Goal: Information Seeking & Learning: Learn about a topic

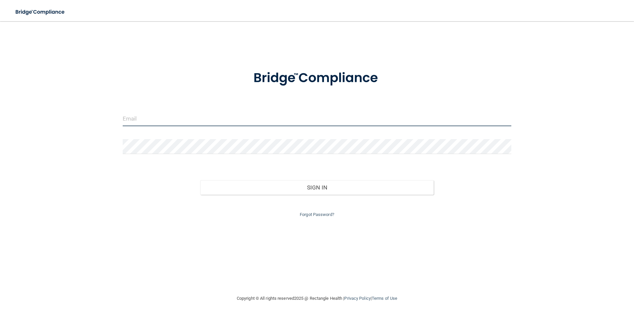
click at [133, 118] on input "email" at bounding box center [317, 118] width 389 height 15
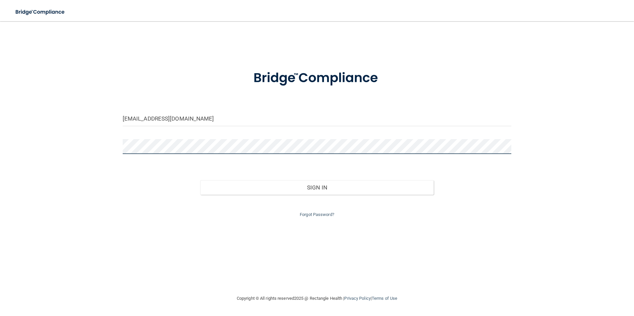
click at [200, 180] on button "Sign In" at bounding box center [317, 187] width 234 height 15
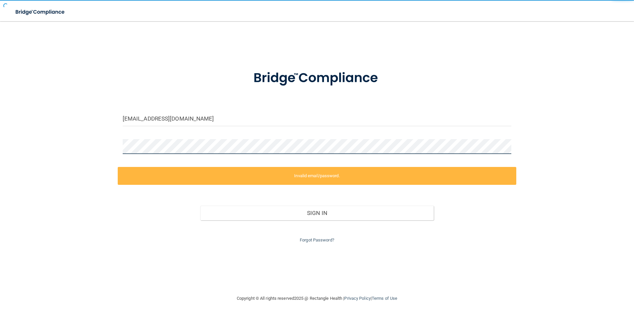
click at [200, 206] on button "Sign In" at bounding box center [317, 213] width 234 height 15
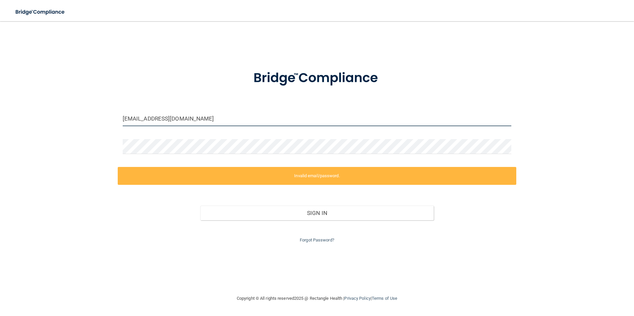
drag, startPoint x: 186, startPoint y: 122, endPoint x: 94, endPoint y: 123, distance: 92.2
click at [93, 129] on div "[EMAIL_ADDRESS][DOMAIN_NAME] Invalid email/password. You don't have permission …" at bounding box center [317, 158] width 608 height 260
type input "="
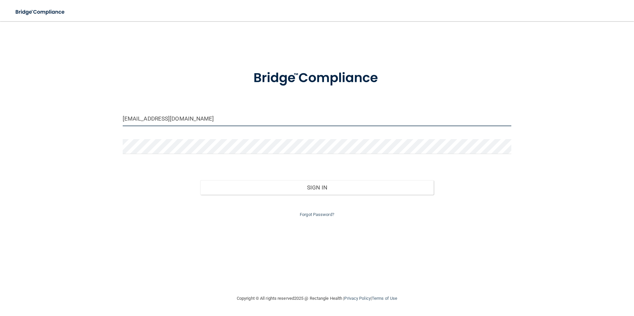
type input "[EMAIL_ADDRESS][DOMAIN_NAME]"
click at [87, 173] on div "[EMAIL_ADDRESS][DOMAIN_NAME] Invalid email/password. You don't have permission …" at bounding box center [317, 158] width 608 height 260
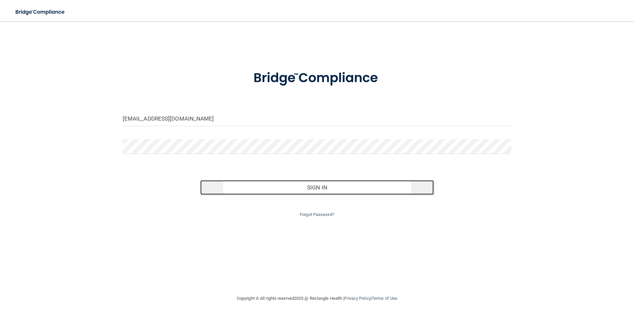
click at [341, 190] on button "Sign In" at bounding box center [317, 187] width 234 height 15
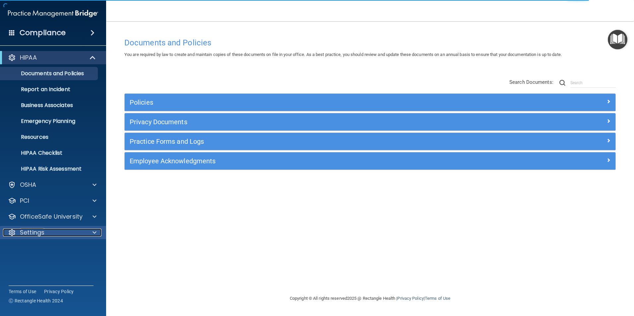
click at [58, 233] on div "Settings" at bounding box center [44, 233] width 82 height 8
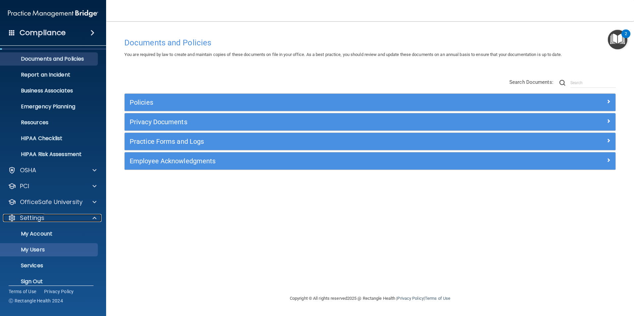
scroll to position [23, 0]
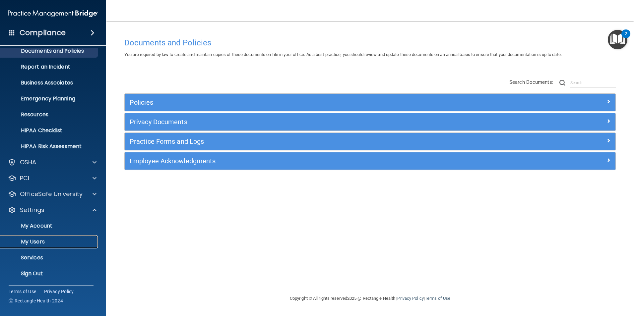
click at [56, 239] on p "My Users" at bounding box center [49, 242] width 91 height 7
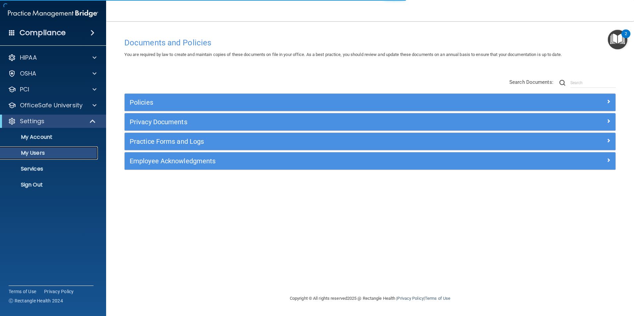
select select "20"
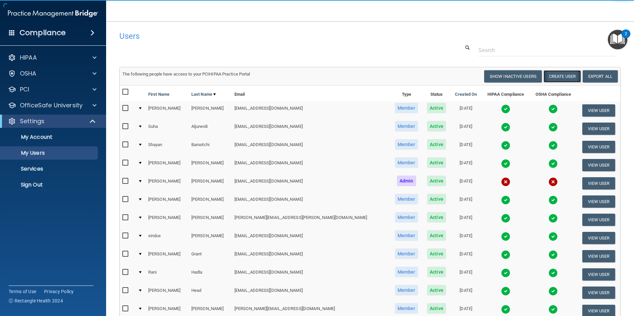
click at [562, 76] on button "Create User" at bounding box center [562, 76] width 37 height 12
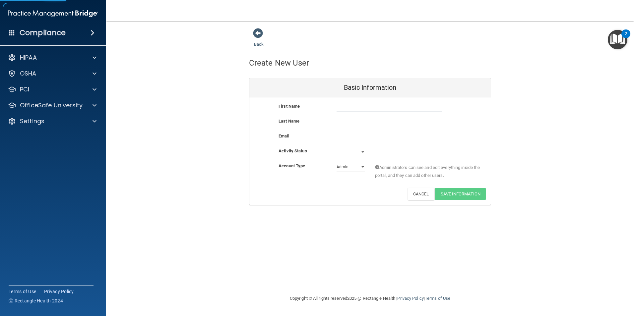
click at [366, 110] on input "text" at bounding box center [390, 108] width 106 height 10
type input "Taylor"
click at [359, 121] on input "text" at bounding box center [390, 122] width 106 height 10
type input "Lucy"
click at [350, 138] on input "email" at bounding box center [390, 137] width 106 height 10
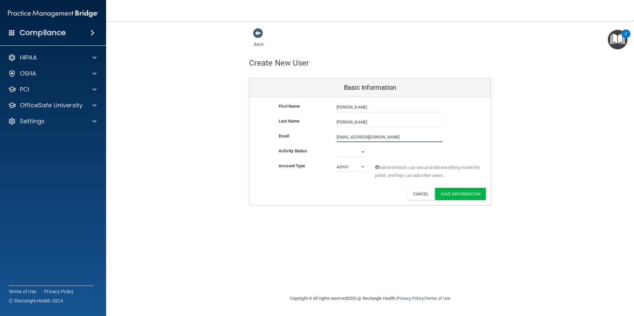
type input "[EMAIL_ADDRESS][DOMAIN_NAME]"
click at [362, 150] on select "Active Inactive" at bounding box center [351, 152] width 29 height 10
select select "active"
click at [337, 147] on select "Active Inactive" at bounding box center [351, 152] width 29 height 10
click at [345, 169] on select "Admin Member" at bounding box center [351, 167] width 29 height 10
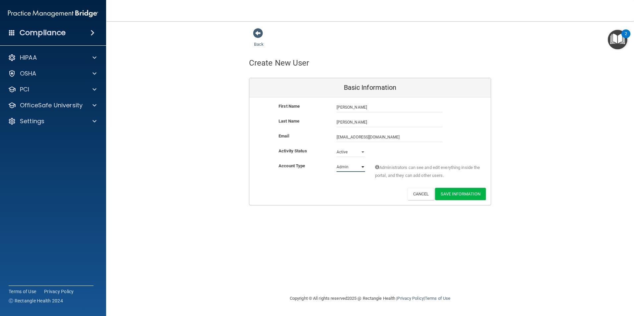
select select "practice_member"
click at [337, 162] on select "Admin Member" at bounding box center [351, 167] width 29 height 10
click at [476, 190] on button "Save Information" at bounding box center [460, 194] width 51 height 12
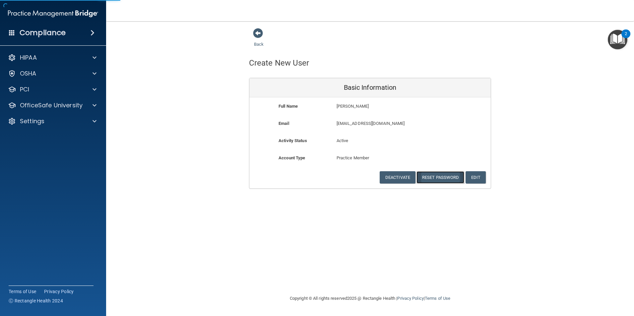
click at [439, 176] on button "Reset Password" at bounding box center [441, 177] width 48 height 12
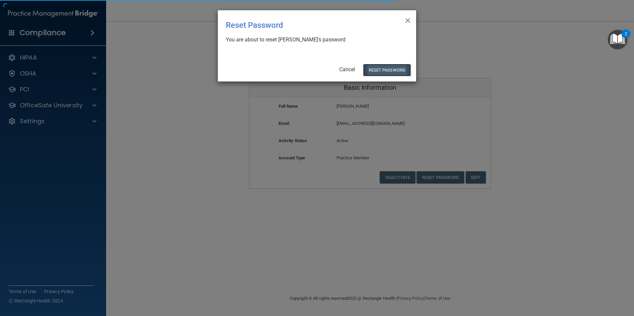
click at [387, 73] on button "Reset Password" at bounding box center [387, 70] width 48 height 12
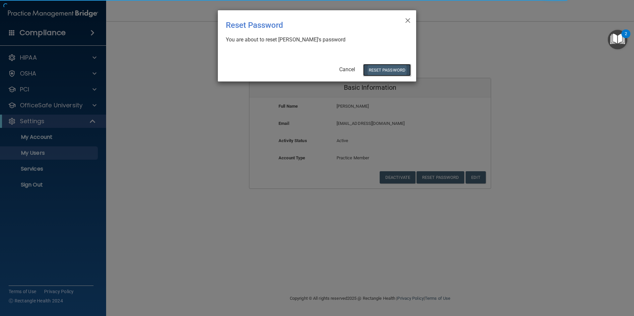
select select "20"
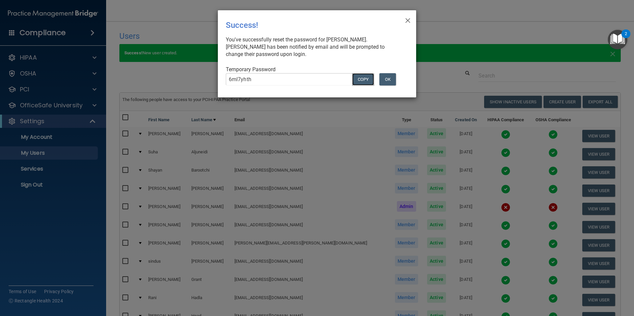
click at [363, 81] on button "COPY" at bounding box center [363, 79] width 22 height 12
click at [387, 78] on button "OK" at bounding box center [387, 79] width 17 height 12
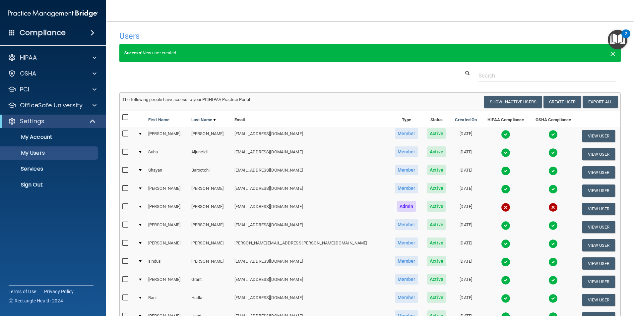
click at [610, 54] on span "×" at bounding box center [613, 52] width 6 height 13
click at [39, 189] on link "Sign Out" at bounding box center [45, 184] width 104 height 13
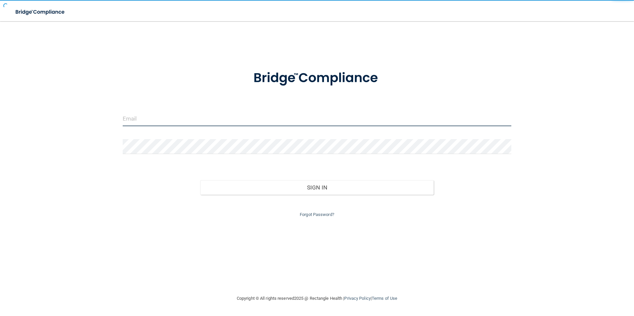
click at [139, 122] on input "email" at bounding box center [317, 118] width 389 height 15
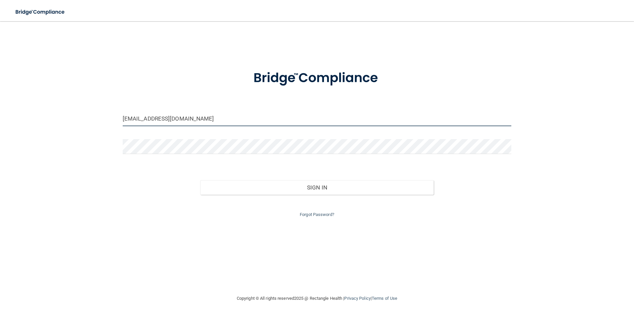
type input "oa5@wavedp.com"
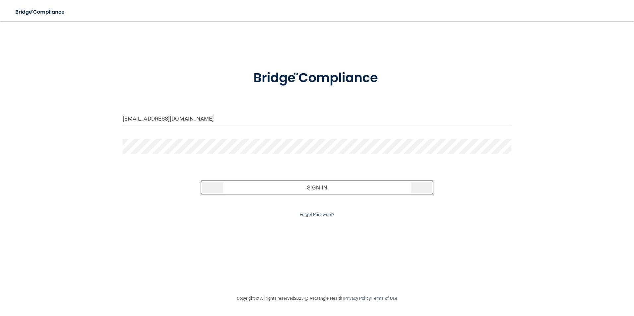
click at [310, 192] on button "Sign In" at bounding box center [317, 187] width 234 height 15
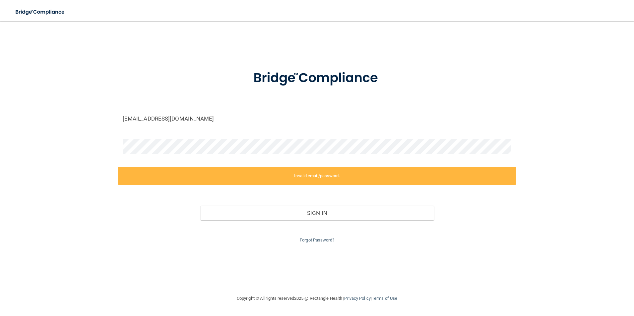
click at [161, 156] on div at bounding box center [317, 149] width 399 height 20
drag, startPoint x: 195, startPoint y: 117, endPoint x: 111, endPoint y: 131, distance: 85.1
click at [111, 131] on div "oa5@wavedp.com Invalid email/password. You don't have permission to access that…" at bounding box center [317, 158] width 608 height 260
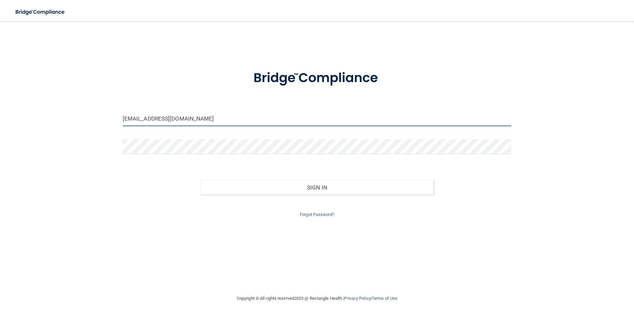
type input "[EMAIL_ADDRESS][DOMAIN_NAME]"
click at [93, 176] on div "tcalvert2006@gmail.com Invalid email/password. You don't have permission to acc…" at bounding box center [317, 158] width 608 height 260
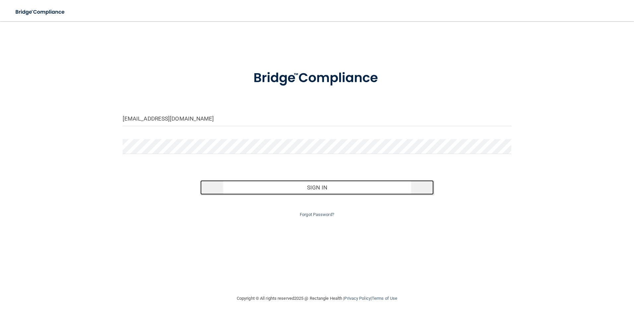
click at [317, 189] on button "Sign In" at bounding box center [317, 187] width 234 height 15
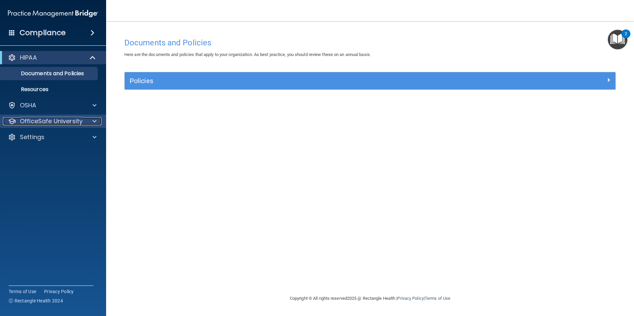
click at [94, 121] on span at bounding box center [95, 121] width 4 height 8
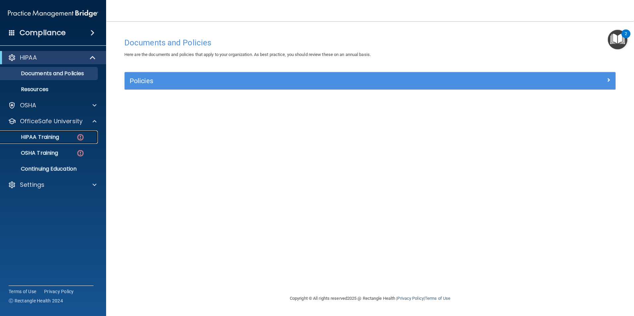
click at [46, 138] on p "HIPAA Training" at bounding box center [31, 137] width 55 height 7
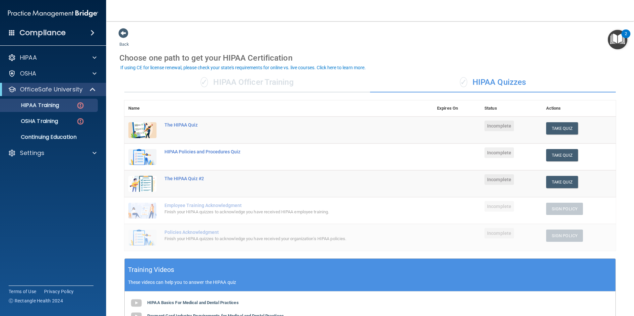
click at [247, 86] on div "✓ HIPAA Officer Training" at bounding box center [247, 83] width 246 height 20
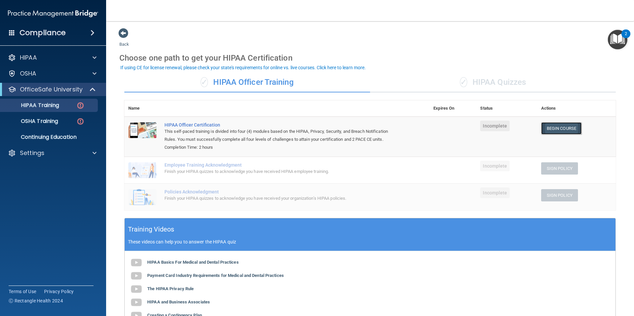
click at [548, 131] on link "Begin Course" at bounding box center [561, 128] width 40 height 12
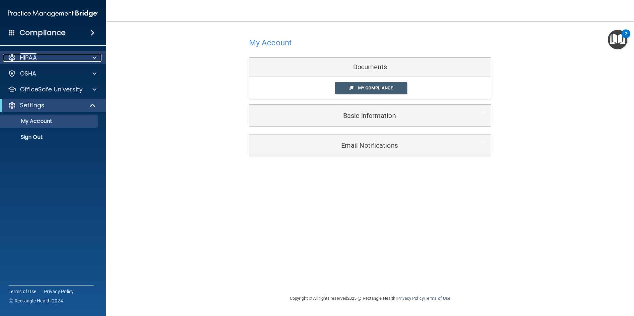
click at [58, 59] on div "HIPAA" at bounding box center [44, 58] width 82 height 8
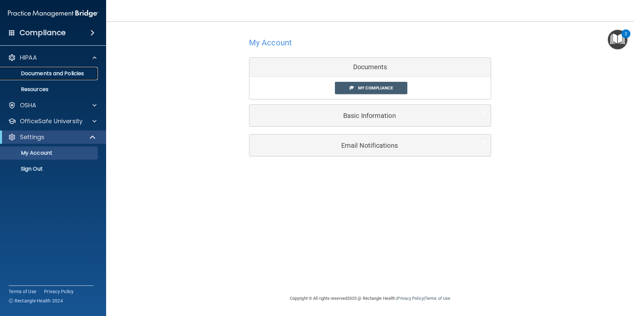
click at [58, 74] on p "Documents and Policies" at bounding box center [49, 73] width 91 height 7
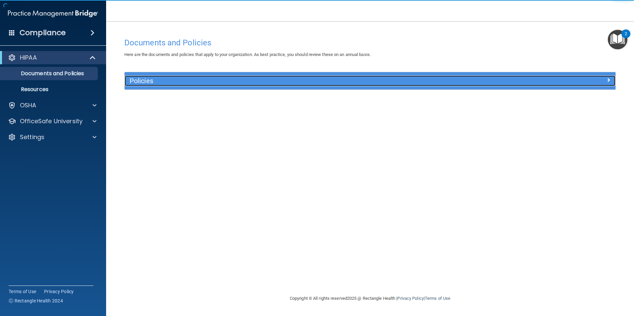
click at [610, 78] on span at bounding box center [609, 80] width 4 height 8
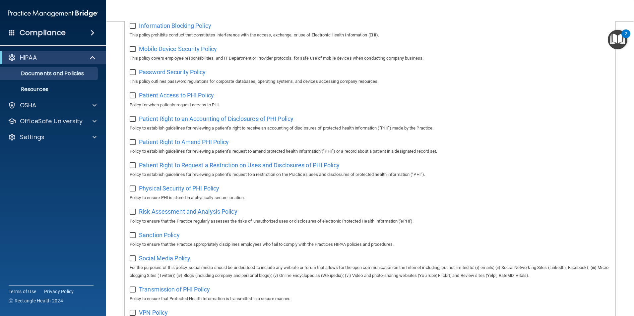
scroll to position [265, 0]
click at [48, 107] on div "OSHA" at bounding box center [44, 106] width 82 height 8
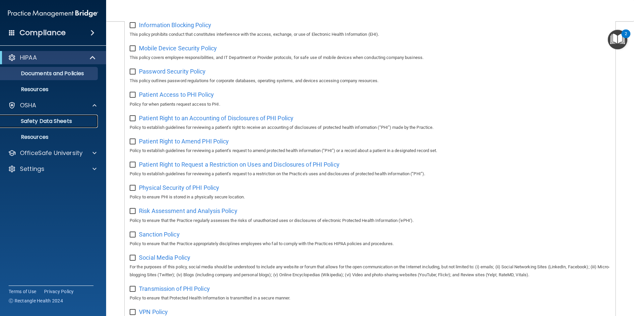
click at [52, 120] on p "Safety Data Sheets" at bounding box center [49, 121] width 91 height 7
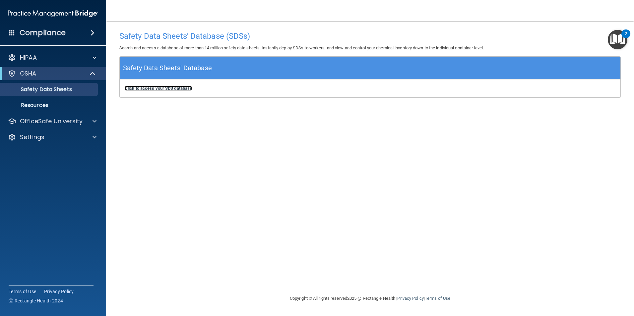
click at [180, 87] on b "Click to access your SDS database" at bounding box center [158, 88] width 67 height 5
click at [37, 38] on div "Compliance" at bounding box center [53, 33] width 106 height 15
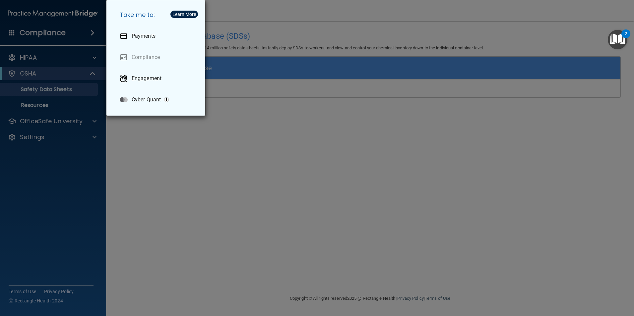
click at [46, 59] on div "Take me to: Payments Compliance Engagement Cyber Quant" at bounding box center [317, 158] width 634 height 316
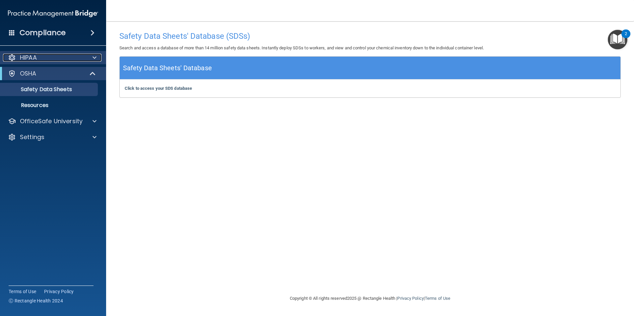
click at [96, 61] on span at bounding box center [95, 58] width 4 height 8
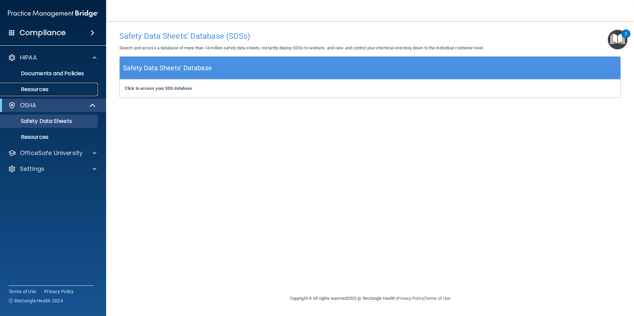
click at [40, 88] on p "Resources" at bounding box center [49, 89] width 91 height 7
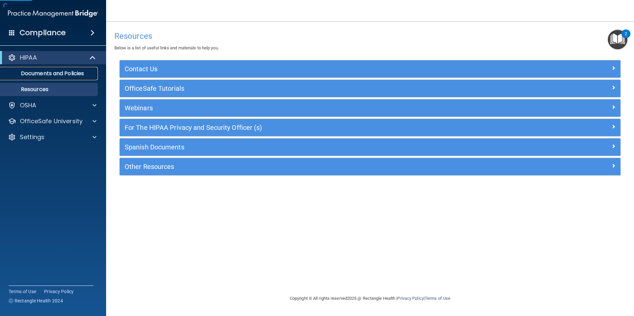
click at [48, 76] on p "Documents and Policies" at bounding box center [49, 73] width 91 height 7
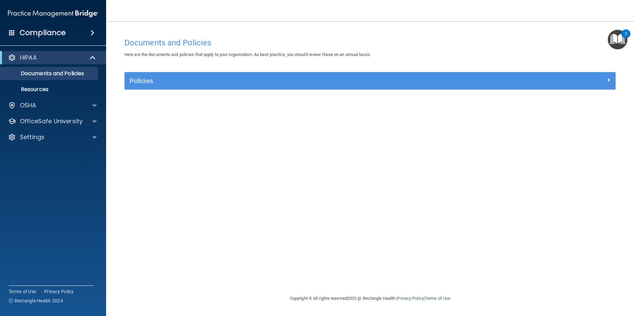
click at [612, 39] on img "Open Resource Center, 2 new notifications" at bounding box center [618, 40] width 20 height 20
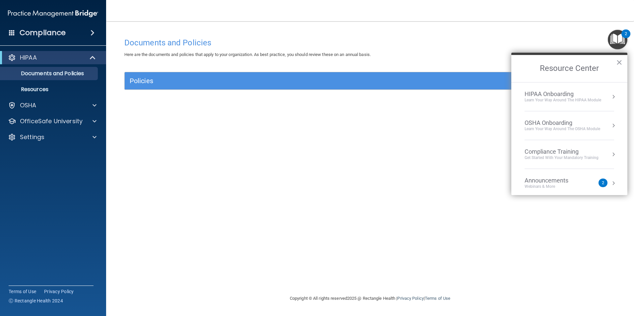
click at [560, 96] on div "HIPAA Onboarding" at bounding box center [563, 94] width 77 height 7
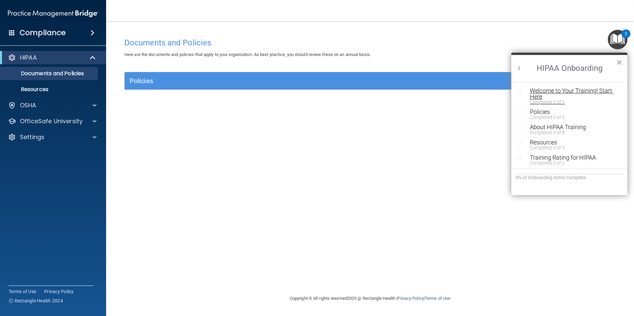
click at [532, 89] on div "Welcome to Your Training! Start Here" at bounding box center [572, 94] width 84 height 12
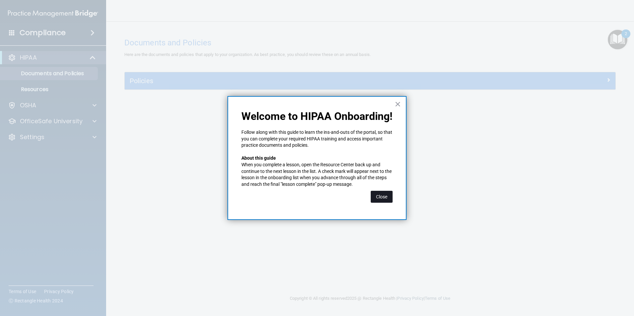
click at [386, 198] on button "Close" at bounding box center [382, 197] width 22 height 12
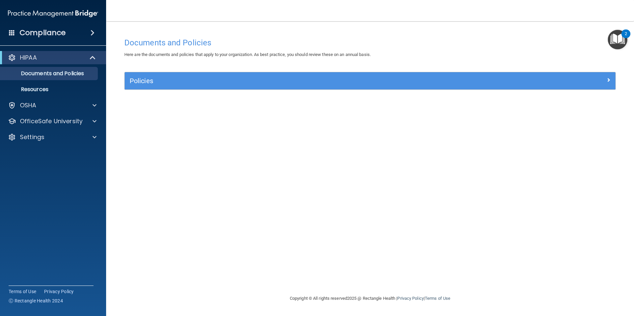
click at [625, 45] on img "Open Resource Center, 2 new notifications" at bounding box center [618, 40] width 20 height 20
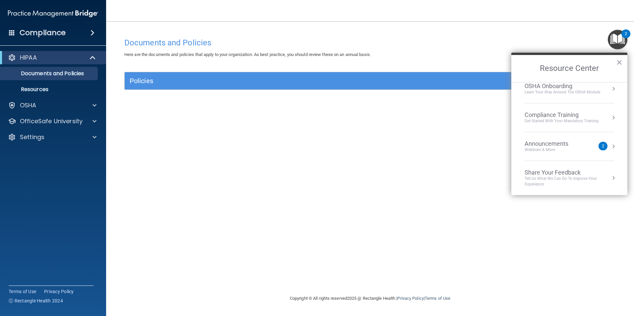
scroll to position [37, 0]
click at [561, 120] on div "Get Started with your mandatory training" at bounding box center [562, 121] width 74 height 6
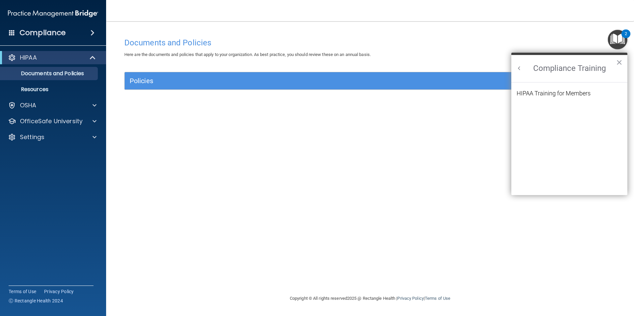
scroll to position [29, 0]
click at [576, 94] on div "HIPAA Training for Members" at bounding box center [554, 94] width 74 height 6
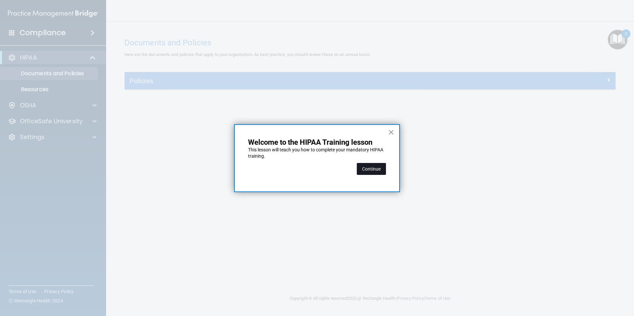
click at [379, 166] on button "Continue" at bounding box center [371, 169] width 29 height 12
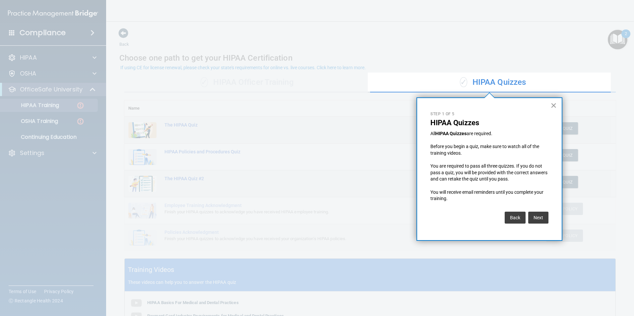
click at [556, 105] on button "×" at bounding box center [554, 105] width 6 height 11
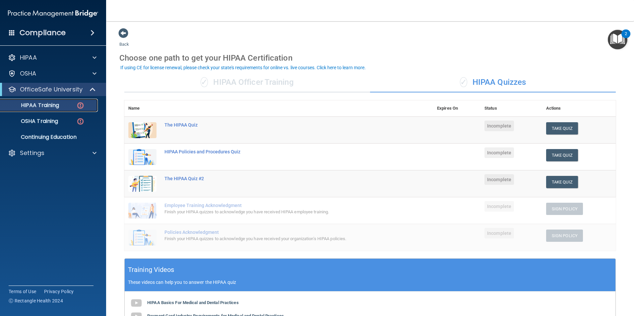
click at [52, 103] on p "HIPAA Training" at bounding box center [31, 105] width 55 height 7
click at [86, 105] on div "HIPAA Training" at bounding box center [49, 105] width 91 height 7
click at [237, 86] on div "✓ HIPAA Officer Training" at bounding box center [247, 83] width 246 height 20
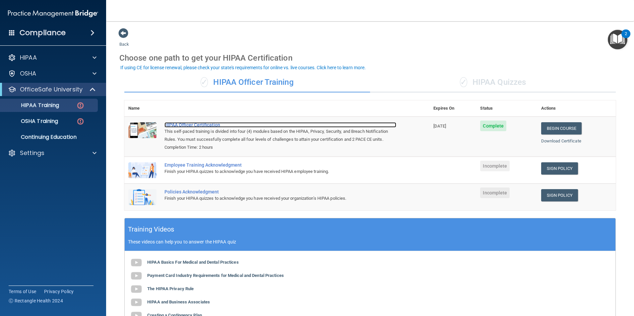
click at [198, 127] on div "HIPAA Officer Certification" at bounding box center [281, 124] width 232 height 5
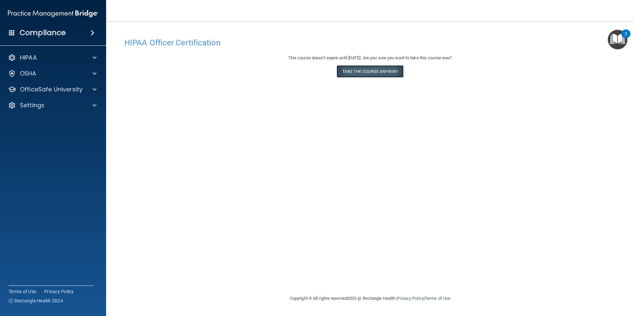
click at [380, 69] on button "Take the course anyway!" at bounding box center [370, 71] width 67 height 12
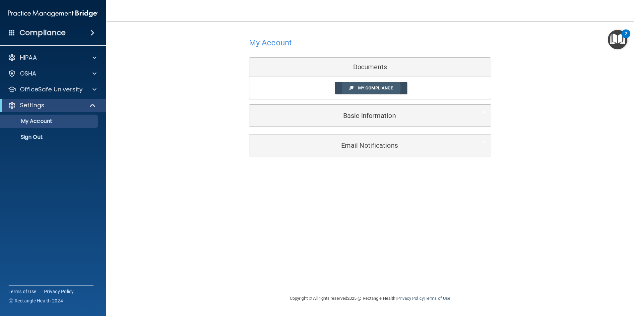
click at [365, 87] on span "My Compliance" at bounding box center [375, 88] width 35 height 5
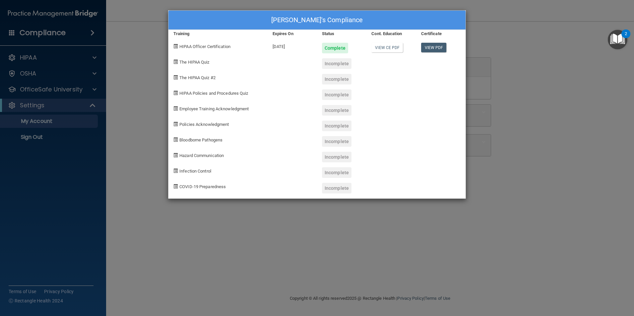
click at [180, 80] on span "The HIPAA Quiz #2" at bounding box center [197, 77] width 36 height 5
drag, startPoint x: 151, startPoint y: 52, endPoint x: 100, endPoint y: 69, distance: 54.0
click at [151, 53] on div "Taylor Lucy's Compliance Training Expires On Status Cont. Education Certificate…" at bounding box center [317, 158] width 634 height 316
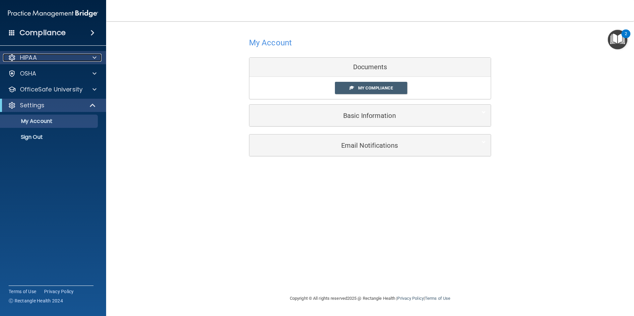
click at [93, 56] on span at bounding box center [95, 58] width 4 height 8
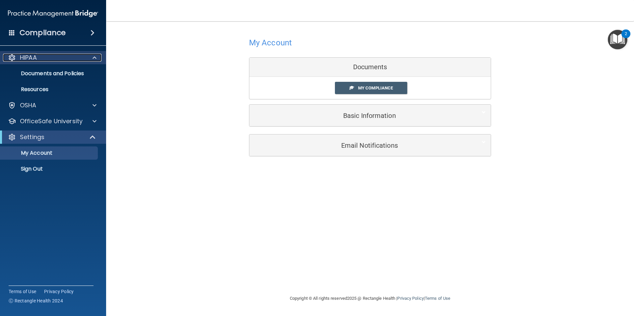
click at [93, 56] on span at bounding box center [95, 58] width 4 height 8
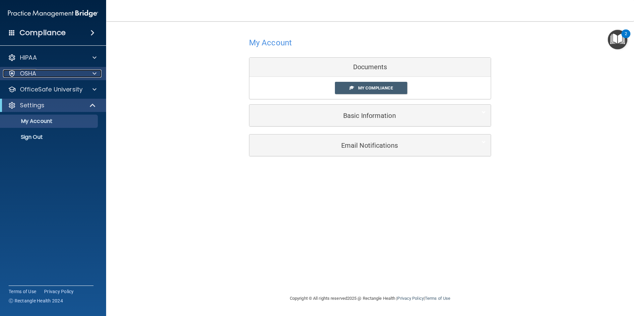
click at [20, 72] on p "OSHA" at bounding box center [28, 74] width 17 height 8
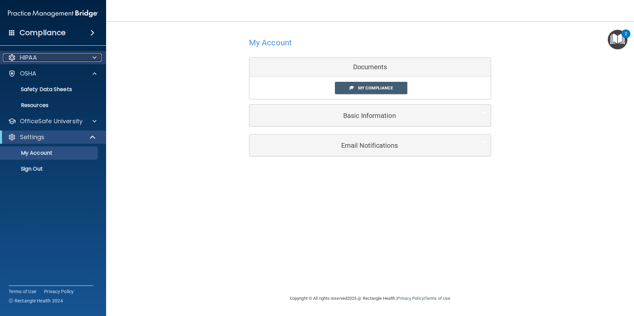
click at [51, 59] on div "HIPAA" at bounding box center [44, 58] width 82 height 8
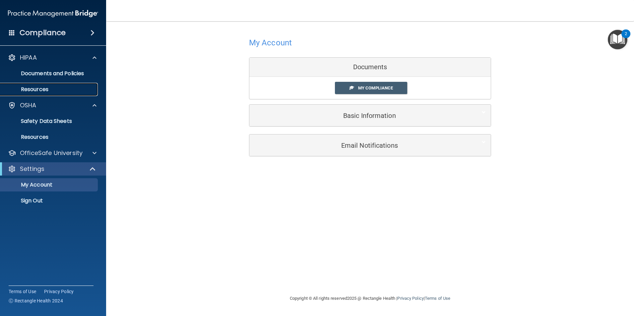
click at [39, 92] on p "Resources" at bounding box center [49, 89] width 91 height 7
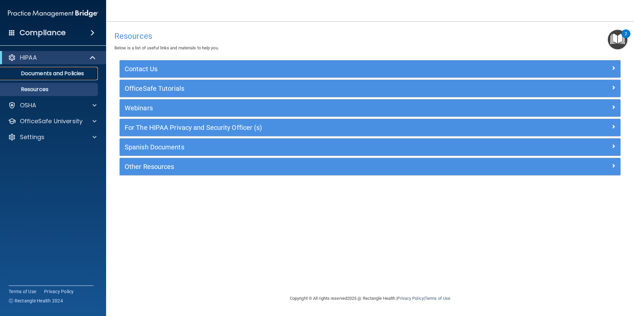
click at [45, 71] on p "Documents and Policies" at bounding box center [49, 73] width 91 height 7
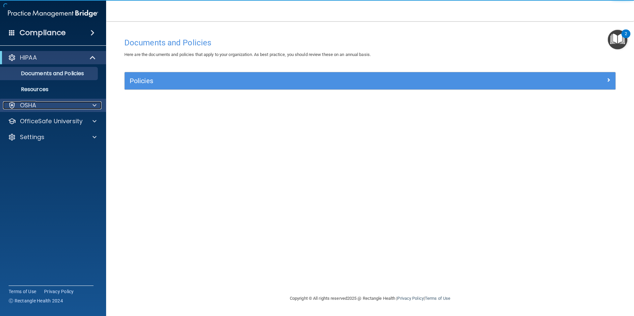
click at [28, 106] on p "OSHA" at bounding box center [28, 106] width 17 height 8
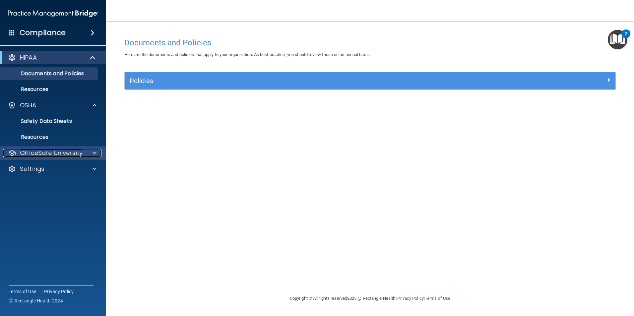
click at [43, 157] on p "OfficeSafe University" at bounding box center [51, 153] width 63 height 8
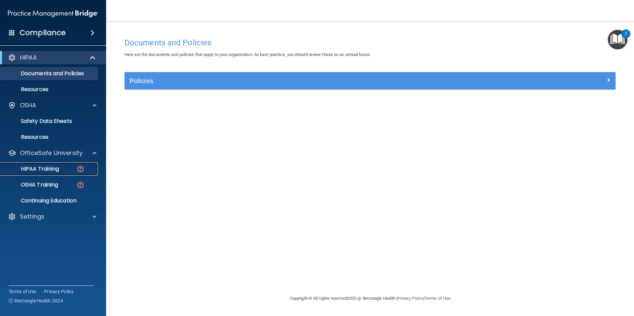
click at [44, 170] on p "HIPAA Training" at bounding box center [31, 169] width 55 height 7
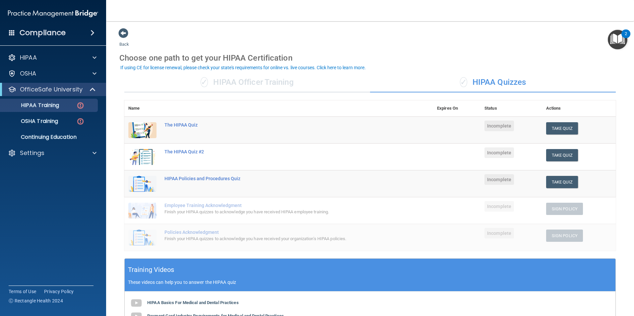
click at [260, 86] on div "✓ HIPAA Officer Training" at bounding box center [247, 83] width 246 height 20
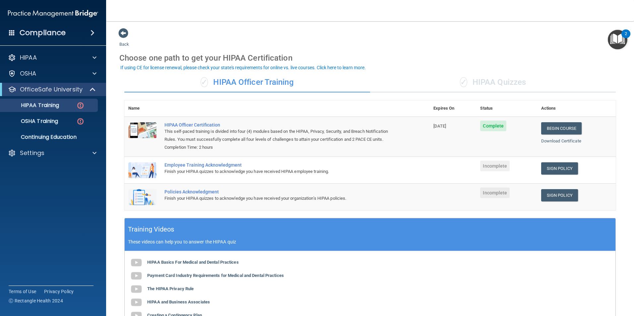
click at [505, 80] on div "✓ HIPAA Quizzes" at bounding box center [493, 83] width 246 height 20
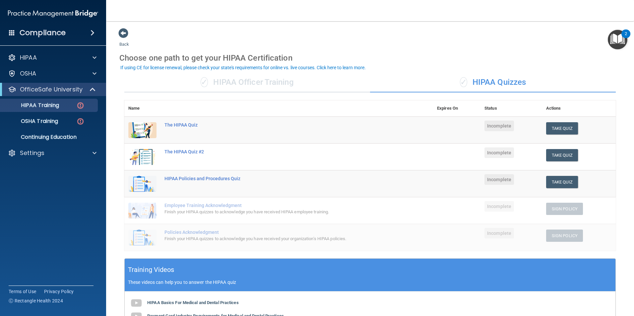
click at [252, 73] on div "✓ HIPAA Officer Training" at bounding box center [247, 83] width 246 height 20
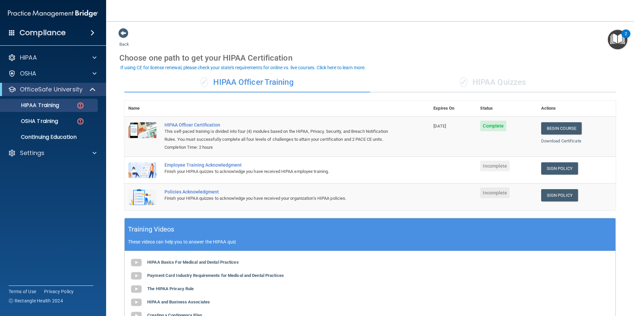
click at [577, 175] on div "Sign Policy" at bounding box center [576, 169] width 71 height 12
click at [557, 175] on link "Sign Policy" at bounding box center [559, 169] width 37 height 12
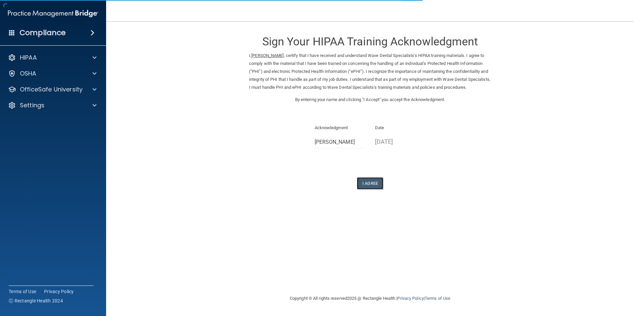
drag, startPoint x: 375, startPoint y: 192, endPoint x: 379, endPoint y: 193, distance: 4.5
click at [375, 190] on button "I Agree" at bounding box center [370, 183] width 27 height 12
click at [374, 190] on button "I Agree" at bounding box center [370, 183] width 27 height 12
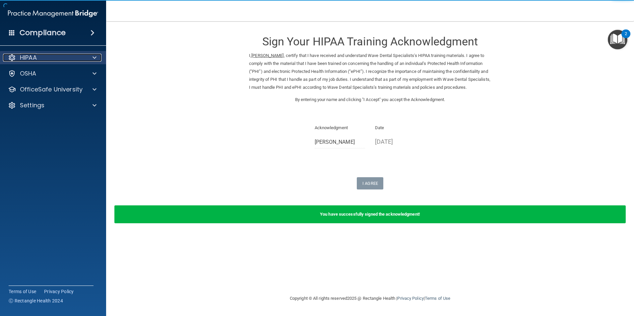
click at [32, 58] on p "HIPAA" at bounding box center [28, 58] width 17 height 8
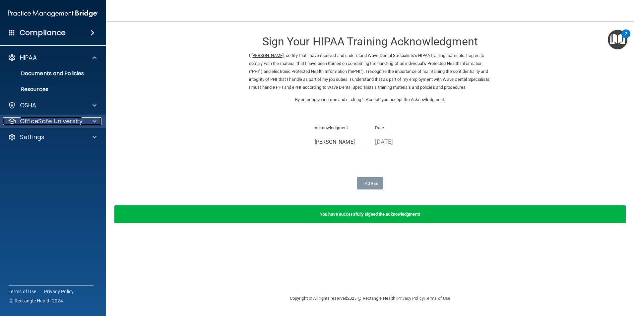
click at [33, 120] on p "OfficeSafe University" at bounding box center [51, 121] width 63 height 8
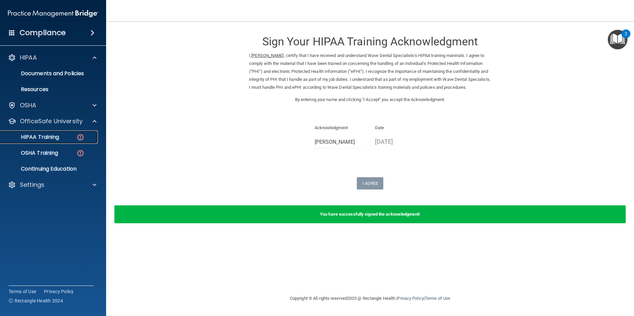
click at [33, 137] on p "HIPAA Training" at bounding box center [31, 137] width 55 height 7
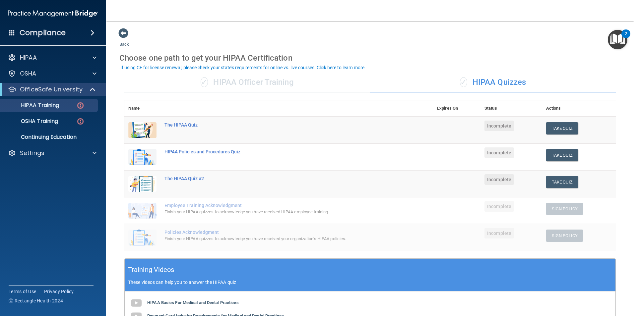
click at [243, 81] on div "✓ HIPAA Officer Training" at bounding box center [247, 83] width 246 height 20
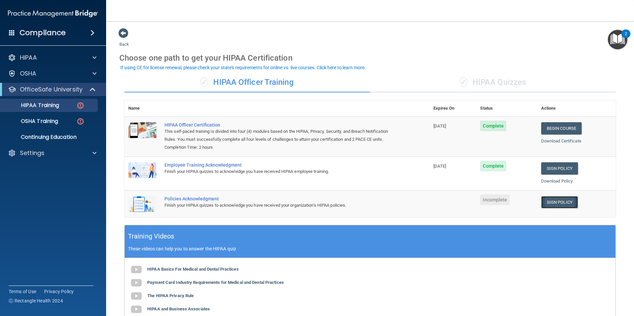
click at [563, 209] on link "Sign Policy" at bounding box center [559, 202] width 37 height 12
click at [51, 123] on p "OSHA Training" at bounding box center [31, 121] width 54 height 7
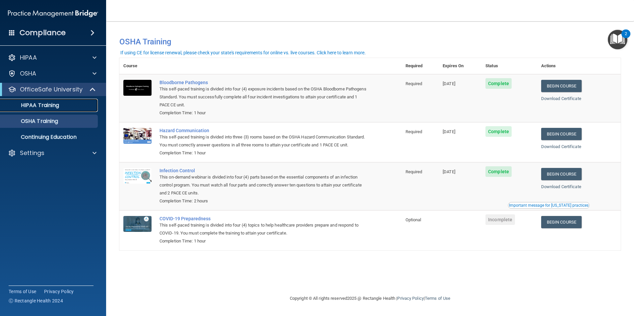
click at [59, 107] on p "HIPAA Training" at bounding box center [31, 105] width 55 height 7
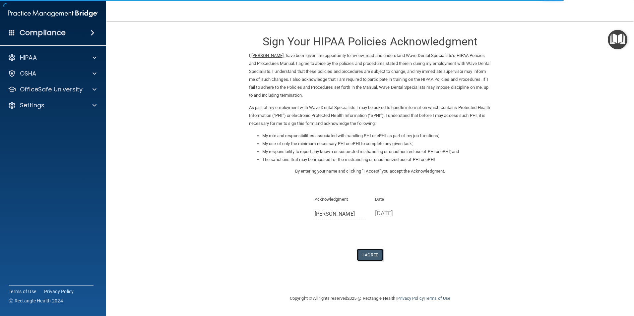
click at [375, 257] on button "I Agree" at bounding box center [370, 255] width 27 height 12
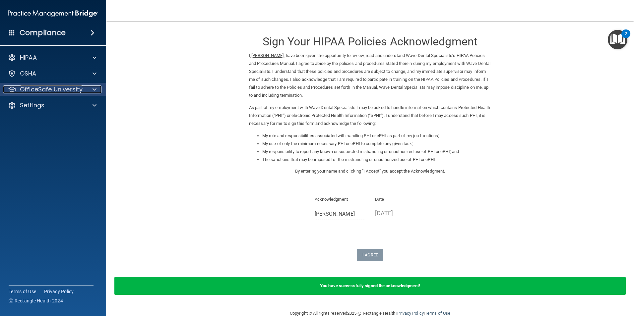
click at [38, 86] on p "OfficeSafe University" at bounding box center [51, 90] width 63 height 8
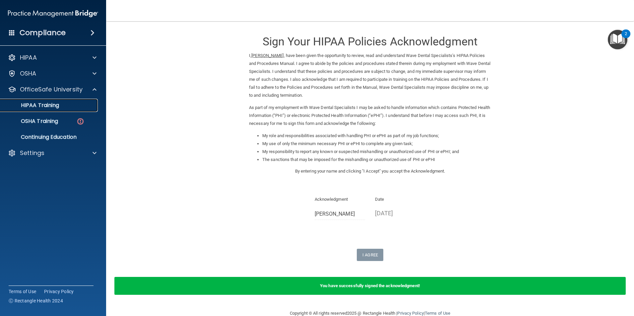
click at [49, 105] on p "HIPAA Training" at bounding box center [31, 105] width 55 height 7
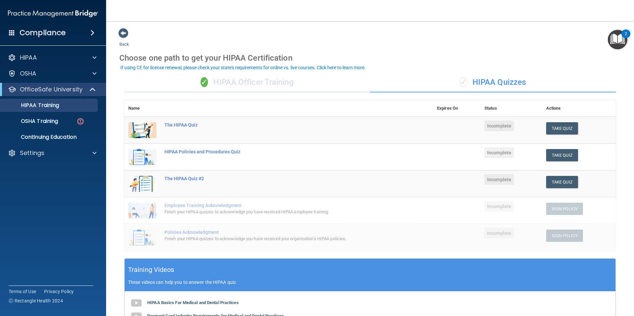
click at [248, 82] on div "✓ HIPAA Officer Training" at bounding box center [247, 83] width 246 height 20
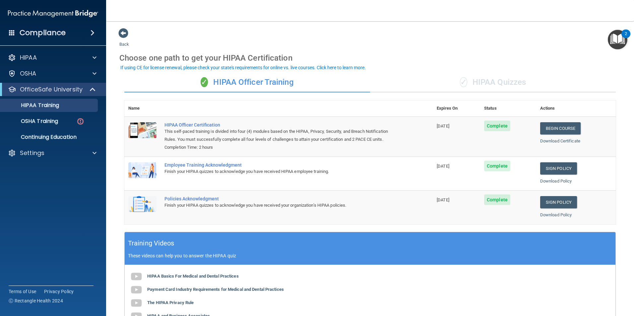
click at [503, 85] on div "✓ HIPAA Quizzes" at bounding box center [493, 83] width 246 height 20
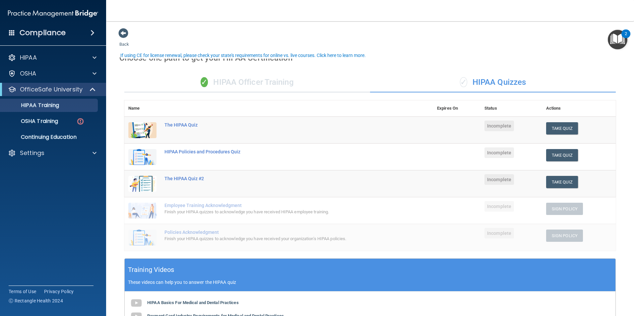
scroll to position [33, 0]
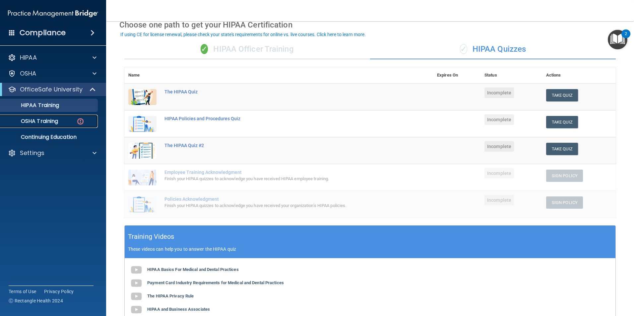
click at [39, 119] on p "OSHA Training" at bounding box center [31, 121] width 54 height 7
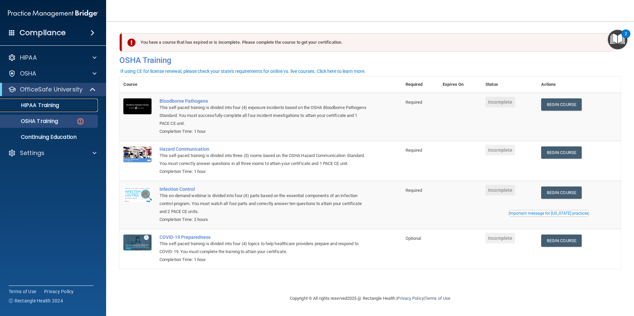
click at [49, 102] on p "HIPAA Training" at bounding box center [31, 105] width 55 height 7
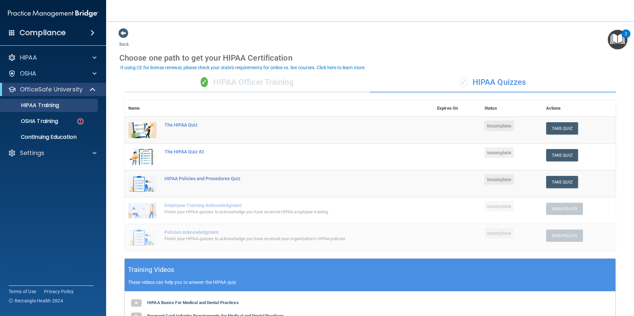
click at [241, 84] on div "✓ HIPAA Officer Training" at bounding box center [247, 83] width 246 height 20
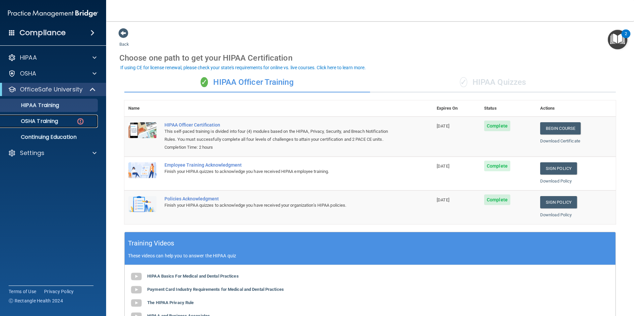
click at [42, 125] on p "OSHA Training" at bounding box center [31, 121] width 54 height 7
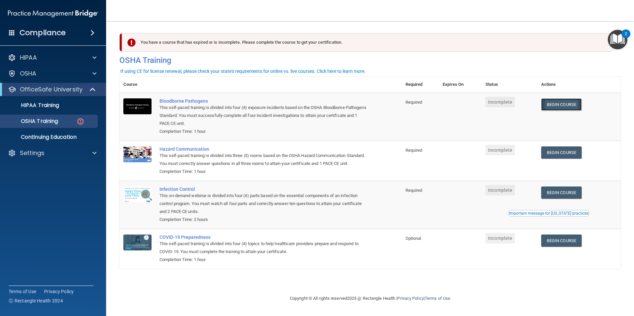
click at [571, 106] on link "Begin Course" at bounding box center [561, 105] width 40 height 12
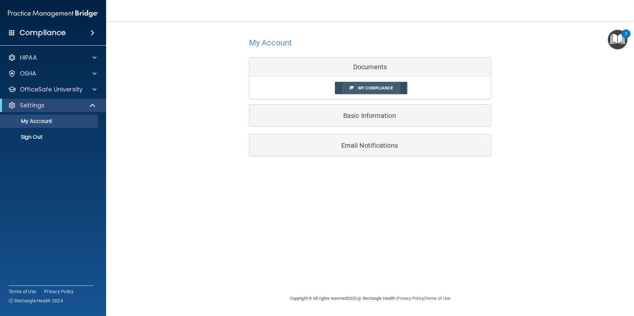
click at [367, 85] on link "My Compliance" at bounding box center [371, 88] width 73 height 12
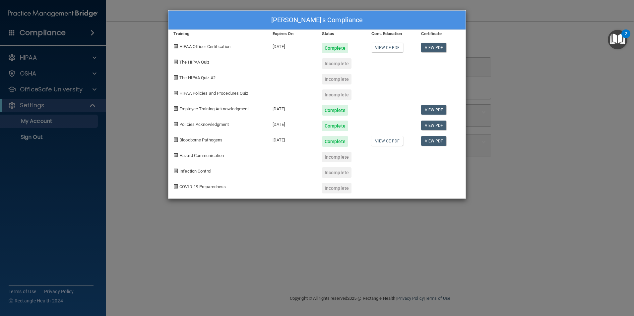
click at [564, 121] on div "Taylor Lucy's Compliance Training Expires On Status Cont. Education Certificate…" at bounding box center [317, 158] width 634 height 316
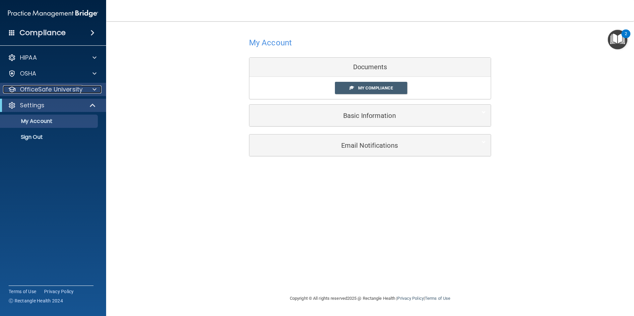
click at [46, 91] on p "OfficeSafe University" at bounding box center [51, 90] width 63 height 8
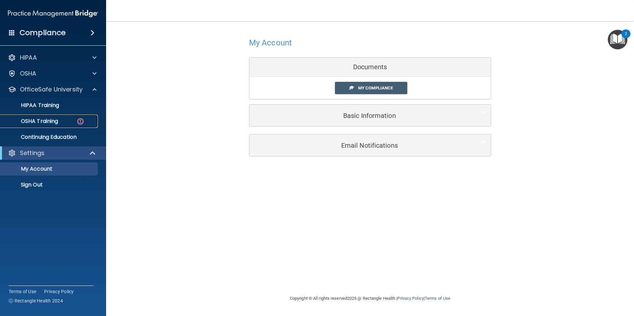
click at [45, 121] on p "OSHA Training" at bounding box center [31, 121] width 54 height 7
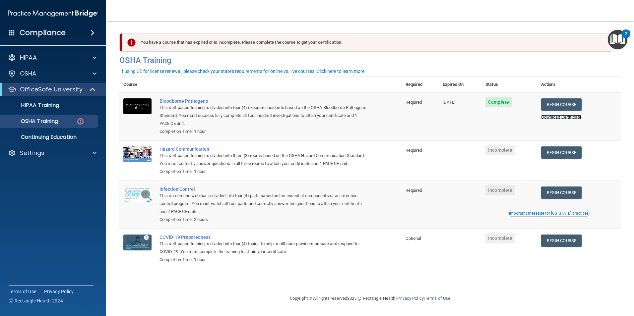
click at [552, 116] on link "Download Certificate" at bounding box center [561, 117] width 40 height 5
click at [566, 156] on link "Begin Course" at bounding box center [561, 153] width 40 height 12
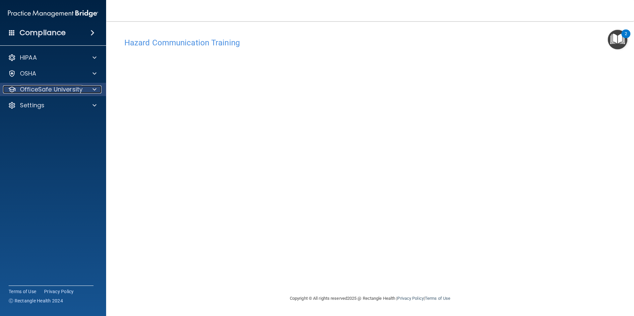
click at [49, 89] on p "OfficeSafe University" at bounding box center [51, 90] width 63 height 8
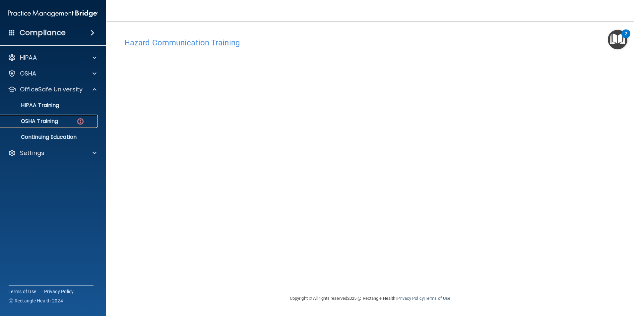
click at [48, 120] on p "OSHA Training" at bounding box center [31, 121] width 54 height 7
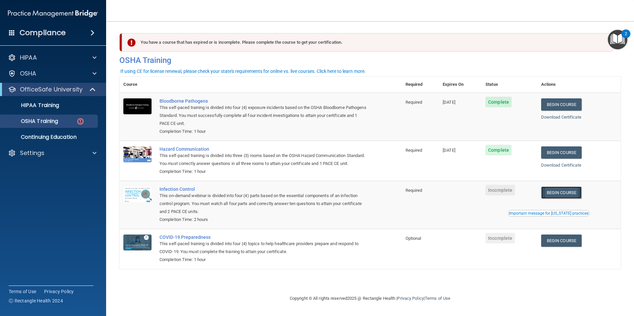
click at [572, 199] on link "Begin Course" at bounding box center [561, 193] width 40 height 12
click at [55, 121] on p "OSHA Training" at bounding box center [31, 121] width 54 height 7
click at [561, 199] on link "Begin Course" at bounding box center [561, 193] width 40 height 12
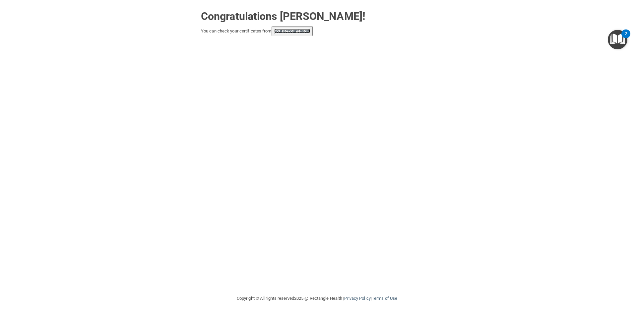
click at [307, 30] on link "your account page!" at bounding box center [292, 31] width 36 height 5
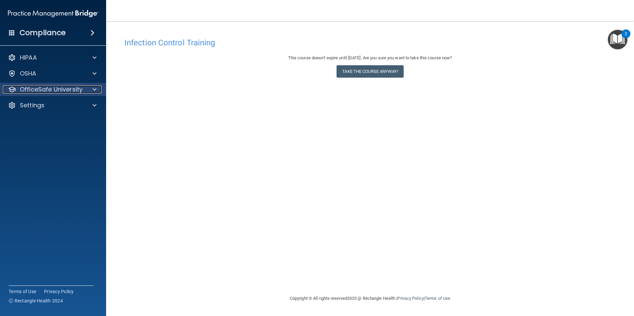
click at [31, 87] on p "OfficeSafe University" at bounding box center [51, 90] width 63 height 8
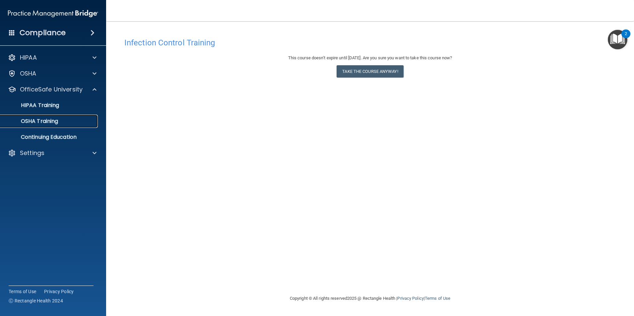
click at [47, 123] on p "OSHA Training" at bounding box center [31, 121] width 54 height 7
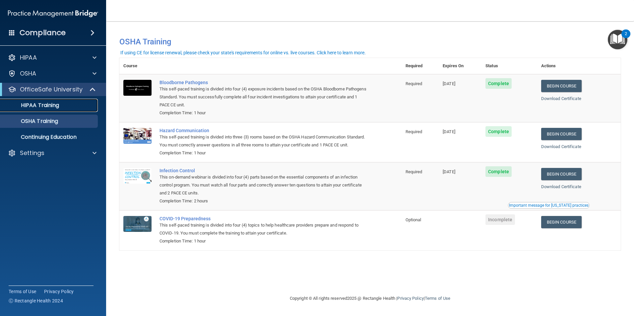
click at [53, 105] on p "HIPAA Training" at bounding box center [31, 105] width 55 height 7
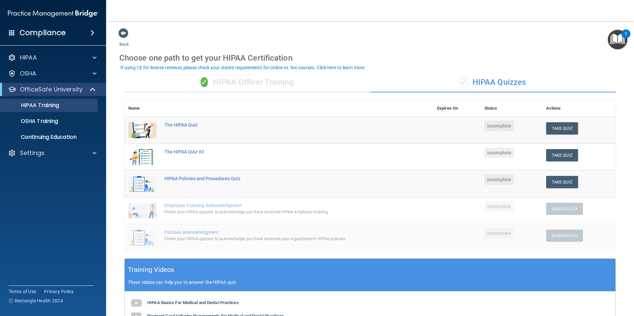
click at [224, 76] on div "✓ HIPAA Officer Training" at bounding box center [247, 83] width 246 height 20
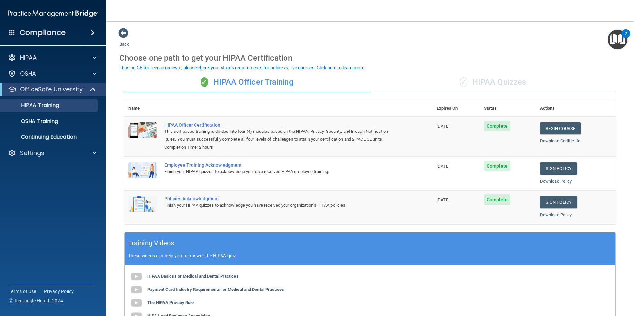
click at [514, 88] on div "✓ HIPAA Quizzes" at bounding box center [493, 83] width 246 height 20
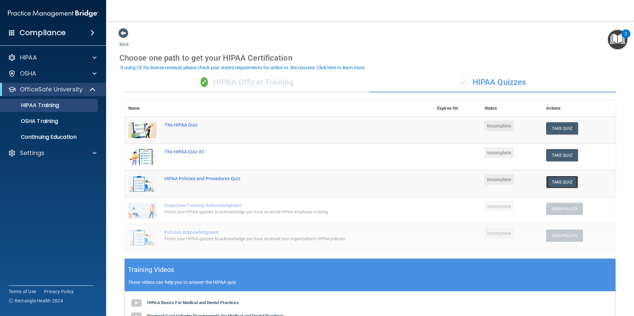
click at [551, 181] on button "Take Quiz" at bounding box center [562, 182] width 32 height 12
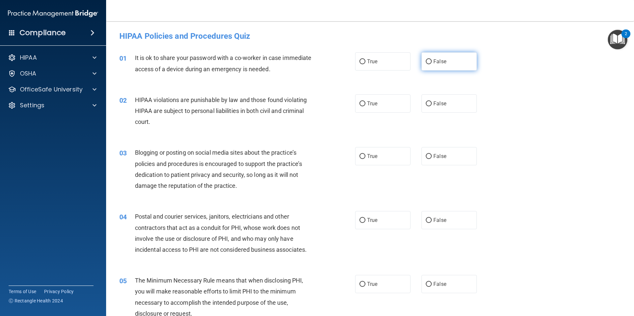
click at [423, 65] on label "False" at bounding box center [449, 61] width 55 height 18
click at [426, 64] on input "False" at bounding box center [429, 61] width 6 height 5
radio input "true"
click at [369, 110] on label "True" at bounding box center [382, 104] width 55 height 18
click at [366, 106] on input "True" at bounding box center [363, 104] width 6 height 5
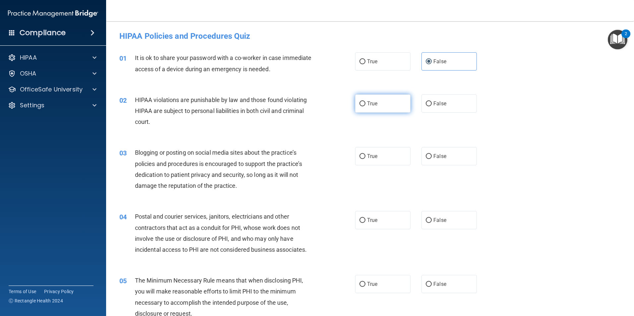
radio input "true"
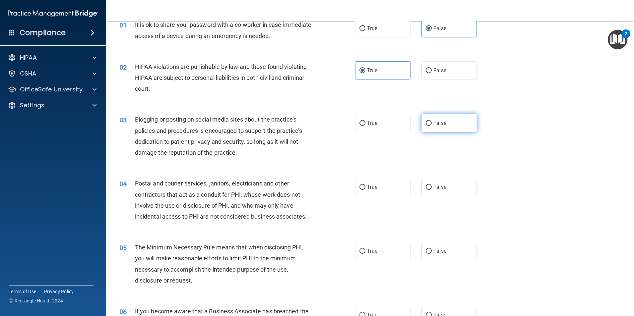
click at [449, 124] on label "False" at bounding box center [449, 123] width 55 height 18
click at [432, 124] on input "False" at bounding box center [429, 123] width 6 height 5
radio input "true"
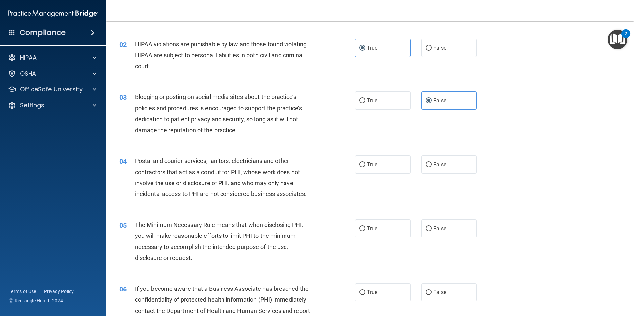
scroll to position [66, 0]
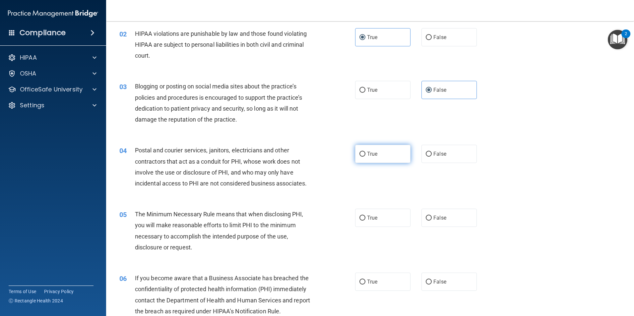
click at [398, 155] on label "True" at bounding box center [382, 154] width 55 height 18
click at [366, 155] on input "True" at bounding box center [363, 154] width 6 height 5
radio input "true"
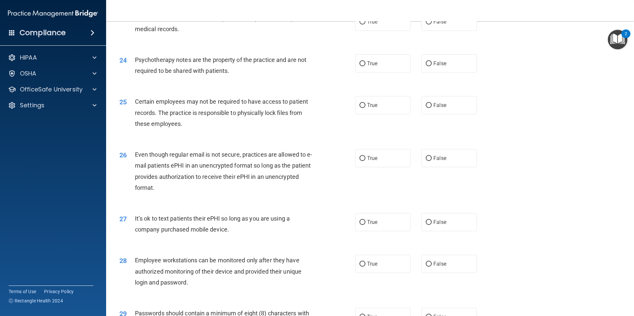
scroll to position [1349, 0]
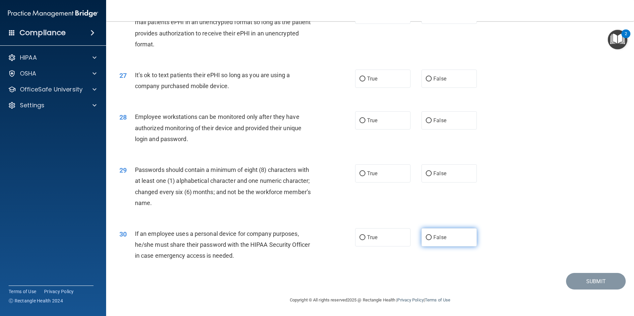
click at [430, 237] on label "False" at bounding box center [449, 238] width 55 height 18
click at [430, 237] on input "False" at bounding box center [429, 238] width 6 height 5
radio input "true"
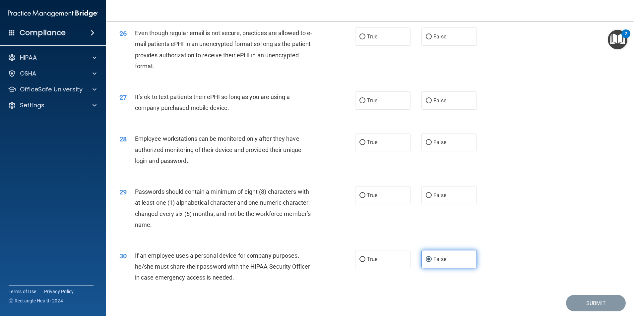
scroll to position [1316, 0]
click at [360, 199] on input "True" at bounding box center [363, 196] width 6 height 5
radio input "true"
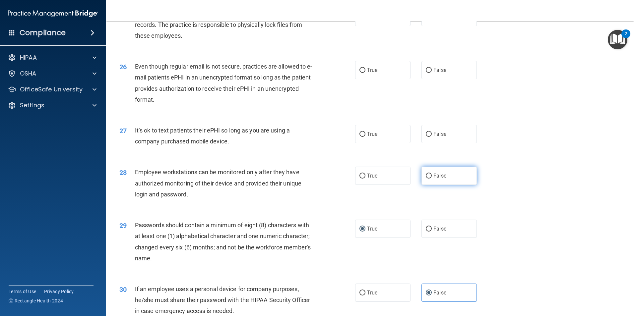
click at [449, 185] on label "False" at bounding box center [449, 176] width 55 height 18
click at [432, 179] on input "False" at bounding box center [429, 176] width 6 height 5
radio input "true"
click at [450, 143] on label "False" at bounding box center [449, 134] width 55 height 18
click at [432, 137] on input "False" at bounding box center [429, 134] width 6 height 5
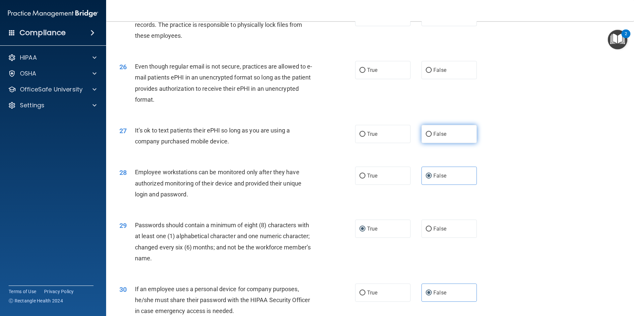
radio input "true"
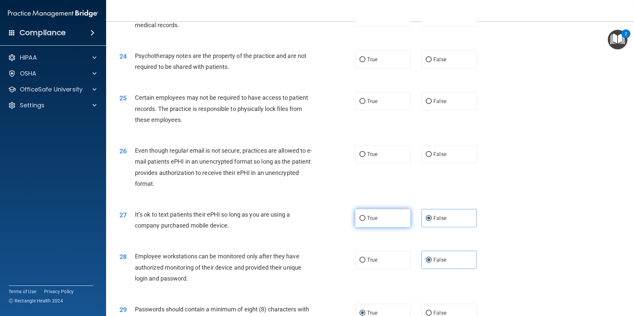
scroll to position [1183, 0]
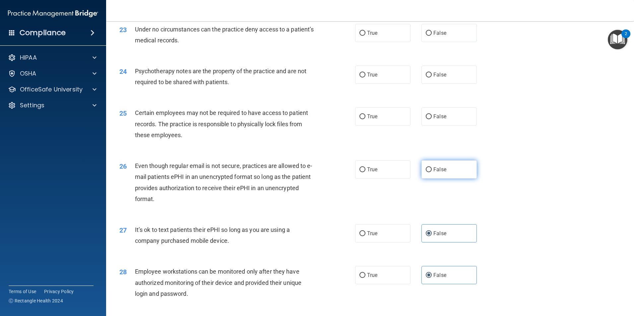
click at [428, 172] on input "False" at bounding box center [429, 170] width 6 height 5
radio input "true"
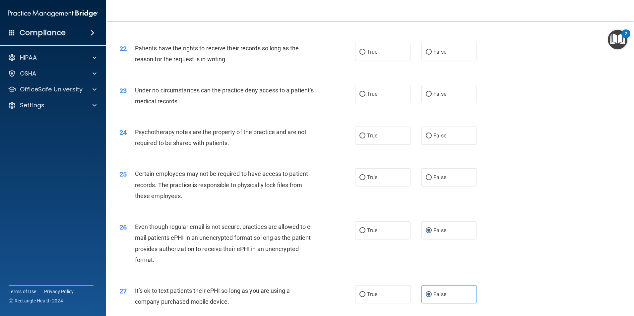
scroll to position [1117, 0]
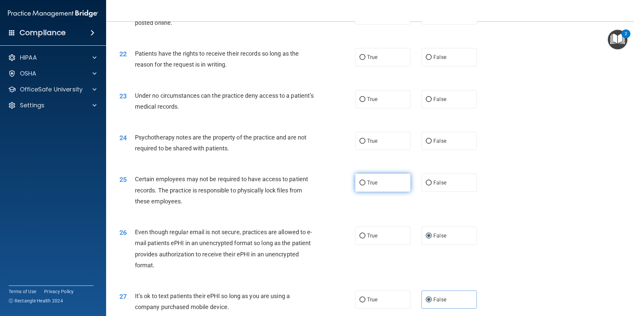
click at [381, 192] on label "True" at bounding box center [382, 183] width 55 height 18
click at [366, 186] on input "True" at bounding box center [363, 183] width 6 height 5
radio input "true"
click at [427, 144] on input "False" at bounding box center [429, 141] width 6 height 5
radio input "true"
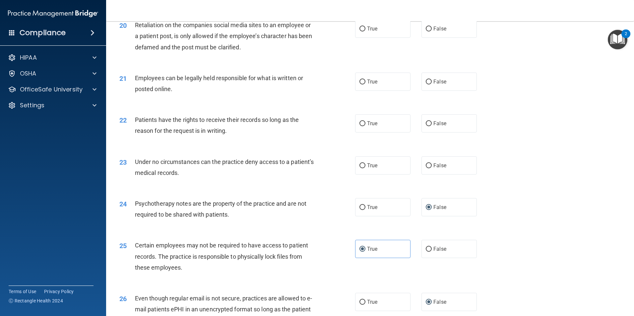
scroll to position [1017, 0]
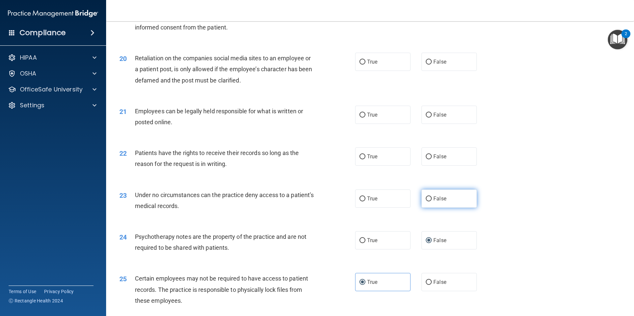
click at [434, 202] on span "False" at bounding box center [440, 199] width 13 height 6
click at [431, 202] on input "False" at bounding box center [429, 199] width 6 height 5
radio input "true"
click at [370, 160] on span "True" at bounding box center [372, 157] width 10 height 6
click at [366, 160] on input "True" at bounding box center [363, 157] width 6 height 5
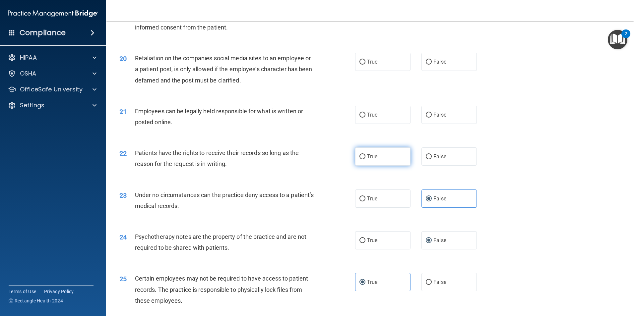
radio input "true"
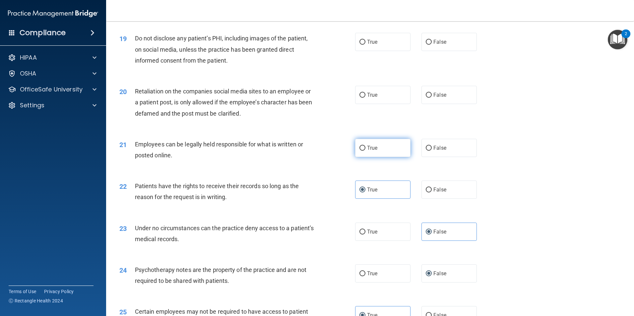
click at [395, 157] on label "True" at bounding box center [382, 148] width 55 height 18
click at [366, 151] on input "True" at bounding box center [363, 148] width 6 height 5
radio input "true"
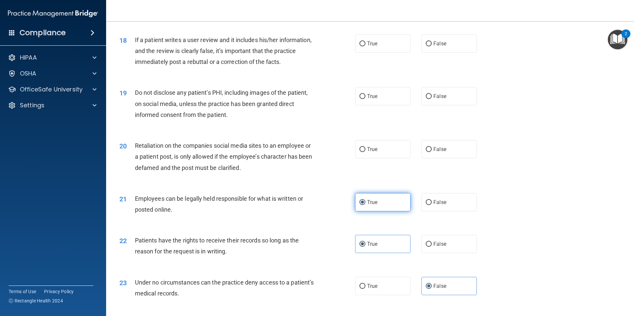
scroll to position [918, 0]
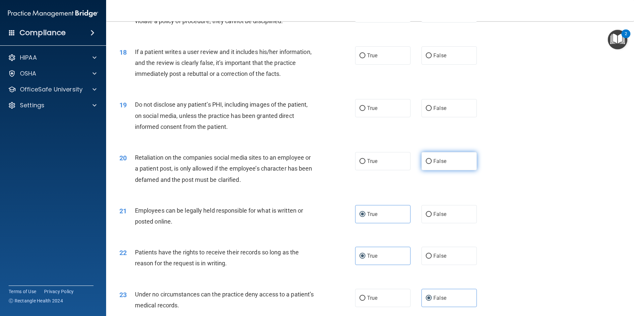
click at [429, 168] on label "False" at bounding box center [449, 161] width 55 height 18
click at [429, 164] on input "False" at bounding box center [429, 161] width 6 height 5
radio input "true"
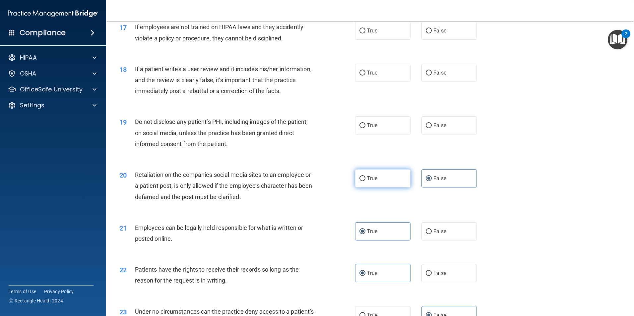
scroll to position [884, 0]
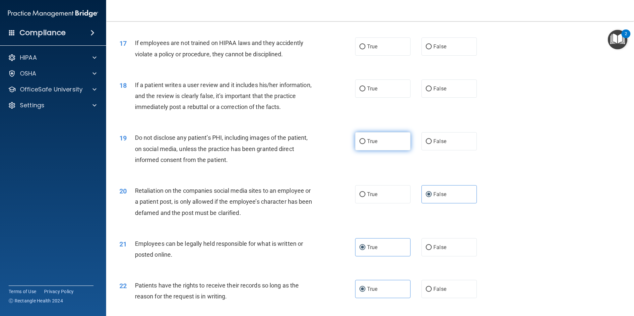
click at [363, 151] on label "True" at bounding box center [382, 141] width 55 height 18
click at [363, 144] on input "True" at bounding box center [363, 141] width 6 height 5
radio input "true"
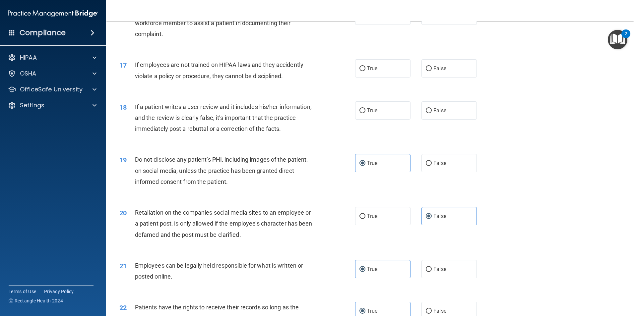
scroll to position [851, 0]
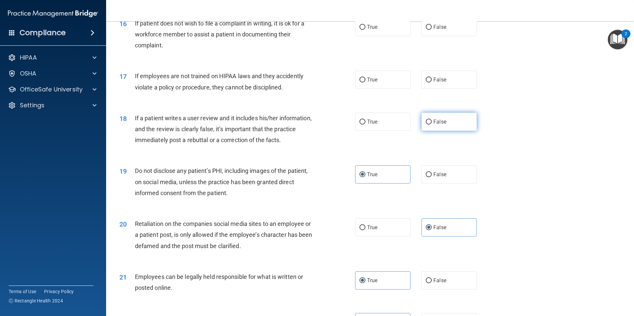
click at [428, 125] on input "False" at bounding box center [429, 122] width 6 height 5
radio input "true"
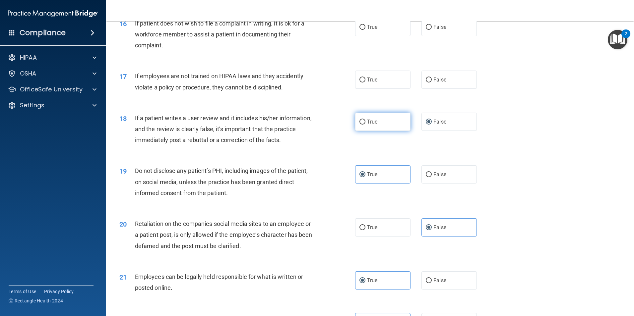
scroll to position [818, 0]
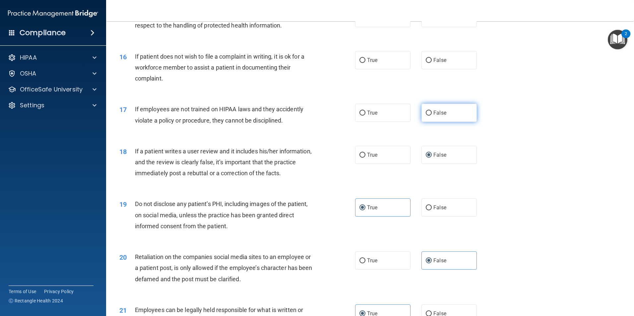
click at [439, 116] on span "False" at bounding box center [440, 113] width 13 height 6
click at [432, 116] on input "False" at bounding box center [429, 113] width 6 height 5
radio input "true"
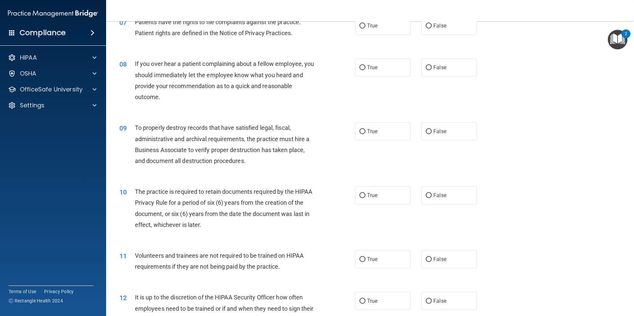
scroll to position [121, 0]
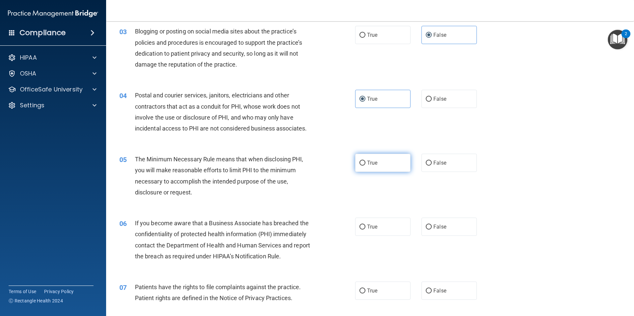
click at [357, 163] on label "True" at bounding box center [382, 163] width 55 height 18
click at [360, 163] on input "True" at bounding box center [363, 163] width 6 height 5
radio input "true"
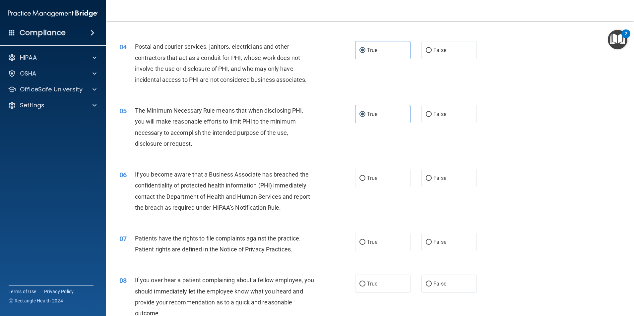
scroll to position [188, 0]
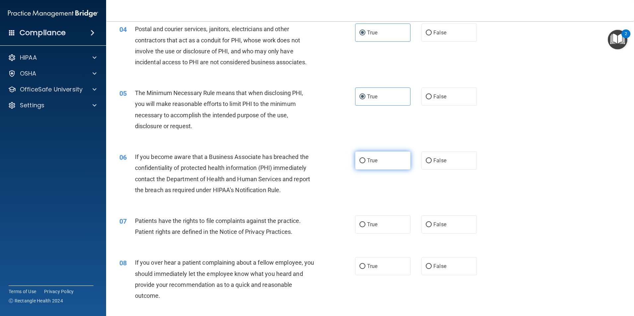
click at [377, 163] on label "True" at bounding box center [382, 161] width 55 height 18
click at [366, 163] on input "True" at bounding box center [363, 161] width 6 height 5
radio input "true"
click at [392, 226] on label "True" at bounding box center [382, 225] width 55 height 18
click at [366, 226] on input "True" at bounding box center [363, 225] width 6 height 5
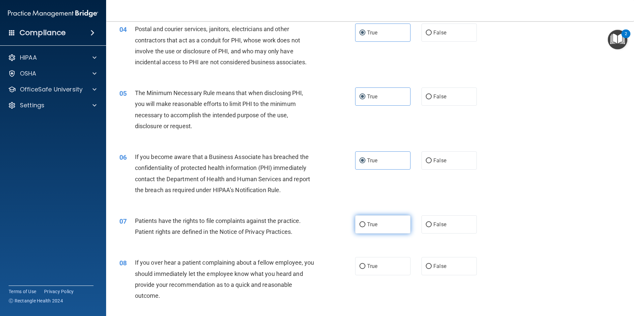
radio input "true"
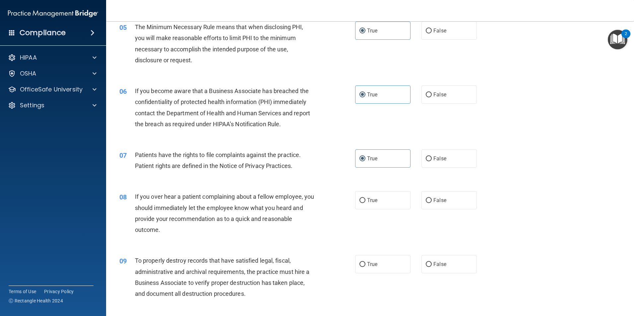
scroll to position [254, 0]
click at [428, 203] on input "False" at bounding box center [429, 200] width 6 height 5
radio input "true"
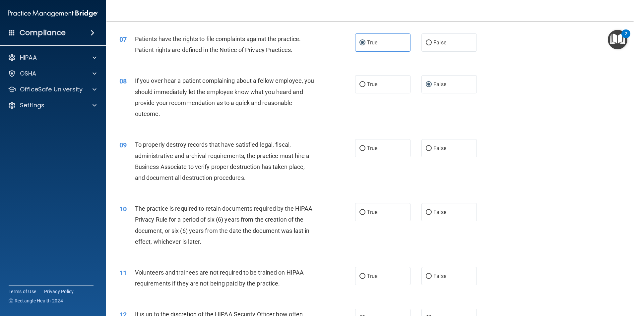
scroll to position [354, 0]
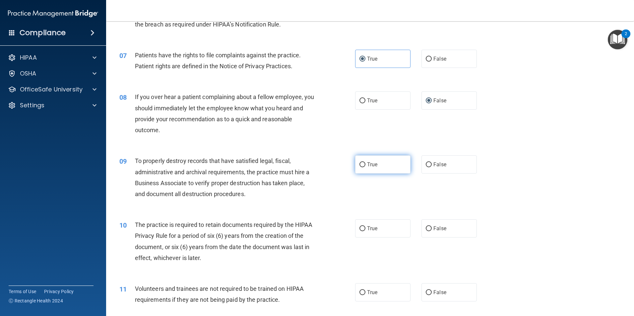
click at [373, 165] on span "True" at bounding box center [372, 165] width 10 height 6
click at [366, 165] on input "True" at bounding box center [363, 165] width 6 height 5
radio input "true"
click at [380, 233] on label "True" at bounding box center [382, 229] width 55 height 18
click at [366, 232] on input "True" at bounding box center [363, 229] width 6 height 5
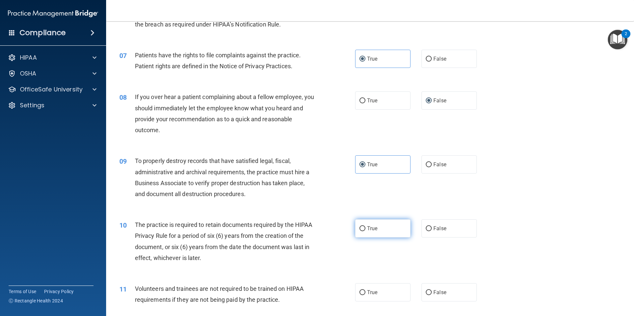
radio input "true"
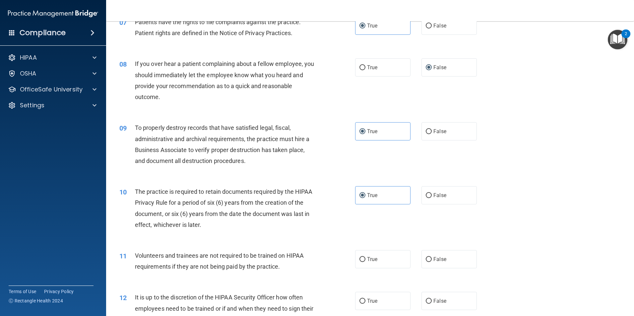
click at [415, 257] on div "True False" at bounding box center [421, 259] width 133 height 18
click at [426, 260] on input "False" at bounding box center [429, 259] width 6 height 5
radio input "true"
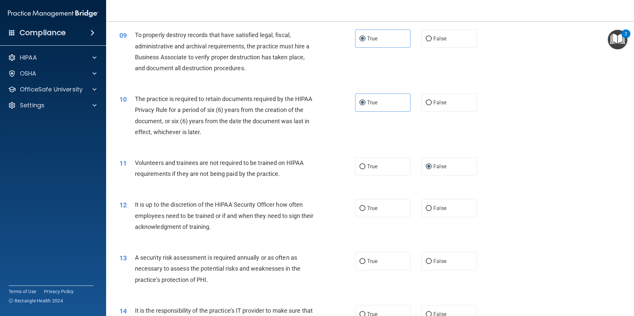
scroll to position [486, 0]
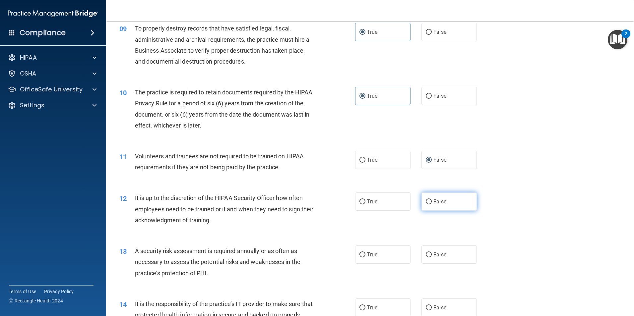
click at [446, 201] on label "False" at bounding box center [449, 202] width 55 height 18
click at [432, 201] on input "False" at bounding box center [429, 202] width 6 height 5
radio input "true"
click at [373, 255] on label "True" at bounding box center [382, 255] width 55 height 18
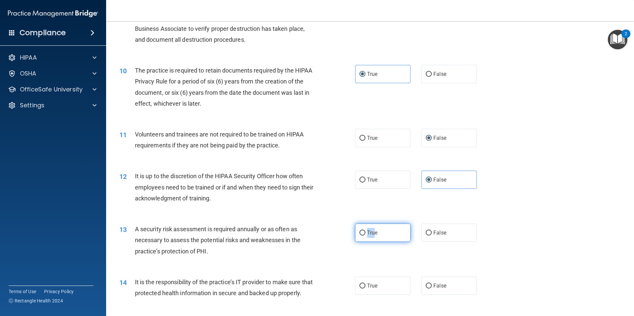
scroll to position [519, 0]
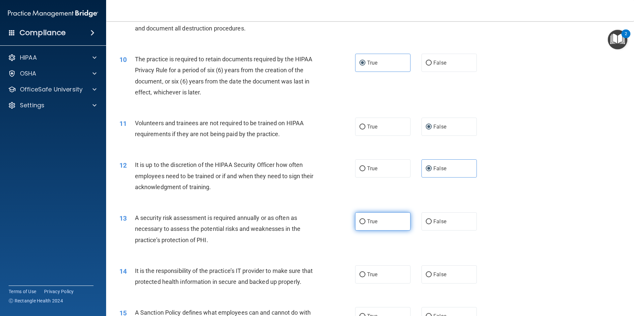
click at [386, 222] on label "True" at bounding box center [382, 222] width 55 height 18
click at [366, 222] on input "True" at bounding box center [363, 222] width 6 height 5
radio input "true"
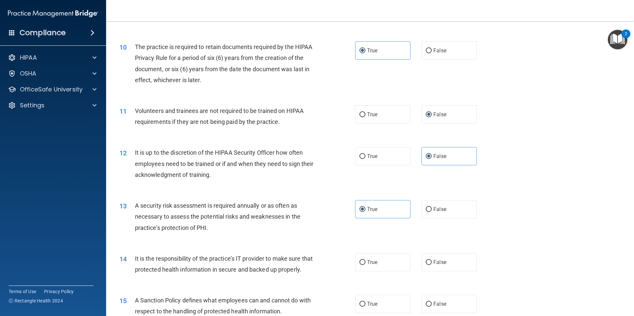
scroll to position [553, 0]
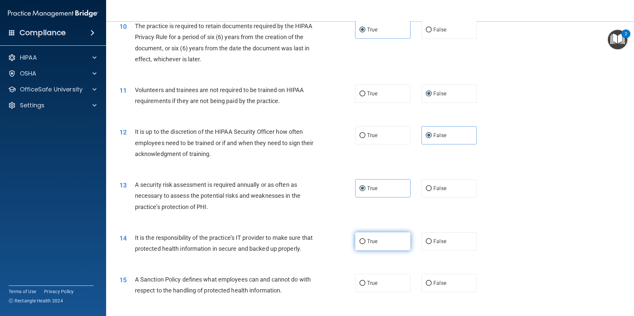
click at [370, 239] on span "True" at bounding box center [372, 242] width 10 height 6
click at [366, 240] on input "True" at bounding box center [363, 242] width 6 height 5
radio input "true"
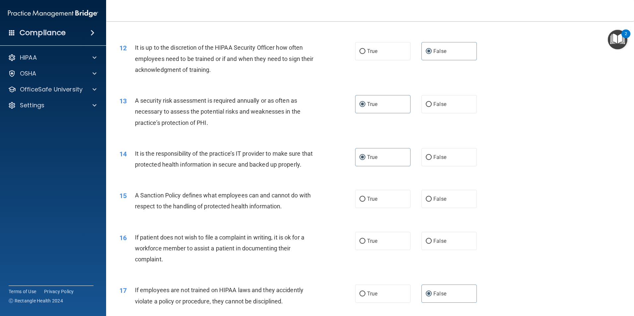
scroll to position [652, 0]
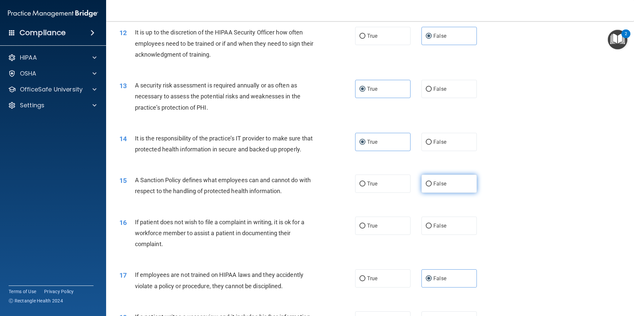
click at [434, 187] on span "False" at bounding box center [440, 184] width 13 height 6
click at [432, 187] on input "False" at bounding box center [429, 184] width 6 height 5
radio input "true"
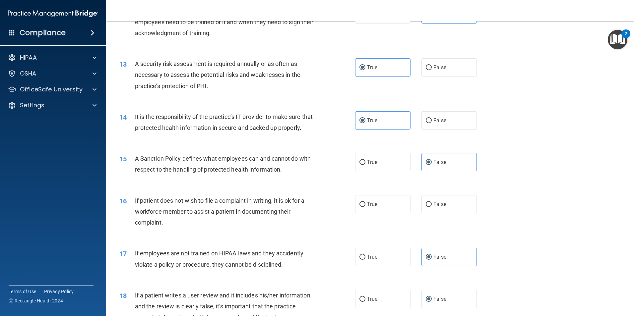
scroll to position [685, 0]
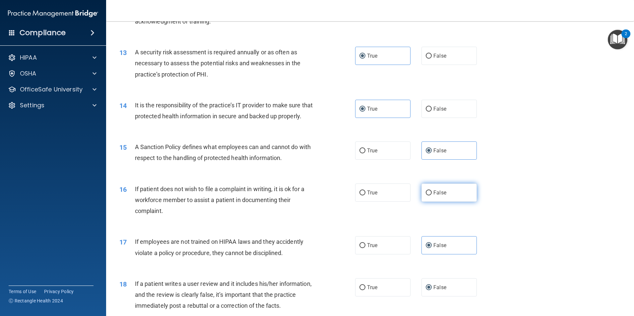
click at [436, 197] on label "False" at bounding box center [449, 193] width 55 height 18
click at [432, 196] on input "False" at bounding box center [429, 193] width 6 height 5
radio input "true"
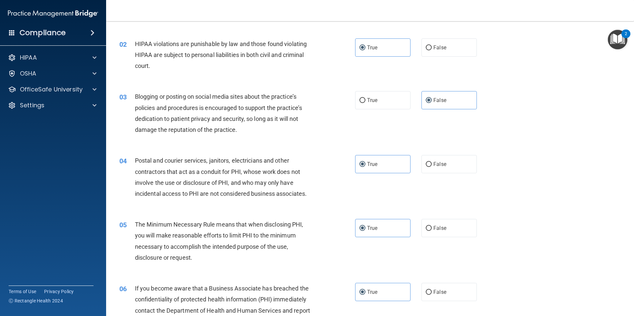
scroll to position [0, 0]
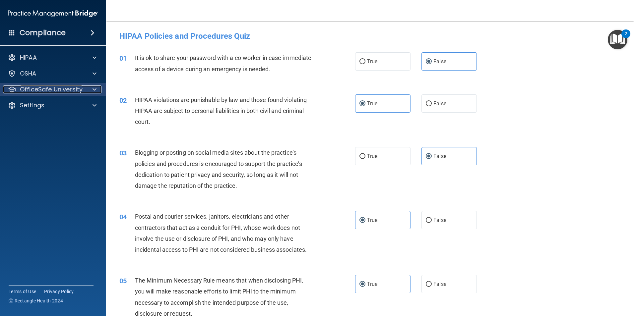
click at [44, 86] on p "OfficeSafe University" at bounding box center [51, 90] width 63 height 8
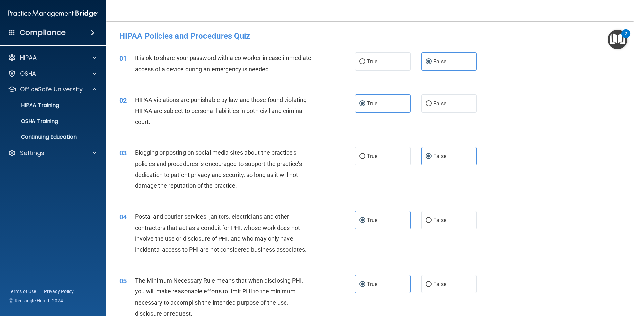
click at [619, 106] on div "02 HIPAA violations are punishable by law and those found violating HIPAA are s…" at bounding box center [370, 112] width 512 height 53
click at [315, 82] on div "01 It is ok to share your password with a co-worker in case immediate access of…" at bounding box center [370, 65] width 512 height 42
click at [514, 57] on div "01 It is ok to share your password with a co-worker in case immediate access of…" at bounding box center [370, 65] width 512 height 42
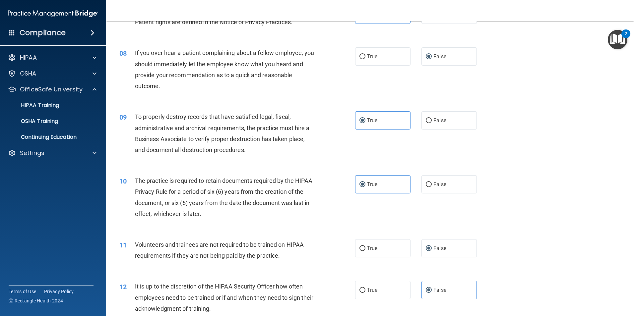
scroll to position [398, 0]
click at [447, 114] on label "False" at bounding box center [449, 120] width 55 height 18
click at [432, 118] on input "False" at bounding box center [429, 120] width 6 height 5
radio input "true"
click at [447, 114] on label "False" at bounding box center [449, 120] width 55 height 18
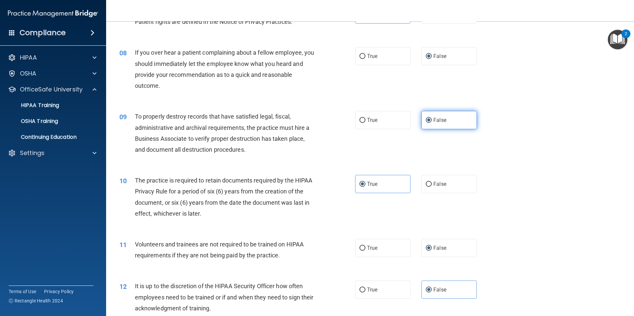
click at [432, 118] on input "False" at bounding box center [429, 120] width 6 height 5
click at [337, 113] on div "09 To properly destroy records that have satisfied legal, fiscal, administrativ…" at bounding box center [237, 134] width 256 height 47
click at [379, 120] on label "True" at bounding box center [382, 120] width 55 height 18
click at [366, 120] on input "True" at bounding box center [363, 120] width 6 height 5
radio input "true"
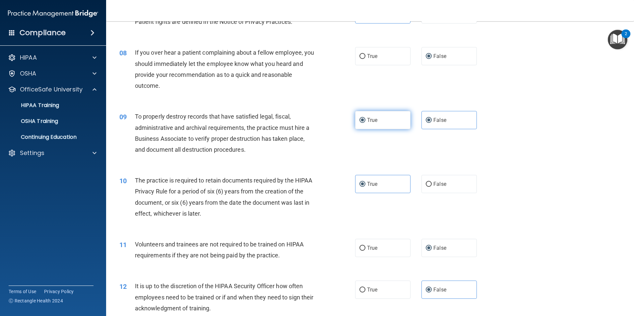
radio input "false"
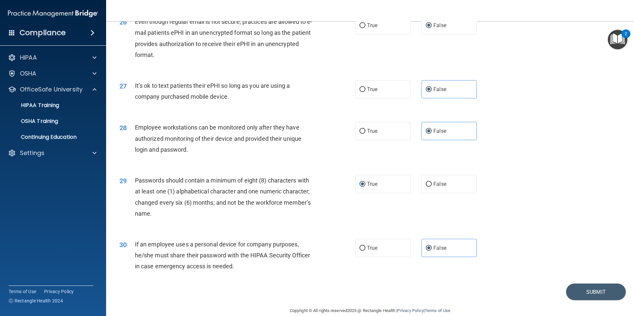
scroll to position [1316, 0]
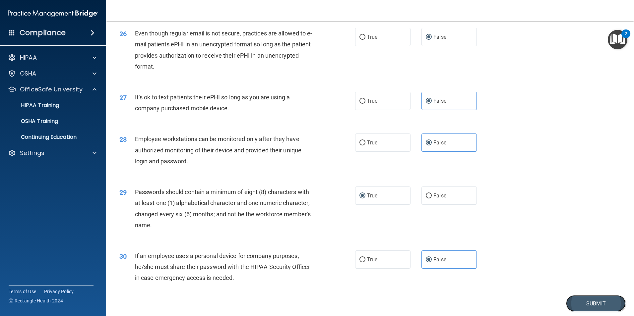
click at [602, 307] on button "Submit" at bounding box center [596, 304] width 60 height 17
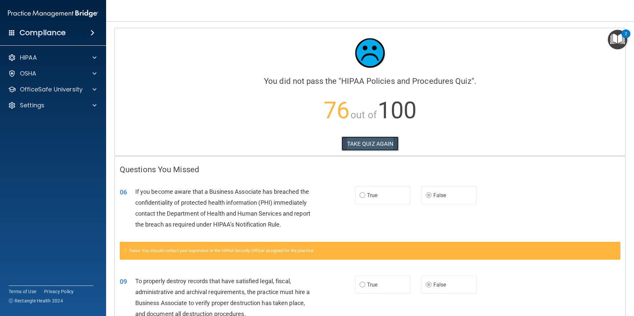
click at [374, 141] on button "TAKE QUIZ AGAIN" at bounding box center [370, 144] width 57 height 15
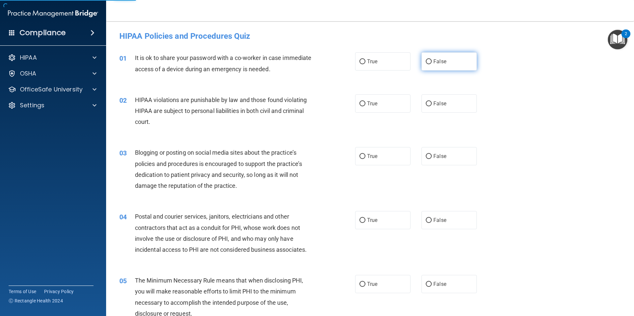
click at [437, 57] on label "False" at bounding box center [449, 61] width 55 height 18
click at [432, 59] on input "False" at bounding box center [429, 61] width 6 height 5
radio input "true"
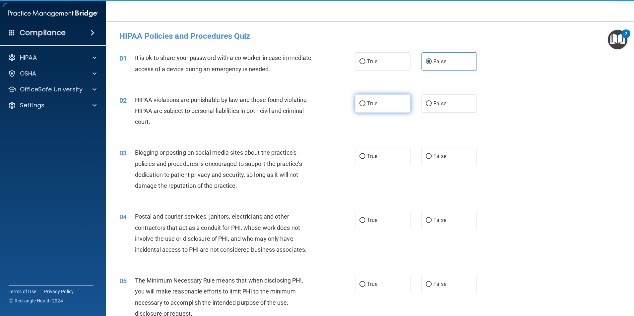
click at [395, 101] on label "True" at bounding box center [382, 104] width 55 height 18
click at [366, 102] on input "True" at bounding box center [363, 104] width 6 height 5
radio input "true"
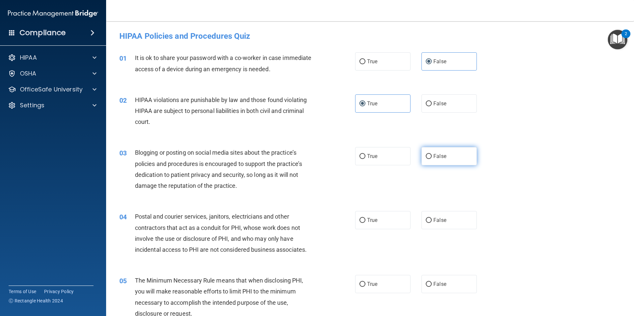
click at [452, 153] on label "False" at bounding box center [449, 156] width 55 height 18
click at [432, 154] on input "False" at bounding box center [429, 156] width 6 height 5
radio input "true"
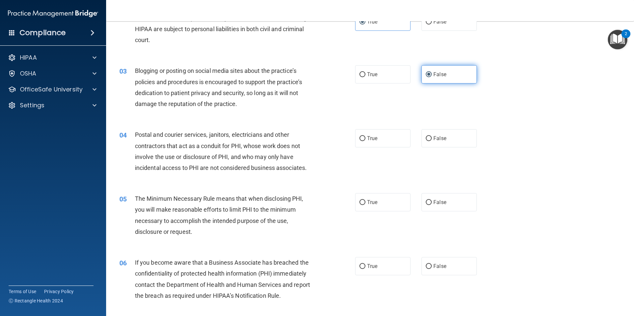
scroll to position [100, 0]
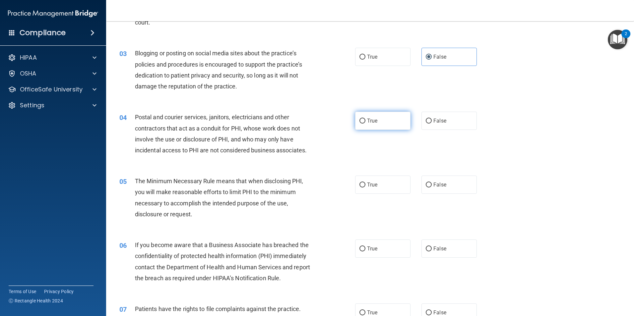
click at [393, 124] on label "True" at bounding box center [382, 121] width 55 height 18
click at [366, 124] on input "True" at bounding box center [363, 121] width 6 height 5
radio input "true"
click at [387, 186] on label "True" at bounding box center [382, 185] width 55 height 18
click at [366, 186] on input "True" at bounding box center [363, 185] width 6 height 5
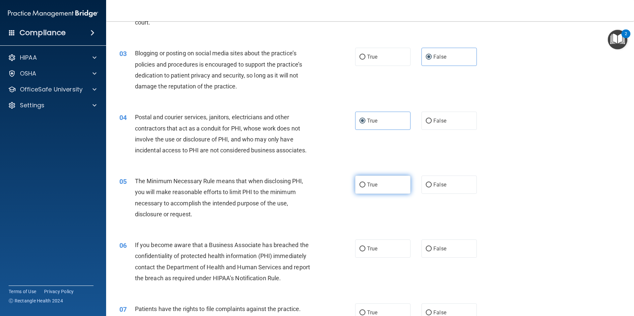
radio input "true"
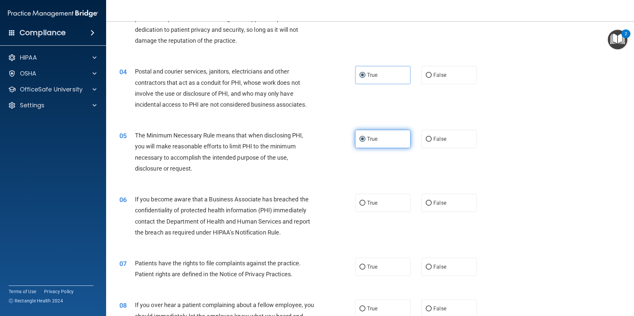
scroll to position [166, 0]
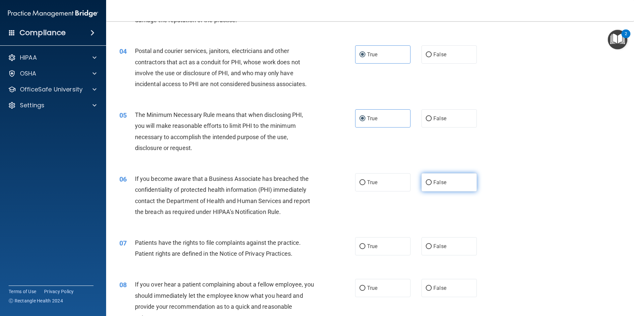
click at [434, 182] on span "False" at bounding box center [440, 182] width 13 height 6
click at [431, 182] on input "False" at bounding box center [429, 182] width 6 height 5
radio input "true"
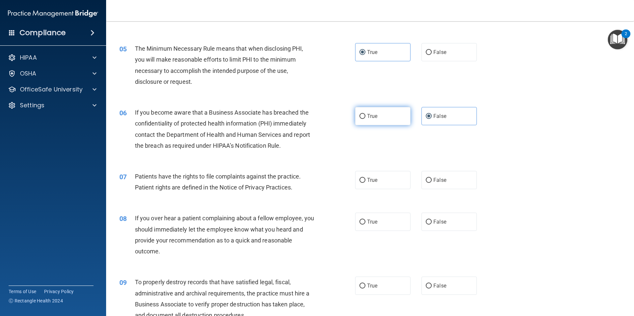
scroll to position [265, 0]
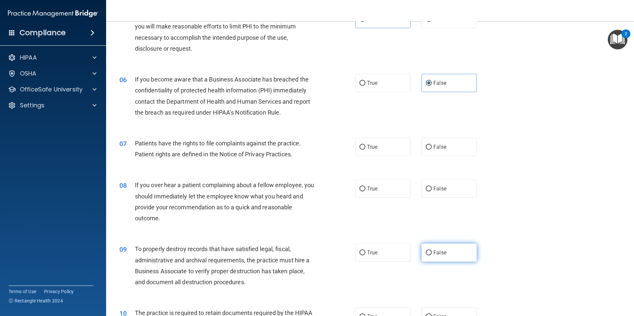
click at [441, 254] on span "False" at bounding box center [440, 253] width 13 height 6
click at [432, 254] on input "False" at bounding box center [429, 253] width 6 height 5
radio input "true"
click at [434, 187] on span "False" at bounding box center [440, 189] width 13 height 6
click at [431, 187] on input "False" at bounding box center [429, 189] width 6 height 5
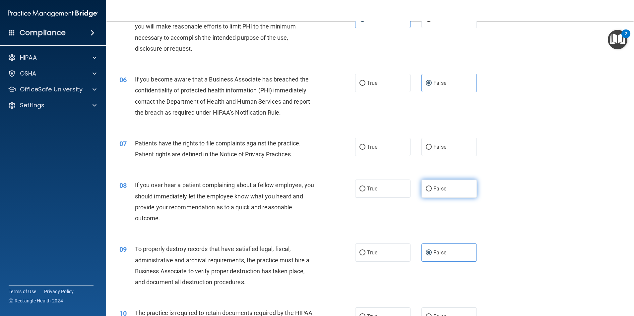
radio input "true"
click at [364, 146] on label "True" at bounding box center [382, 147] width 55 height 18
click at [364, 146] on input "True" at bounding box center [363, 147] width 6 height 5
radio input "true"
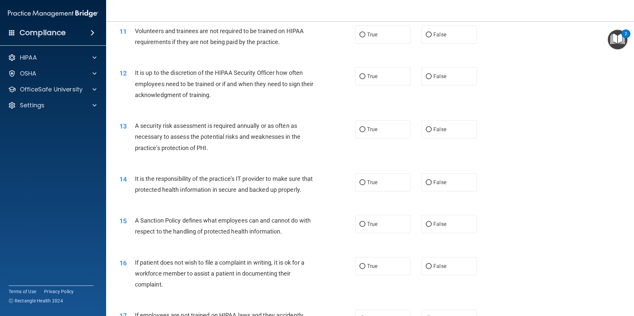
scroll to position [630, 0]
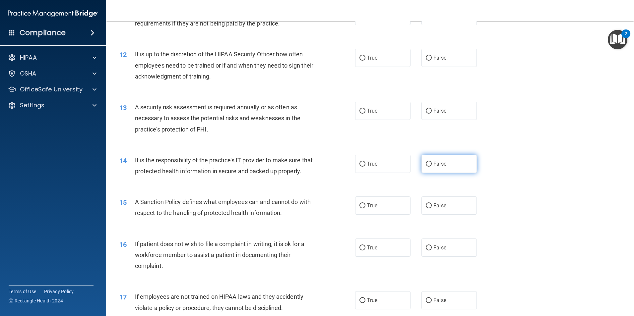
click at [435, 164] on span "False" at bounding box center [440, 164] width 13 height 6
click at [432, 164] on input "False" at bounding box center [429, 164] width 6 height 5
radio input "true"
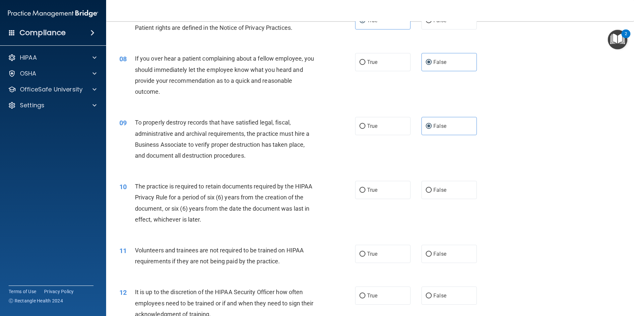
scroll to position [365, 0]
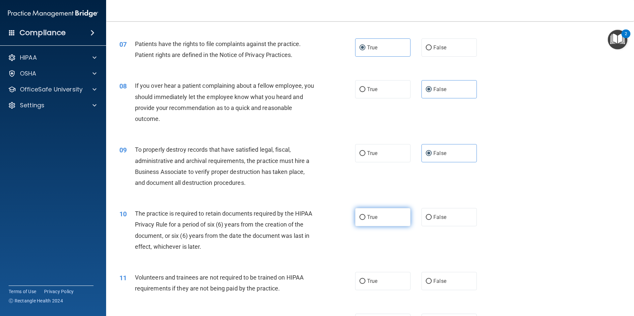
click at [367, 219] on span "True" at bounding box center [372, 217] width 10 height 6
click at [366, 219] on input "True" at bounding box center [363, 217] width 6 height 5
radio input "true"
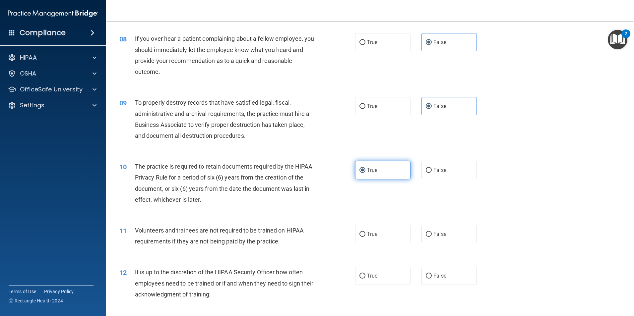
scroll to position [431, 0]
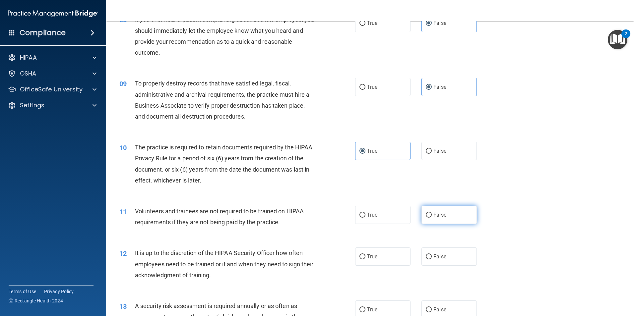
click at [434, 216] on span "False" at bounding box center [440, 215] width 13 height 6
click at [431, 216] on input "False" at bounding box center [429, 215] width 6 height 5
radio input "true"
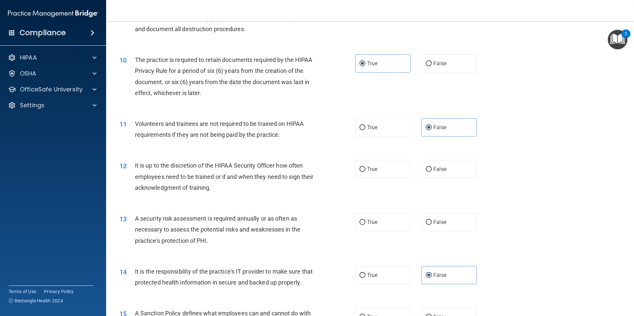
scroll to position [531, 0]
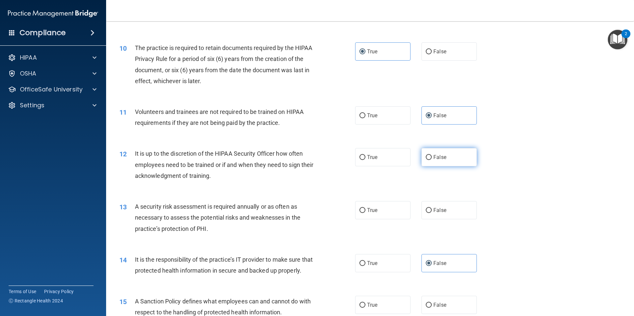
click at [426, 159] on input "False" at bounding box center [429, 157] width 6 height 5
radio input "true"
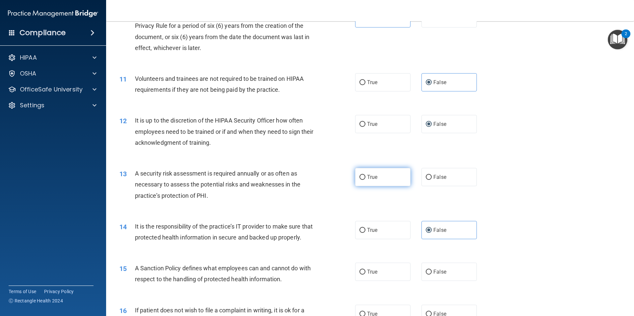
click at [355, 177] on label "True" at bounding box center [382, 177] width 55 height 18
click at [360, 177] on input "True" at bounding box center [363, 177] width 6 height 5
radio input "true"
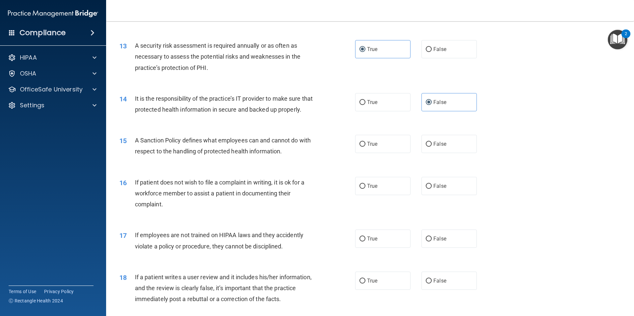
scroll to position [730, 0]
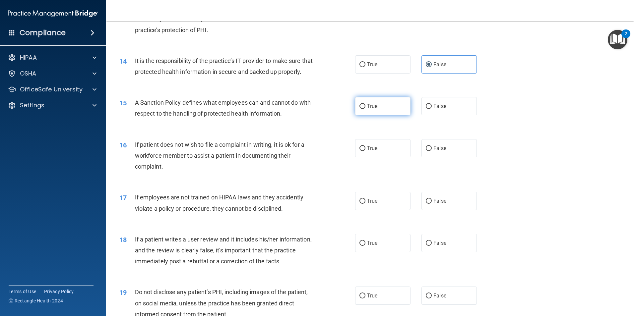
click at [368, 109] on span "True" at bounding box center [372, 106] width 10 height 6
click at [366, 109] on input "True" at bounding box center [363, 106] width 6 height 5
radio input "true"
click at [379, 158] on label "True" at bounding box center [382, 148] width 55 height 18
click at [366, 151] on input "True" at bounding box center [363, 148] width 6 height 5
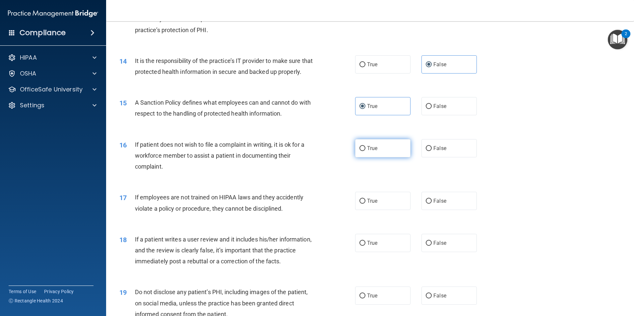
radio input "true"
click at [430, 210] on label "False" at bounding box center [449, 201] width 55 height 18
click at [430, 204] on input "False" at bounding box center [429, 201] width 6 height 5
radio input "true"
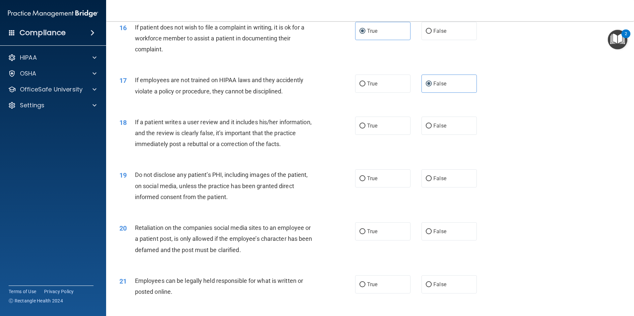
scroll to position [862, 0]
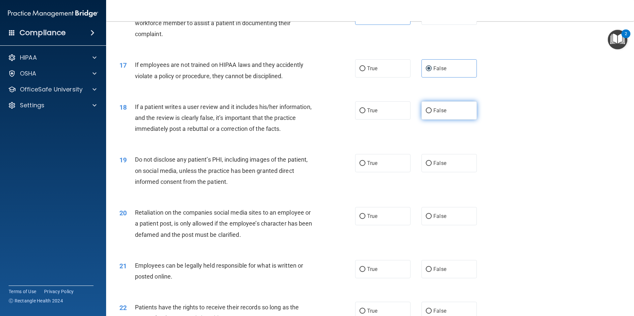
click at [441, 120] on label "False" at bounding box center [449, 111] width 55 height 18
click at [432, 113] on input "False" at bounding box center [429, 110] width 6 height 5
radio input "true"
click at [381, 169] on label "True" at bounding box center [382, 163] width 55 height 18
click at [366, 166] on input "True" at bounding box center [363, 163] width 6 height 5
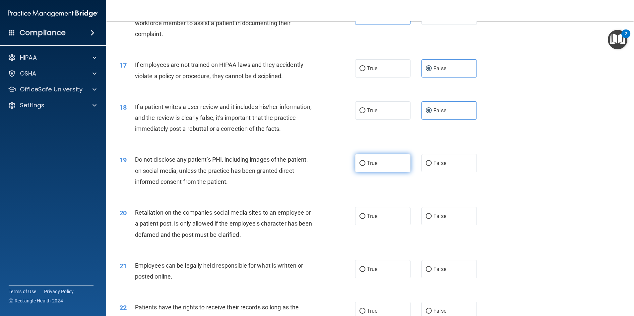
radio input "true"
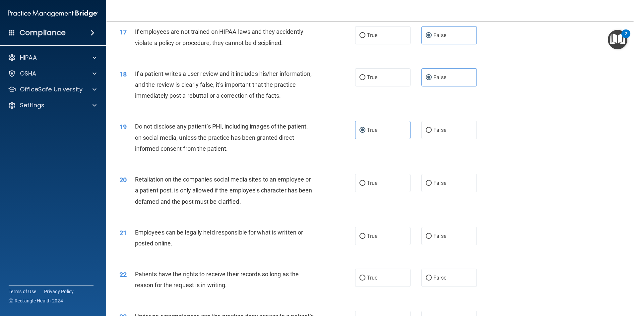
scroll to position [929, 0]
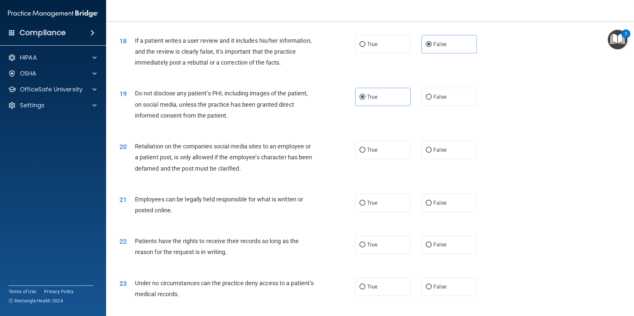
click at [411, 159] on div "True False" at bounding box center [421, 150] width 133 height 18
click at [426, 153] on input "False" at bounding box center [429, 150] width 6 height 5
radio input "true"
click at [382, 212] on label "True" at bounding box center [382, 203] width 55 height 18
click at [366, 206] on input "True" at bounding box center [363, 203] width 6 height 5
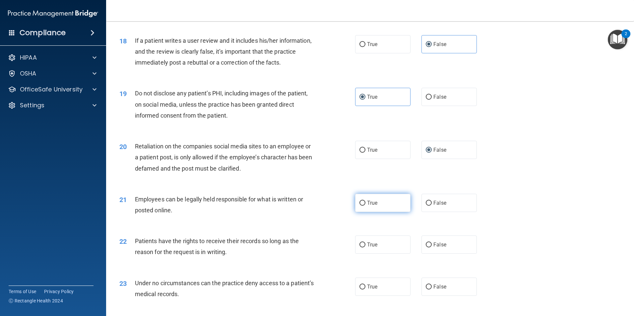
radio input "true"
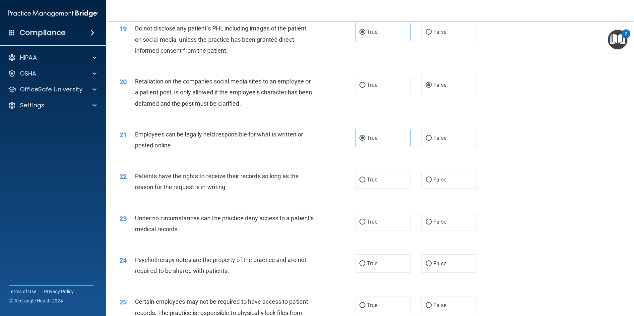
scroll to position [995, 0]
click at [444, 188] on label "False" at bounding box center [449, 179] width 55 height 18
click at [432, 181] on input "False" at bounding box center [429, 178] width 6 height 5
radio input "true"
click at [361, 265] on input "True" at bounding box center [363, 262] width 6 height 5
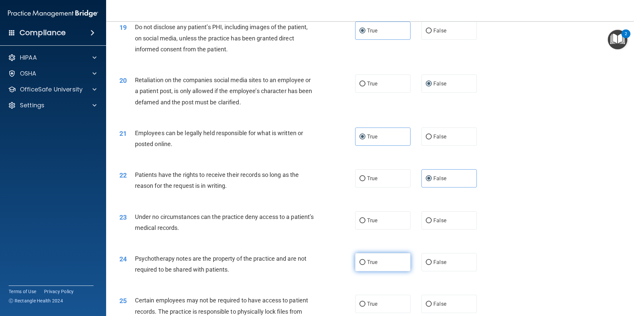
radio input "true"
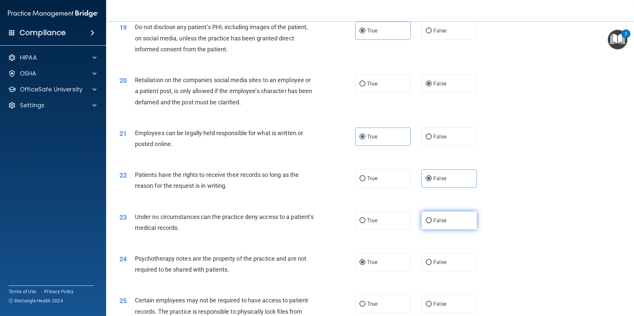
click at [428, 224] on input "False" at bounding box center [429, 221] width 6 height 5
radio input "true"
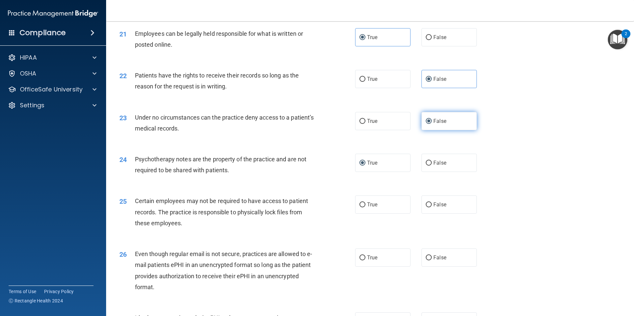
scroll to position [1128, 0]
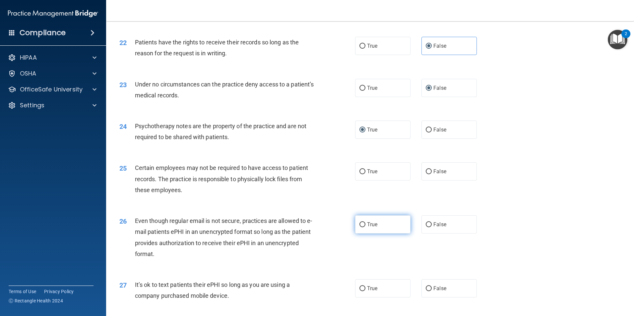
click at [383, 234] on label "True" at bounding box center [382, 225] width 55 height 18
click at [366, 228] on input "True" at bounding box center [363, 225] width 6 height 5
radio input "true"
click at [371, 175] on span "True" at bounding box center [372, 172] width 10 height 6
click at [366, 174] on input "True" at bounding box center [363, 172] width 6 height 5
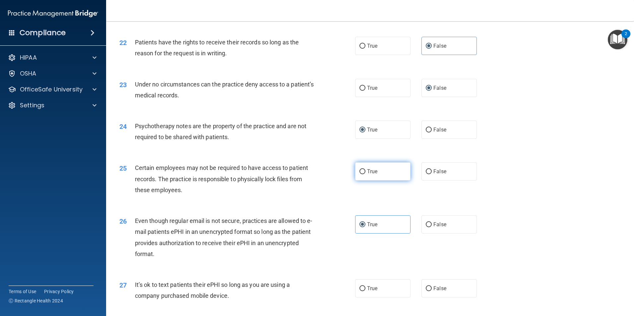
radio input "true"
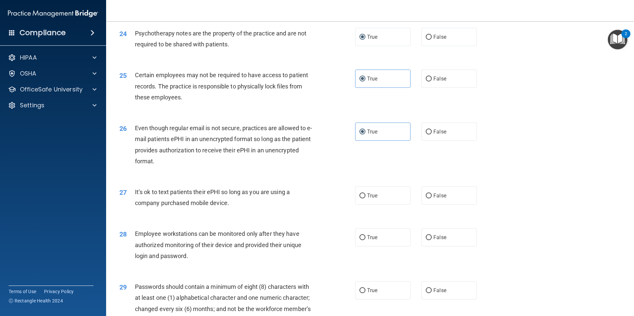
scroll to position [1227, 0]
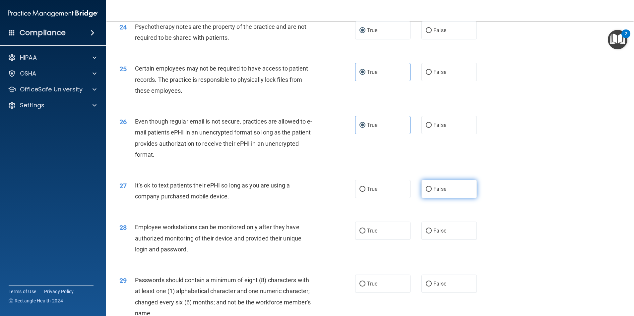
click at [429, 198] on label "False" at bounding box center [449, 189] width 55 height 18
click at [429, 192] on input "False" at bounding box center [429, 189] width 6 height 5
radio input "true"
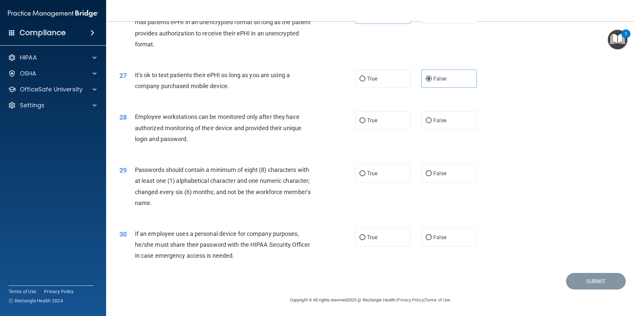
scroll to position [1349, 0]
click at [441, 237] on span "False" at bounding box center [440, 238] width 13 height 6
click at [432, 237] on input "False" at bounding box center [429, 238] width 6 height 5
radio input "true"
click at [378, 174] on label "True" at bounding box center [382, 174] width 55 height 18
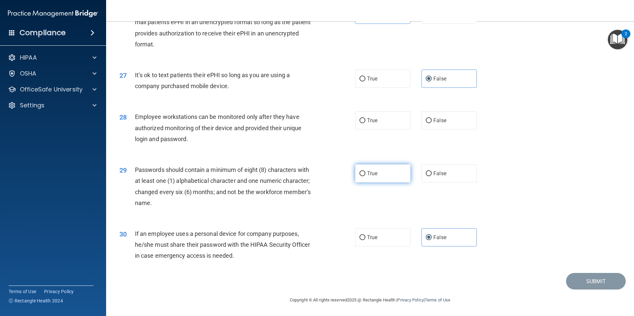
click at [366, 174] on input "True" at bounding box center [363, 173] width 6 height 5
radio input "true"
click at [460, 124] on label "False" at bounding box center [449, 120] width 55 height 18
click at [432, 123] on input "False" at bounding box center [429, 120] width 6 height 5
radio input "true"
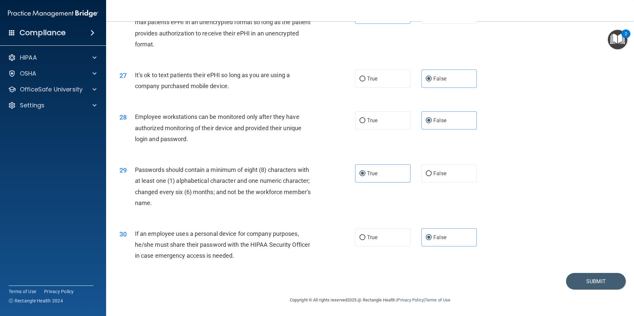
click at [592, 266] on div "30 If an employee uses a personal device for company purposes, he/she must shar…" at bounding box center [370, 246] width 512 height 53
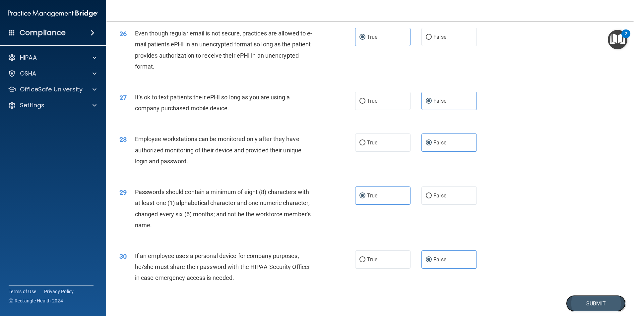
click at [586, 312] on button "Submit" at bounding box center [596, 304] width 60 height 17
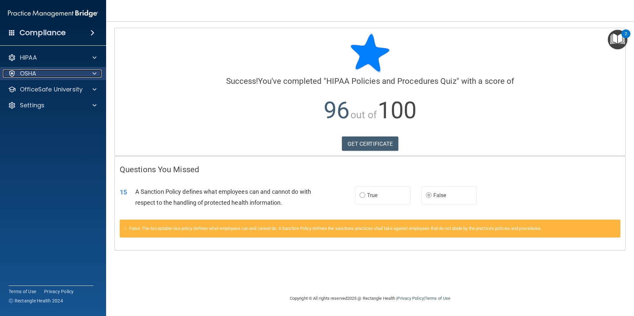
click at [34, 74] on p "OSHA" at bounding box center [28, 74] width 17 height 8
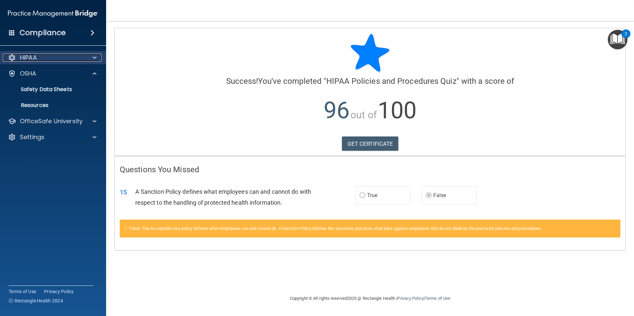
click at [54, 57] on div "HIPAA" at bounding box center [44, 58] width 82 height 8
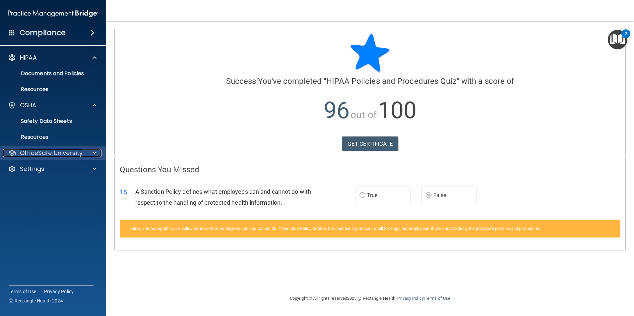
click at [52, 154] on p "OfficeSafe University" at bounding box center [51, 153] width 63 height 8
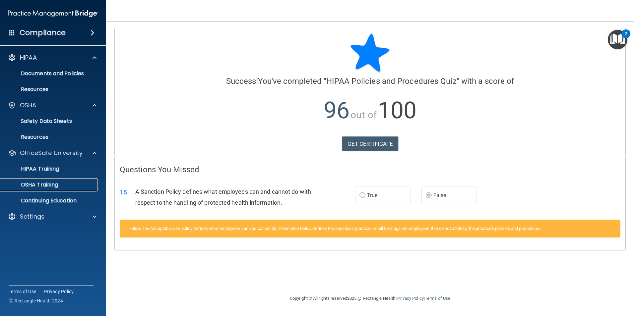
click at [51, 183] on p "OSHA Training" at bounding box center [31, 185] width 54 height 7
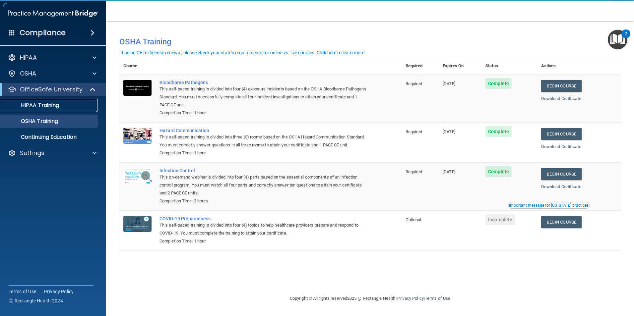
click at [52, 104] on p "HIPAA Training" at bounding box center [31, 105] width 55 height 7
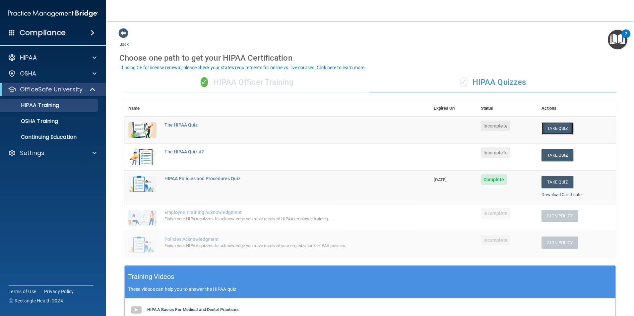
click at [556, 130] on button "Take Quiz" at bounding box center [558, 128] width 32 height 12
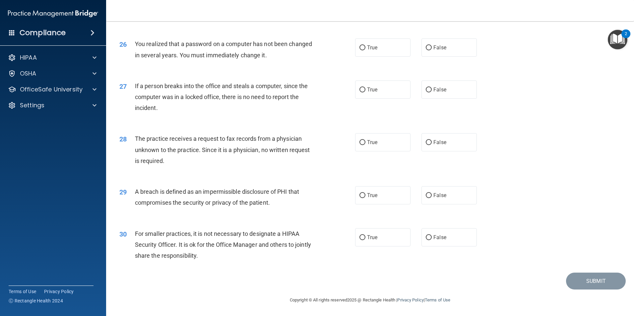
scroll to position [1265, 0]
click at [428, 238] on input "False" at bounding box center [429, 238] width 6 height 5
radio input "true"
click at [392, 196] on label "True" at bounding box center [382, 195] width 55 height 18
click at [366, 196] on input "True" at bounding box center [363, 195] width 6 height 5
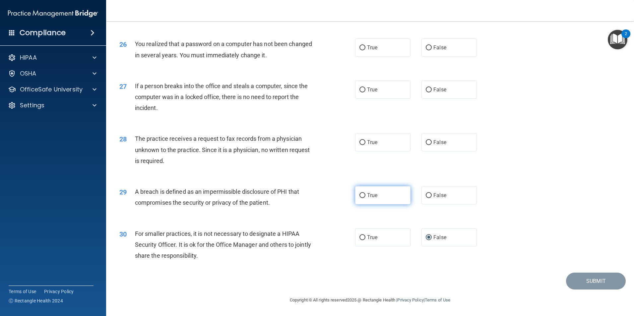
radio input "true"
click at [422, 147] on label "False" at bounding box center [449, 142] width 55 height 18
click at [426, 145] on input "False" at bounding box center [429, 142] width 6 height 5
radio input "true"
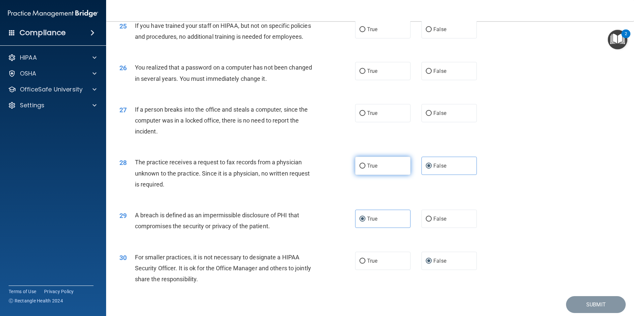
scroll to position [1198, 0]
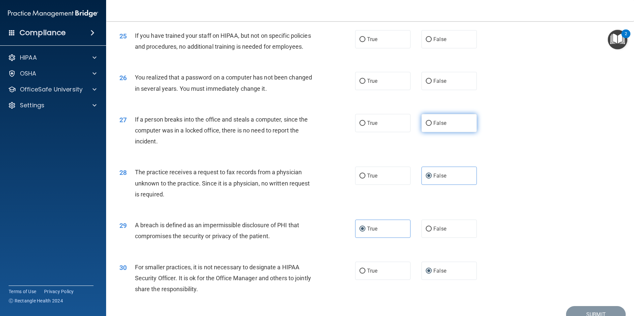
click at [437, 126] on span "False" at bounding box center [440, 123] width 13 height 6
click at [432, 126] on input "False" at bounding box center [429, 123] width 6 height 5
radio input "true"
click at [372, 84] on span "True" at bounding box center [372, 81] width 10 height 6
click at [366, 84] on input "True" at bounding box center [363, 81] width 6 height 5
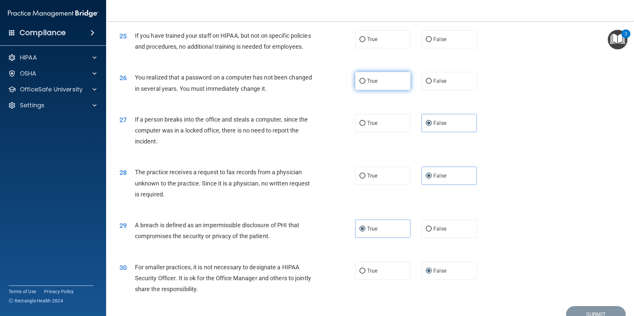
radio input "true"
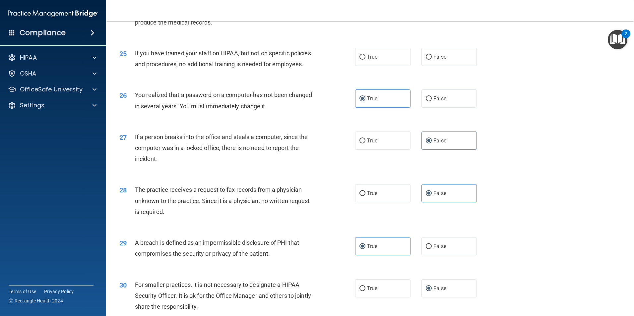
scroll to position [1165, 0]
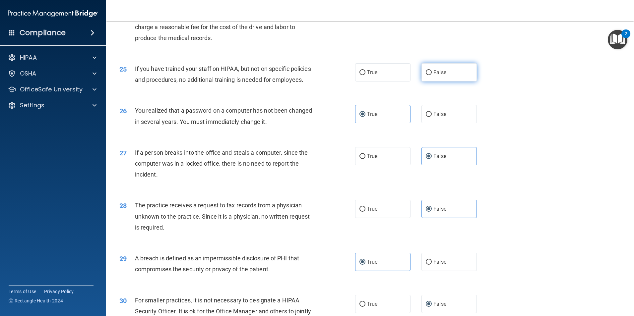
click at [423, 82] on label "False" at bounding box center [449, 72] width 55 height 18
click at [426, 75] on input "False" at bounding box center [429, 72] width 6 height 5
radio input "true"
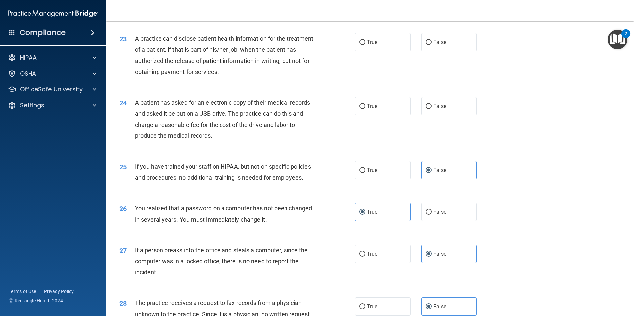
scroll to position [1065, 0]
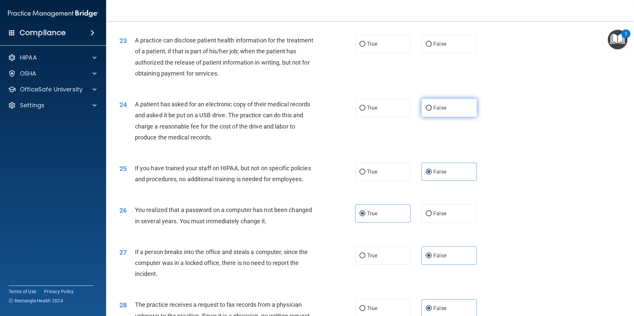
click at [430, 117] on label "False" at bounding box center [449, 108] width 55 height 18
click at [430, 111] on input "False" at bounding box center [429, 108] width 6 height 5
radio input "true"
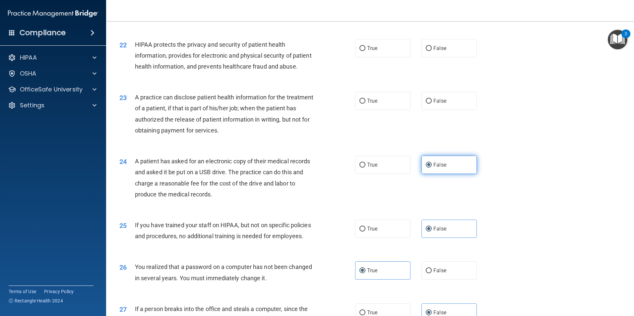
scroll to position [999, 0]
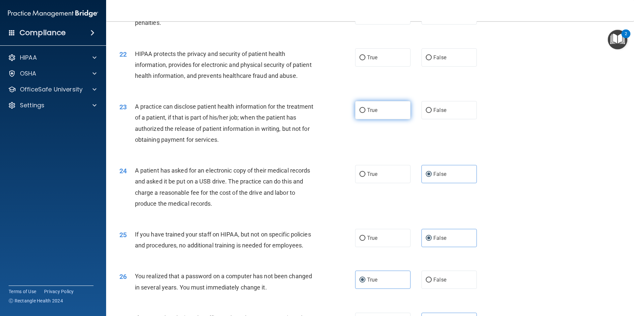
click at [368, 113] on span "True" at bounding box center [372, 110] width 10 height 6
click at [366, 113] on input "True" at bounding box center [363, 110] width 6 height 5
radio input "true"
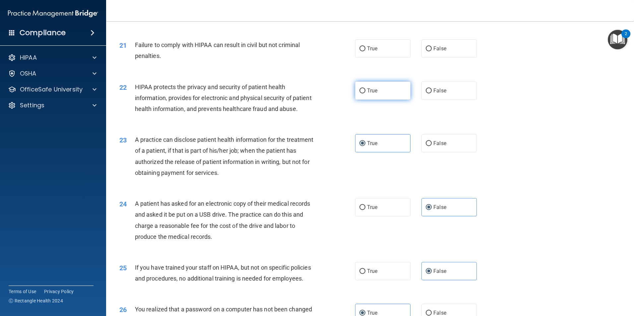
click at [356, 100] on label "True" at bounding box center [382, 91] width 55 height 18
click at [360, 94] on input "True" at bounding box center [363, 91] width 6 height 5
radio input "true"
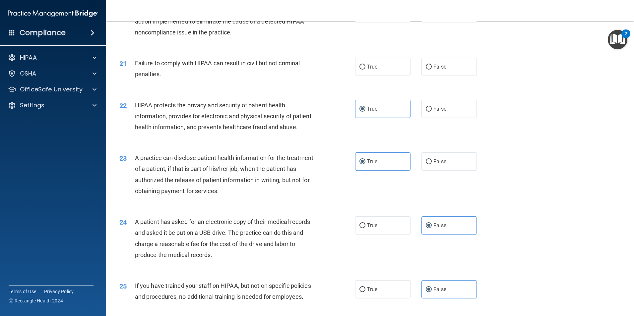
scroll to position [933, 0]
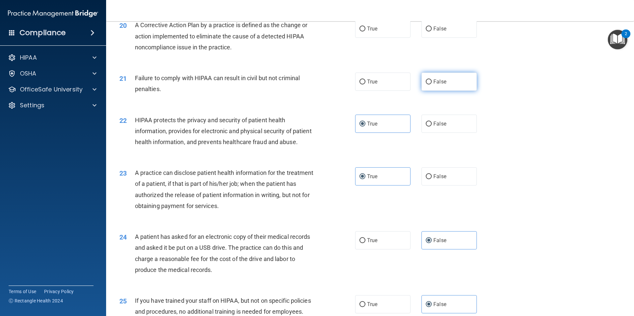
click at [426, 85] on input "False" at bounding box center [429, 82] width 6 height 5
radio input "true"
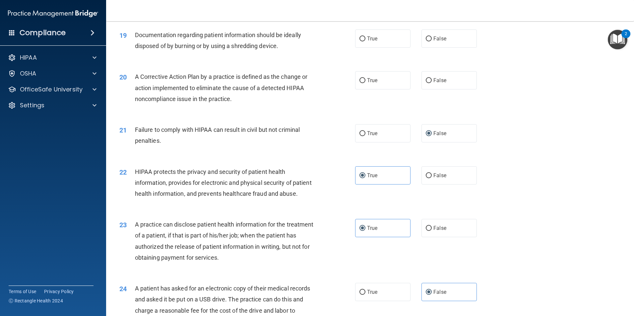
scroll to position [866, 0]
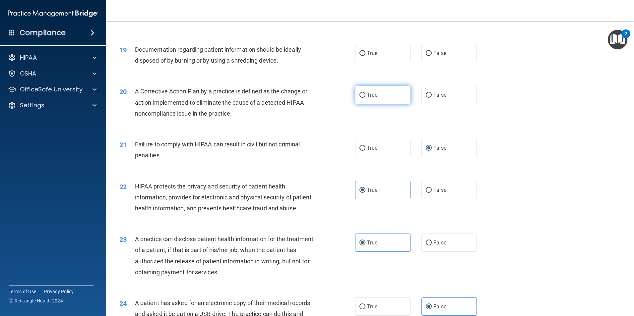
click at [401, 104] on label "True" at bounding box center [382, 95] width 55 height 18
click at [366, 98] on input "True" at bounding box center [363, 95] width 6 height 5
radio input "true"
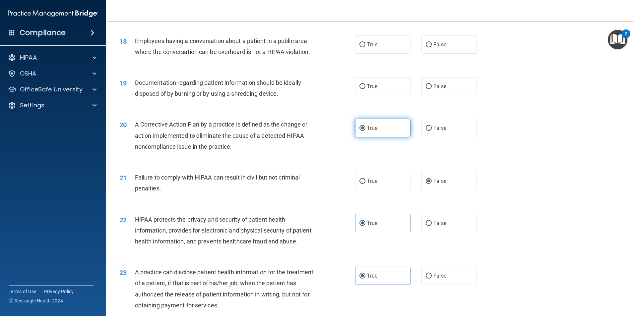
scroll to position [800, 0]
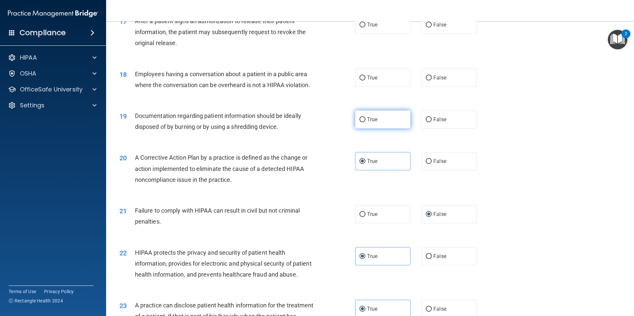
click at [379, 129] on label "True" at bounding box center [382, 119] width 55 height 18
click at [366, 122] on input "True" at bounding box center [363, 119] width 6 height 5
radio input "true"
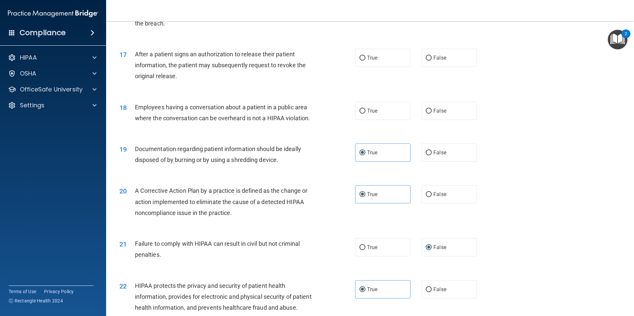
click at [417, 120] on div "True False" at bounding box center [421, 111] width 133 height 18
drag, startPoint x: 417, startPoint y: 125, endPoint x: 432, endPoint y: 123, distance: 15.0
click at [434, 114] on span "False" at bounding box center [440, 111] width 13 height 6
click at [432, 114] on input "False" at bounding box center [429, 111] width 6 height 5
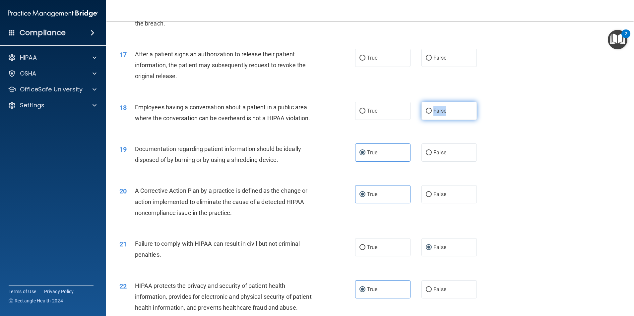
radio input "true"
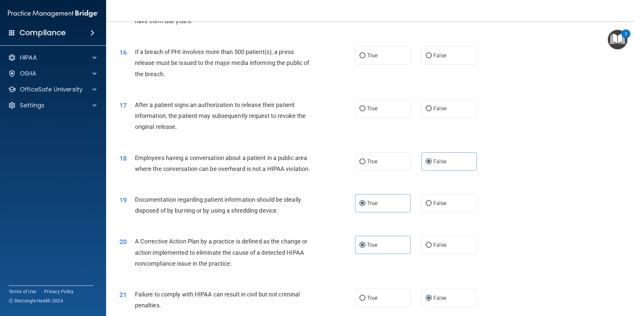
scroll to position [701, 0]
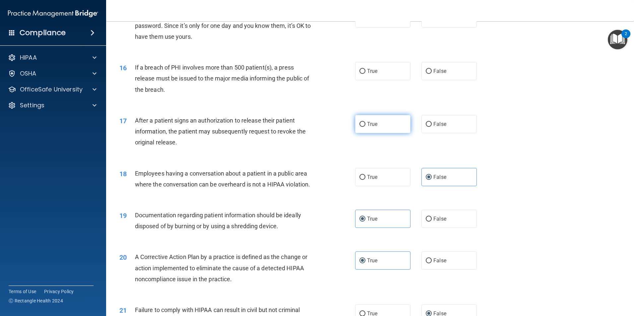
click at [390, 133] on label "True" at bounding box center [382, 124] width 55 height 18
click at [366, 127] on input "True" at bounding box center [363, 124] width 6 height 5
radio input "true"
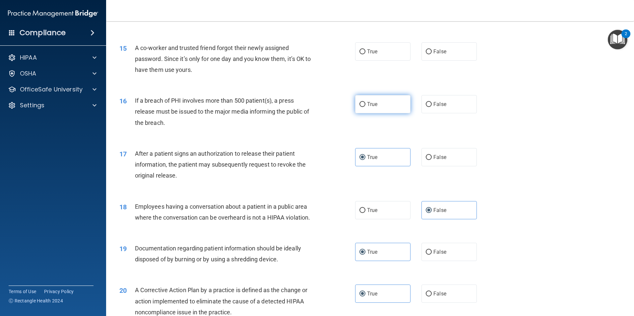
click at [366, 113] on label "True" at bounding box center [382, 104] width 55 height 18
click at [366, 107] on input "True" at bounding box center [363, 104] width 6 height 5
radio input "true"
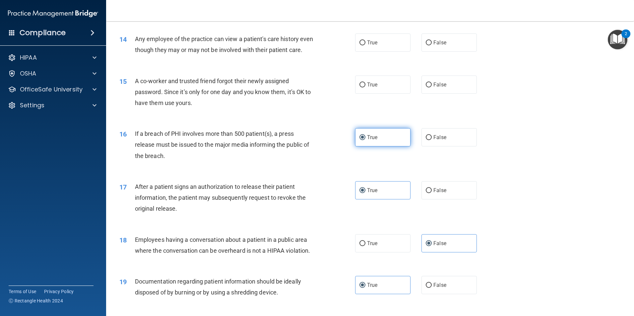
scroll to position [601, 0]
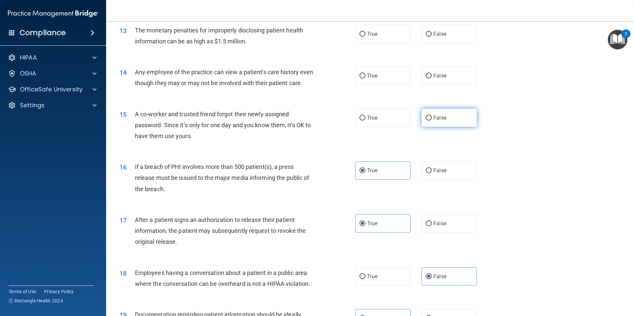
click at [446, 127] on label "False" at bounding box center [449, 118] width 55 height 18
click at [432, 121] on input "False" at bounding box center [429, 118] width 6 height 5
radio input "true"
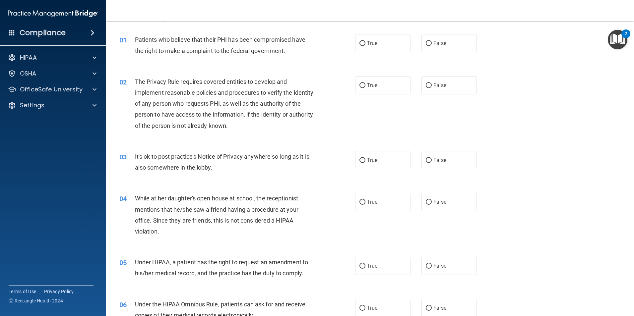
scroll to position [0, 0]
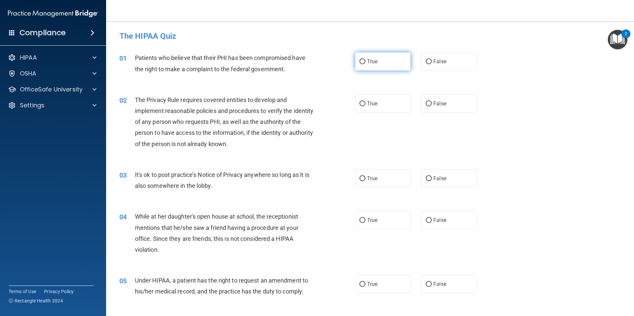
click at [371, 61] on span "True" at bounding box center [372, 61] width 10 height 6
click at [366, 61] on input "True" at bounding box center [363, 61] width 6 height 5
radio input "true"
click at [389, 110] on label "True" at bounding box center [382, 104] width 55 height 18
click at [366, 106] on input "True" at bounding box center [363, 104] width 6 height 5
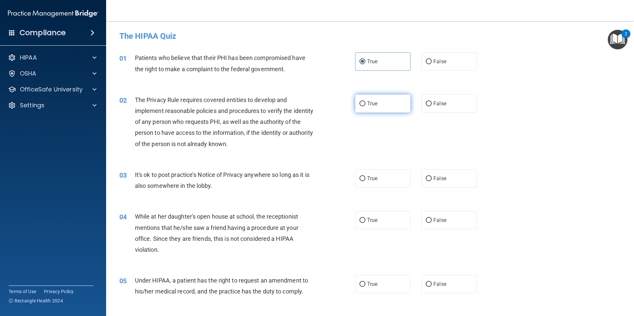
radio input "true"
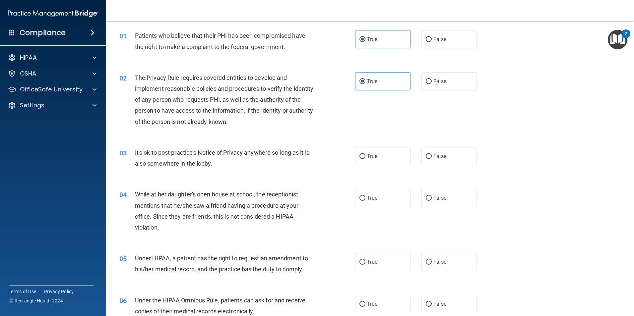
scroll to position [33, 0]
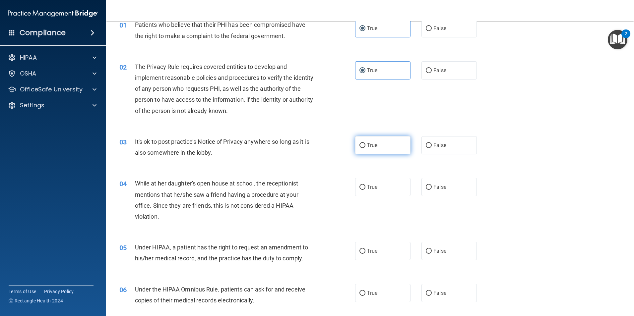
click at [392, 149] on label "True" at bounding box center [382, 145] width 55 height 18
click at [366, 148] on input "True" at bounding box center [363, 145] width 6 height 5
radio input "true"
click at [436, 187] on span "False" at bounding box center [440, 187] width 13 height 6
click at [432, 187] on input "False" at bounding box center [429, 187] width 6 height 5
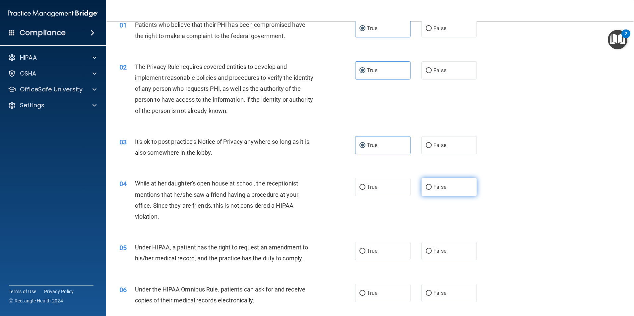
radio input "true"
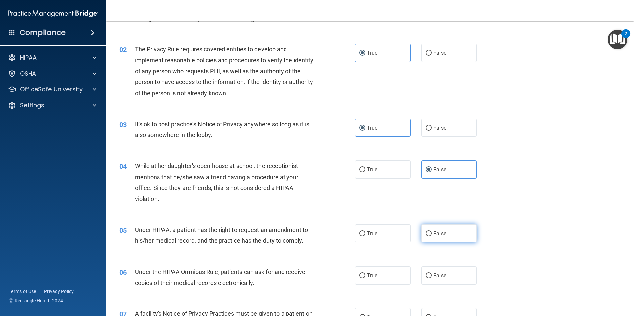
scroll to position [66, 0]
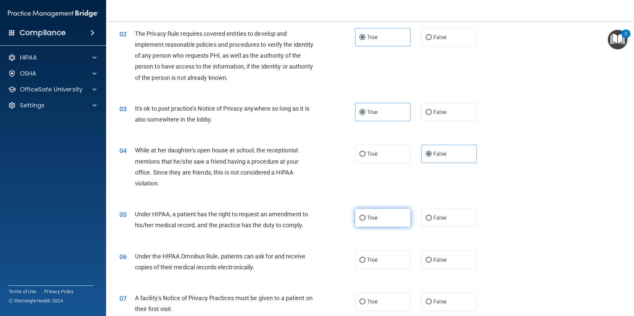
click at [368, 218] on span "True" at bounding box center [372, 218] width 10 height 6
click at [366, 218] on input "True" at bounding box center [363, 218] width 6 height 5
radio input "true"
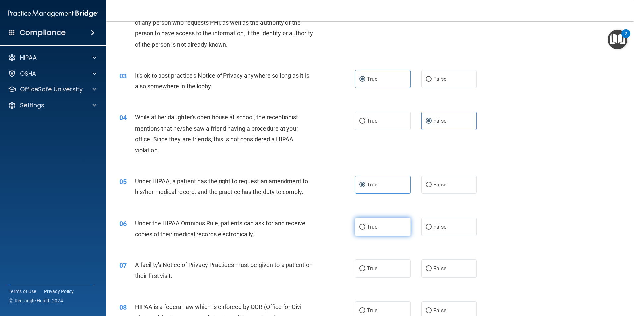
click at [378, 227] on label "True" at bounding box center [382, 227] width 55 height 18
click at [366, 227] on input "True" at bounding box center [363, 227] width 6 height 5
radio input "true"
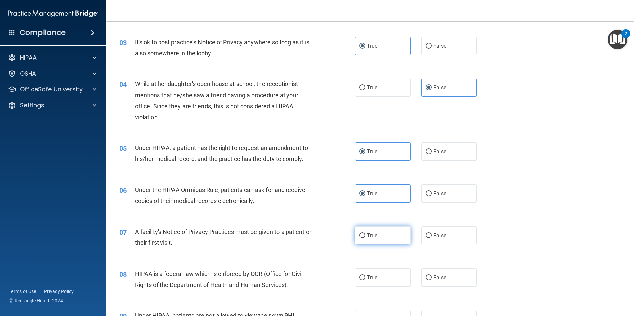
click at [368, 240] on label "True" at bounding box center [382, 236] width 55 height 18
click at [366, 239] on input "True" at bounding box center [363, 236] width 6 height 5
radio input "true"
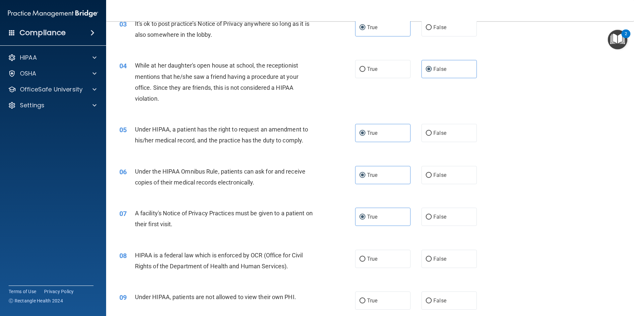
scroll to position [166, 0]
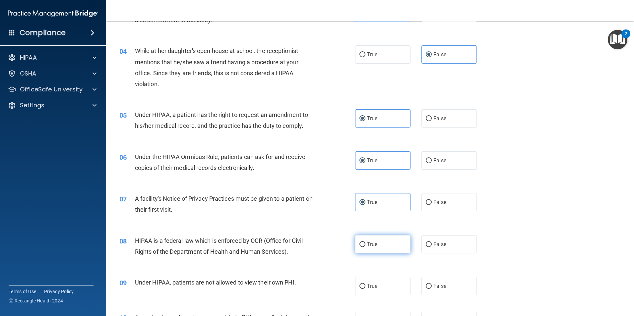
click at [376, 246] on label "True" at bounding box center [382, 245] width 55 height 18
click at [366, 246] on input "True" at bounding box center [363, 244] width 6 height 5
radio input "true"
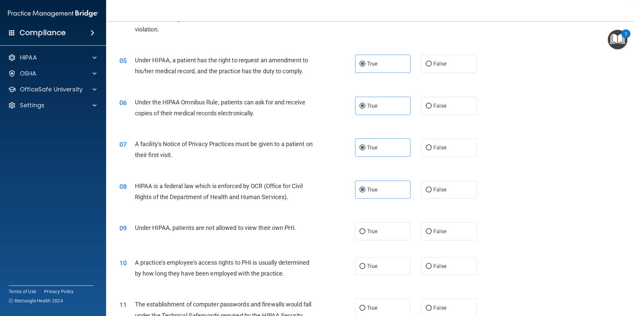
scroll to position [232, 0]
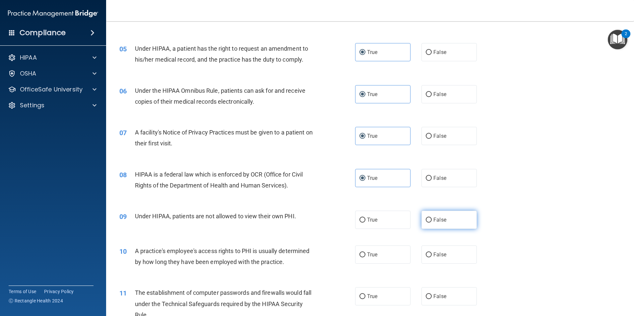
click at [432, 226] on label "False" at bounding box center [449, 220] width 55 height 18
click at [432, 223] on input "False" at bounding box center [429, 220] width 6 height 5
radio input "true"
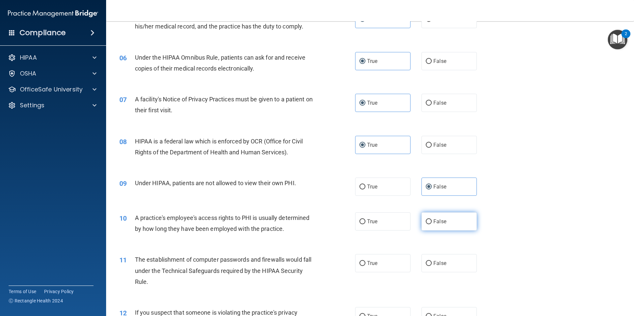
click at [428, 223] on input "False" at bounding box center [429, 222] width 6 height 5
radio input "true"
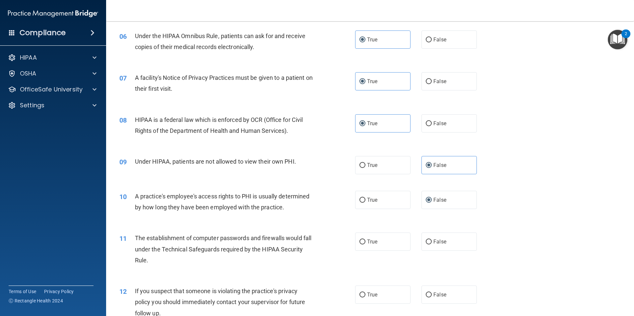
scroll to position [299, 0]
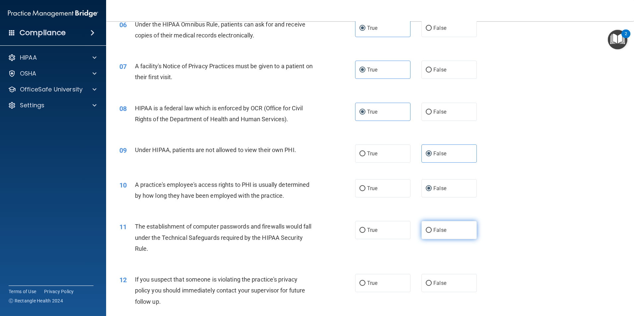
click at [424, 234] on label "False" at bounding box center [449, 230] width 55 height 18
click at [426, 233] on input "False" at bounding box center [429, 230] width 6 height 5
radio input "true"
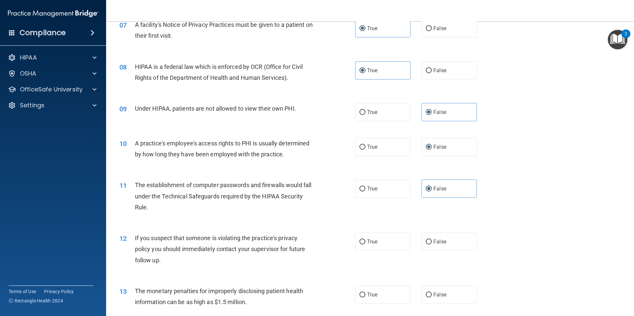
scroll to position [365, 0]
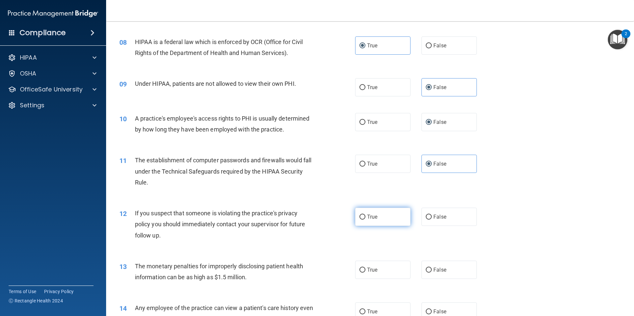
click at [369, 212] on label "True" at bounding box center [382, 217] width 55 height 18
click at [366, 215] on input "True" at bounding box center [363, 217] width 6 height 5
radio input "true"
click at [385, 266] on label "True" at bounding box center [382, 270] width 55 height 18
click at [366, 268] on input "True" at bounding box center [363, 270] width 6 height 5
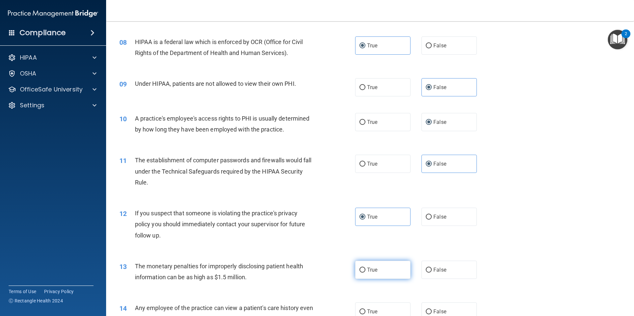
radio input "true"
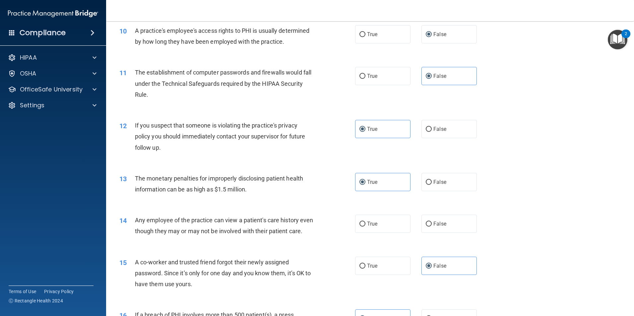
scroll to position [464, 0]
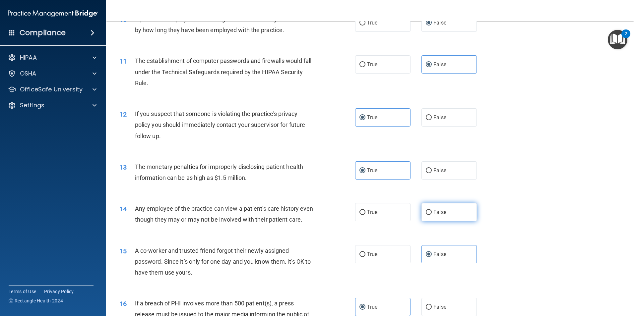
click at [435, 211] on span "False" at bounding box center [440, 212] width 13 height 6
click at [432, 211] on input "False" at bounding box center [429, 212] width 6 height 5
radio input "true"
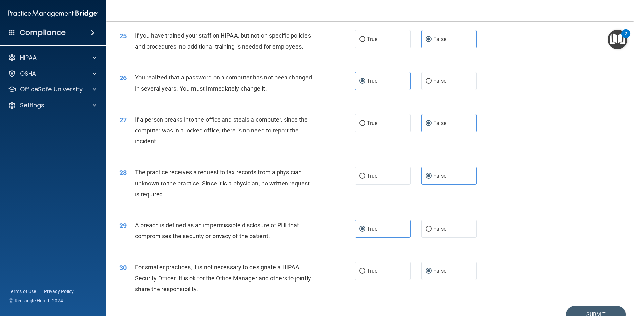
scroll to position [1231, 0]
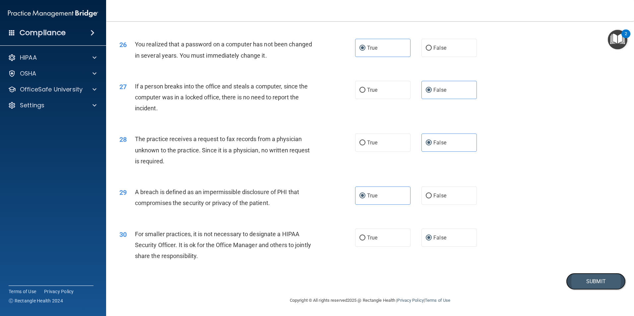
click at [591, 290] on button "Submit" at bounding box center [596, 281] width 60 height 17
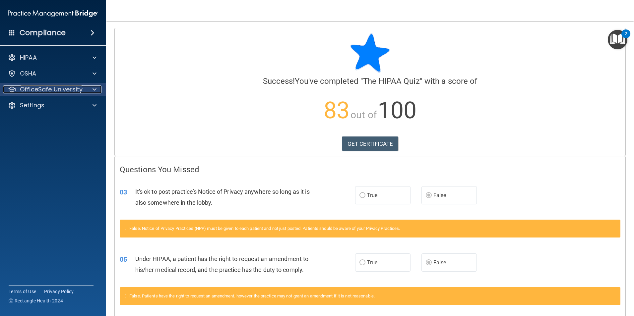
click at [34, 93] on p "OfficeSafe University" at bounding box center [51, 90] width 63 height 8
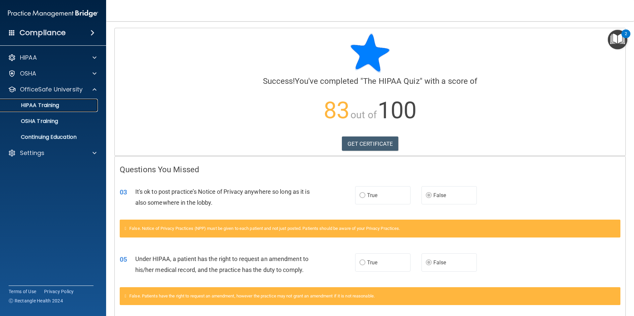
click at [51, 109] on p "HIPAA Training" at bounding box center [31, 105] width 55 height 7
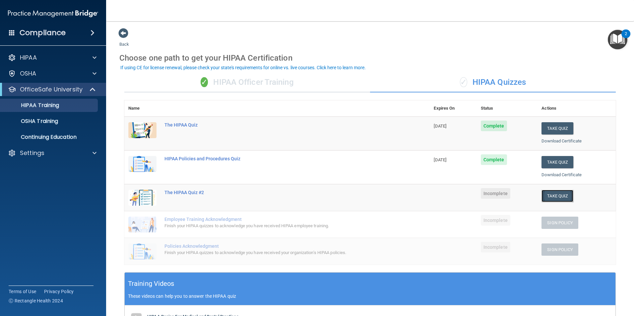
click at [556, 197] on button "Take Quiz" at bounding box center [558, 196] width 32 height 12
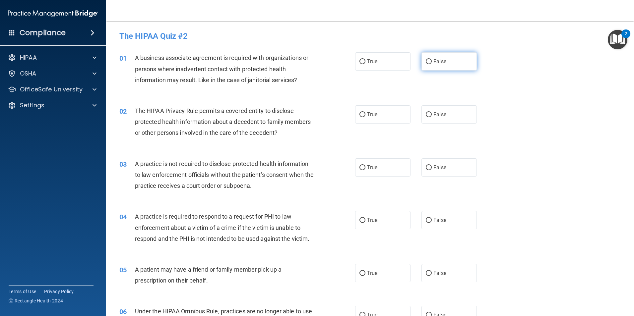
click at [434, 62] on span "False" at bounding box center [440, 61] width 13 height 6
click at [431, 62] on input "False" at bounding box center [429, 61] width 6 height 5
radio input "true"
click at [375, 109] on label "True" at bounding box center [382, 114] width 55 height 18
click at [366, 112] on input "True" at bounding box center [363, 114] width 6 height 5
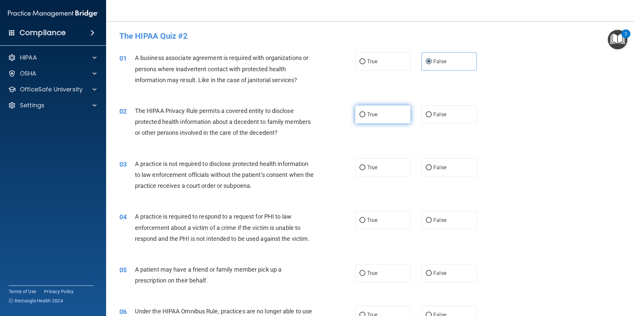
radio input "true"
click at [444, 168] on label "False" at bounding box center [449, 168] width 55 height 18
click at [432, 168] on input "False" at bounding box center [429, 168] width 6 height 5
radio input "true"
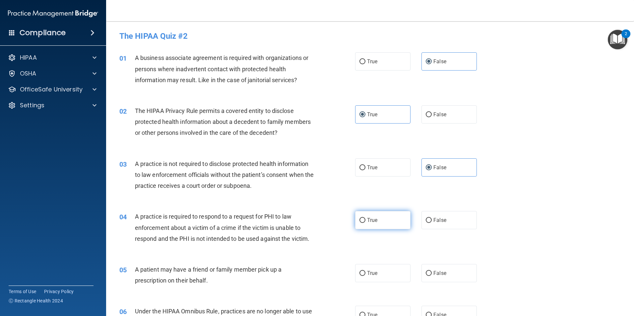
click at [382, 215] on label "True" at bounding box center [382, 220] width 55 height 18
click at [366, 218] on input "True" at bounding box center [363, 220] width 6 height 5
radio input "true"
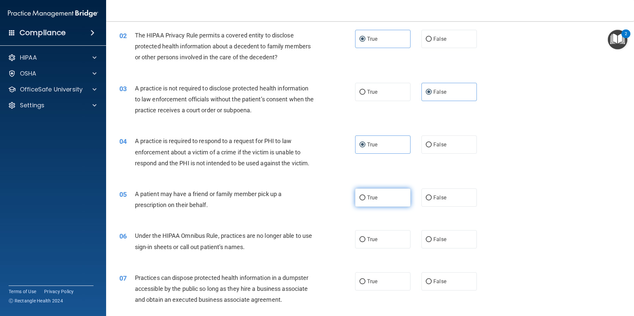
scroll to position [100, 0]
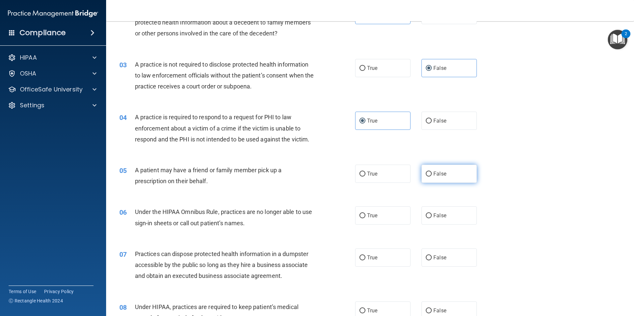
click at [449, 182] on label "False" at bounding box center [449, 174] width 55 height 18
click at [432, 177] on input "False" at bounding box center [429, 174] width 6 height 5
radio input "true"
click at [394, 214] on label "True" at bounding box center [382, 216] width 55 height 18
click at [366, 214] on input "True" at bounding box center [363, 216] width 6 height 5
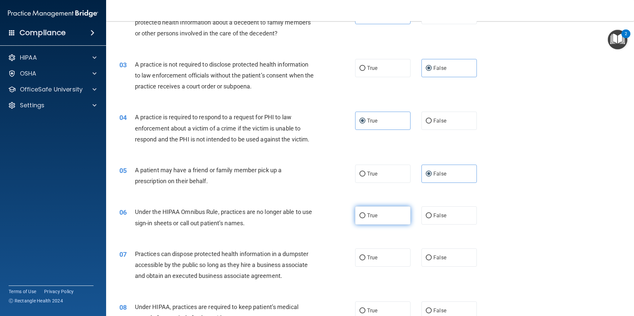
radio input "true"
click at [437, 250] on label "False" at bounding box center [449, 258] width 55 height 18
click at [432, 256] on input "False" at bounding box center [429, 258] width 6 height 5
radio input "true"
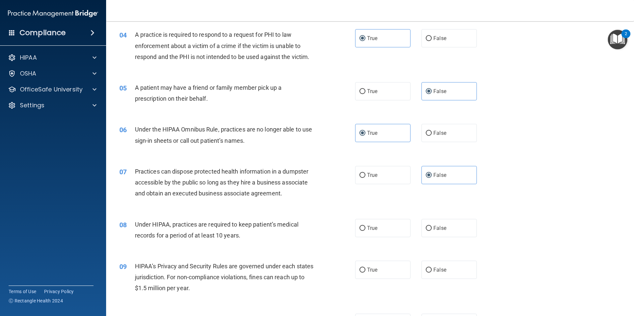
scroll to position [199, 0]
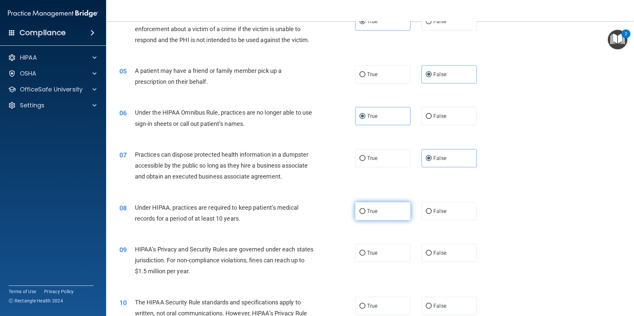
click at [387, 216] on label "True" at bounding box center [382, 211] width 55 height 18
click at [366, 214] on input "True" at bounding box center [363, 211] width 6 height 5
radio input "true"
click at [442, 248] on label "False" at bounding box center [449, 253] width 55 height 18
click at [432, 251] on input "False" at bounding box center [429, 253] width 6 height 5
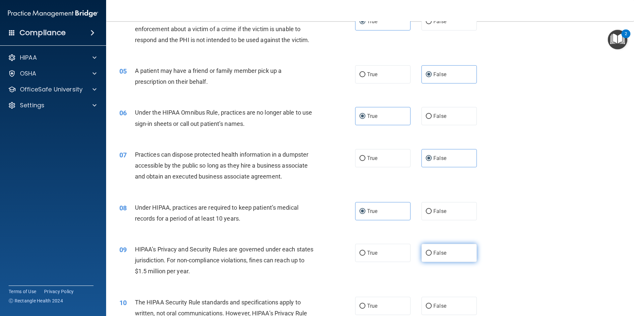
radio input "true"
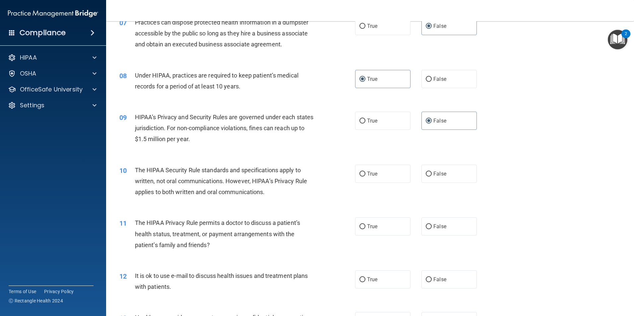
scroll to position [332, 0]
click at [397, 174] on label "True" at bounding box center [382, 174] width 55 height 18
click at [366, 174] on input "True" at bounding box center [363, 173] width 6 height 5
radio input "true"
drag, startPoint x: 447, startPoint y: 229, endPoint x: 440, endPoint y: 230, distance: 7.2
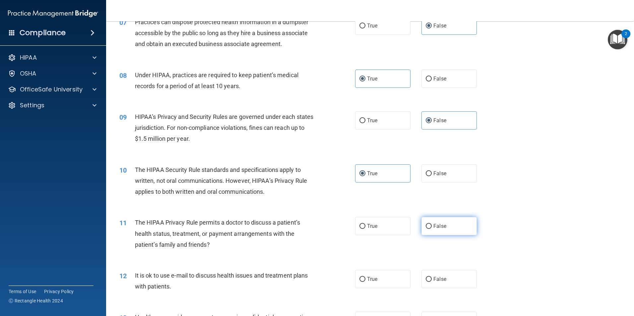
click at [447, 229] on label "False" at bounding box center [449, 226] width 55 height 18
click at [432, 229] on input "False" at bounding box center [429, 226] width 6 height 5
radio input "true"
click at [387, 266] on div "12 It is ok to use e-mail to discuss health issues and treatment plans with pat…" at bounding box center [370, 283] width 512 height 42
click at [385, 277] on label "True" at bounding box center [382, 279] width 55 height 18
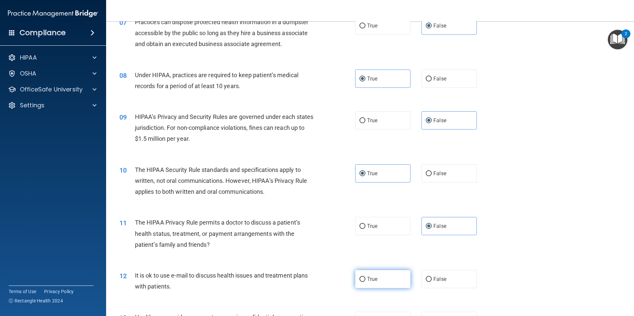
click at [366, 277] on input "True" at bounding box center [363, 279] width 6 height 5
radio input "true"
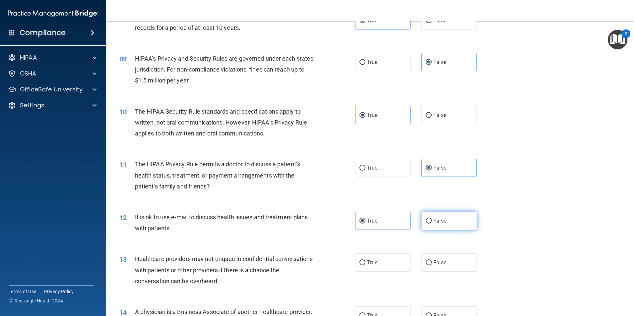
scroll to position [431, 0]
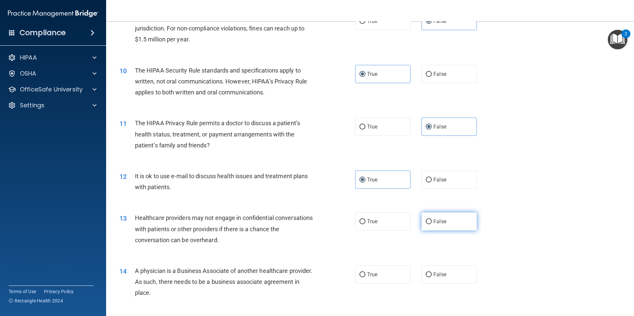
click at [448, 221] on label "False" at bounding box center [449, 222] width 55 height 18
click at [432, 221] on input "False" at bounding box center [429, 222] width 6 height 5
radio input "true"
click at [384, 276] on label "True" at bounding box center [382, 275] width 55 height 18
click at [366, 276] on input "True" at bounding box center [363, 275] width 6 height 5
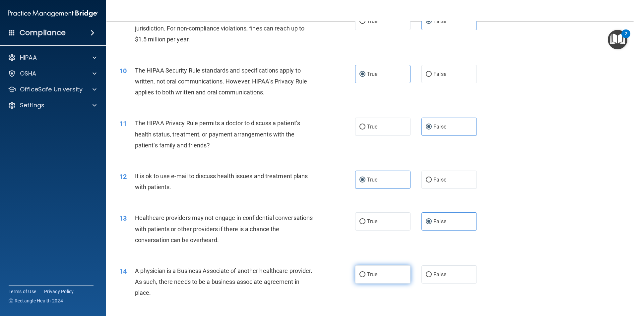
radio input "true"
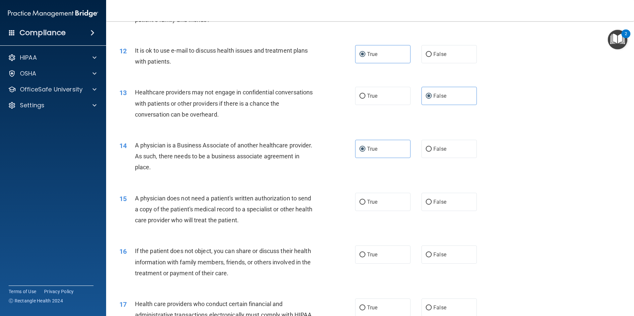
scroll to position [564, 0]
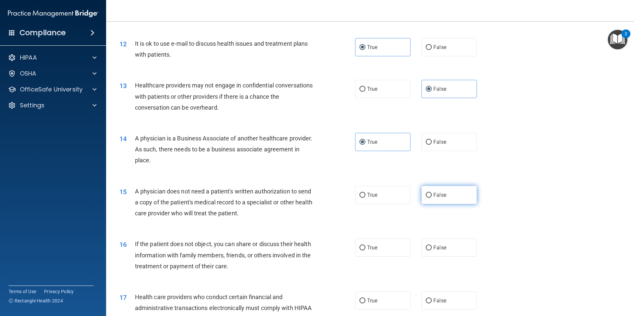
click at [444, 195] on label "False" at bounding box center [449, 195] width 55 height 18
click at [432, 195] on input "False" at bounding box center [429, 195] width 6 height 5
radio input "true"
click at [371, 249] on span "True" at bounding box center [372, 248] width 10 height 6
click at [366, 249] on input "True" at bounding box center [363, 248] width 6 height 5
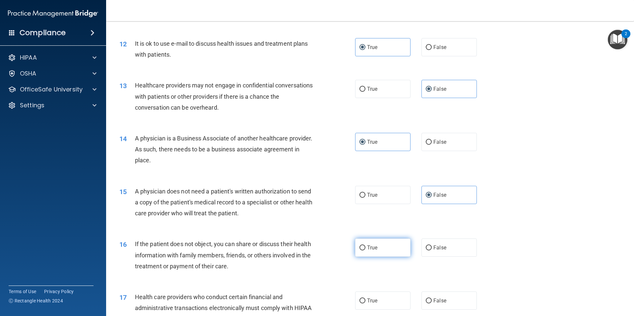
radio input "true"
click at [449, 297] on label "False" at bounding box center [449, 301] width 55 height 18
click at [432, 299] on input "False" at bounding box center [429, 301] width 6 height 5
radio input "true"
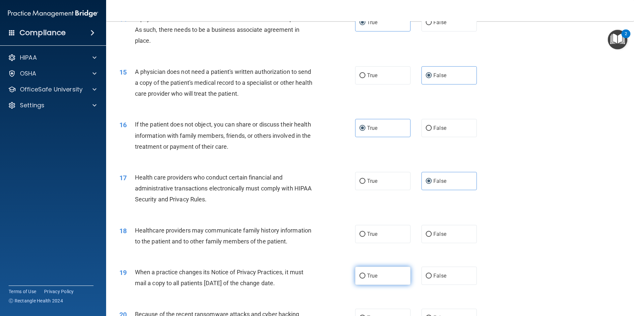
scroll to position [697, 0]
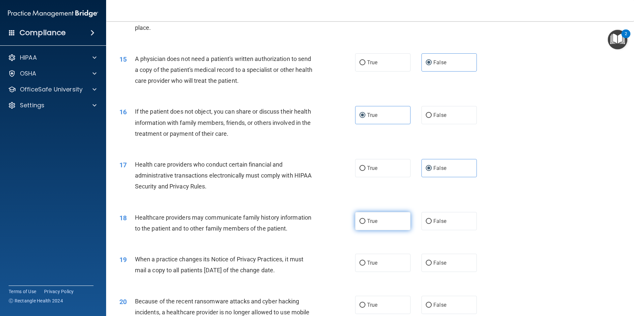
click at [379, 219] on label "True" at bounding box center [382, 221] width 55 height 18
click at [366, 219] on input "True" at bounding box center [363, 221] width 6 height 5
radio input "true"
click at [445, 259] on label "False" at bounding box center [449, 263] width 55 height 18
click at [432, 261] on input "False" at bounding box center [429, 263] width 6 height 5
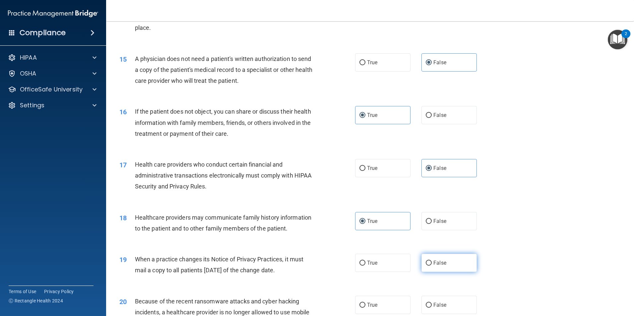
radio input "true"
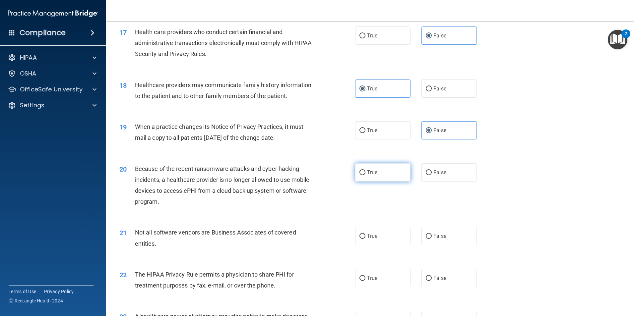
click at [388, 177] on label "True" at bounding box center [382, 173] width 55 height 18
click at [366, 175] on input "True" at bounding box center [363, 173] width 6 height 5
radio input "true"
click at [442, 240] on label "False" at bounding box center [449, 236] width 55 height 18
click at [432, 239] on input "False" at bounding box center [429, 236] width 6 height 5
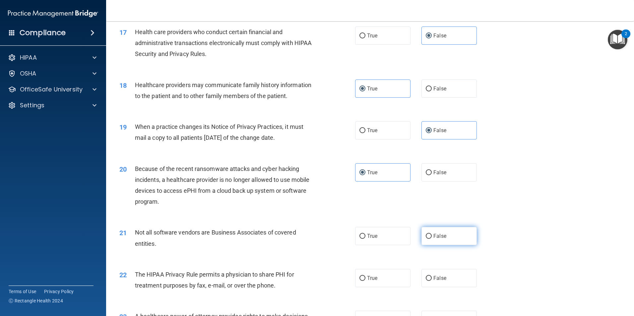
radio input "true"
click at [371, 281] on span "True" at bounding box center [372, 278] width 10 height 6
click at [366, 281] on input "True" at bounding box center [363, 278] width 6 height 5
radio input "true"
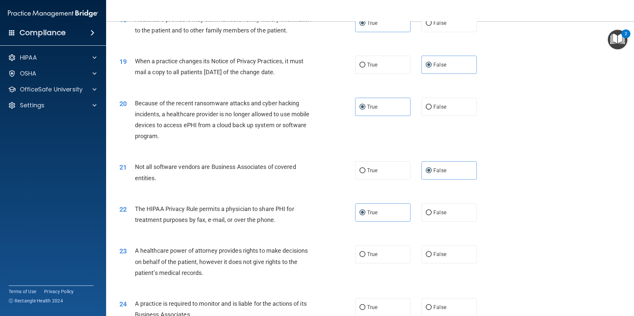
scroll to position [896, 0]
click at [438, 254] on span "False" at bounding box center [440, 254] width 13 height 6
click at [432, 254] on input "False" at bounding box center [429, 254] width 6 height 5
radio input "true"
click at [382, 306] on label "True" at bounding box center [382, 307] width 55 height 18
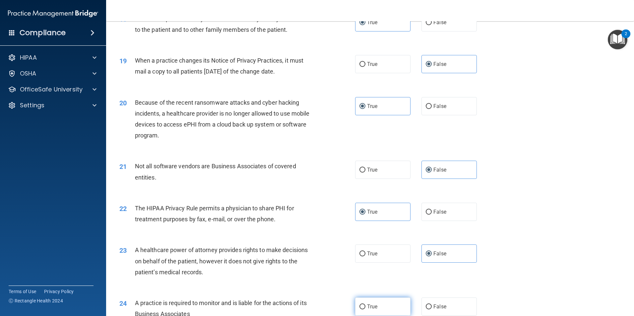
click at [366, 306] on input "True" at bounding box center [363, 307] width 6 height 5
radio input "true"
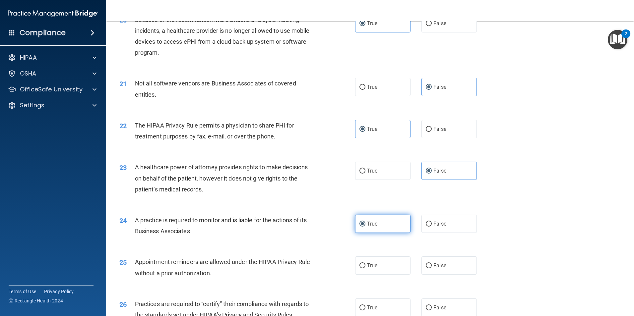
scroll to position [1062, 0]
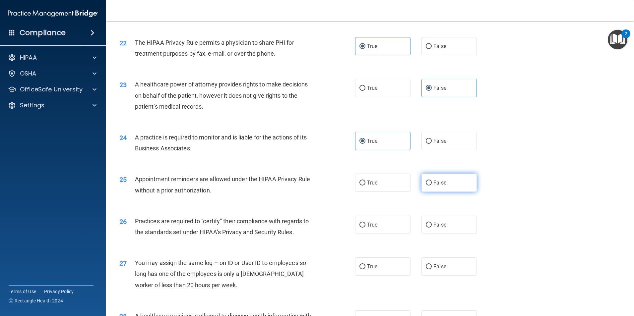
click at [436, 183] on span "False" at bounding box center [440, 183] width 13 height 6
click at [432, 183] on input "False" at bounding box center [429, 183] width 6 height 5
radio input "true"
drag, startPoint x: 380, startPoint y: 227, endPoint x: 403, endPoint y: 244, distance: 28.9
click at [380, 227] on label "True" at bounding box center [382, 225] width 55 height 18
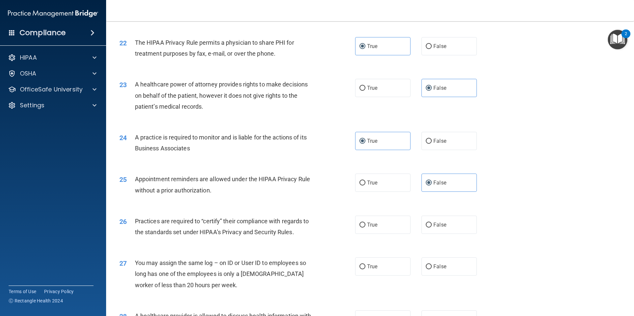
click at [366, 227] on input "True" at bounding box center [363, 225] width 6 height 5
radio input "true"
click at [438, 265] on span "False" at bounding box center [440, 267] width 13 height 6
click at [432, 265] on input "False" at bounding box center [429, 267] width 6 height 5
radio input "true"
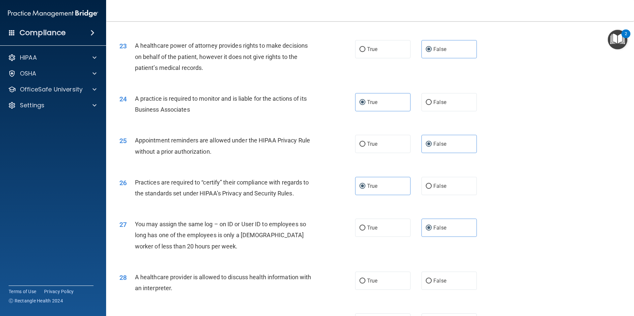
scroll to position [1161, 0]
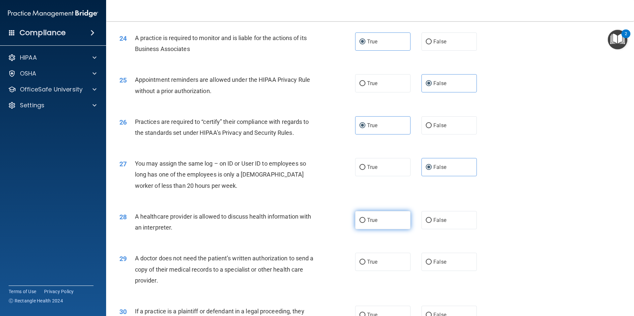
click at [378, 226] on label "True" at bounding box center [382, 220] width 55 height 18
click at [366, 223] on input "True" at bounding box center [363, 220] width 6 height 5
radio input "true"
click at [440, 260] on span "False" at bounding box center [440, 262] width 13 height 6
click at [432, 260] on input "False" at bounding box center [429, 262] width 6 height 5
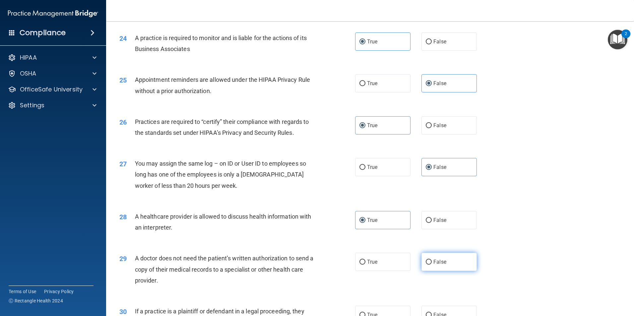
radio input "true"
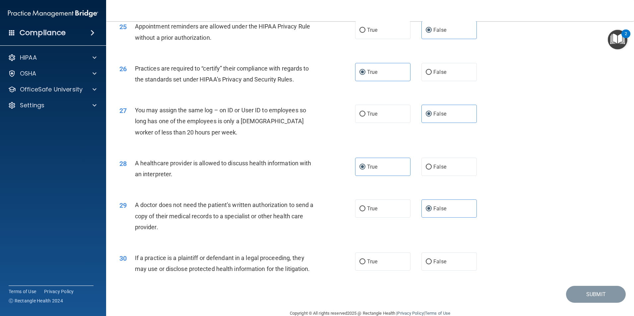
scroll to position [1228, 0]
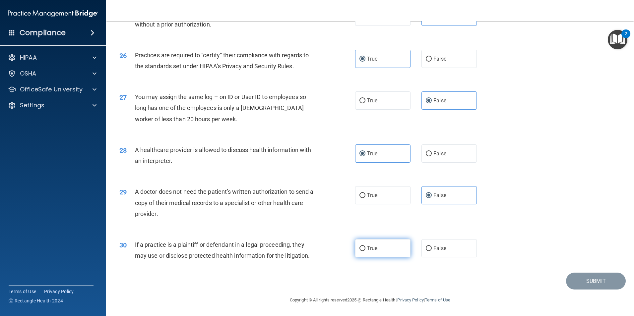
click at [367, 249] on span "True" at bounding box center [372, 248] width 10 height 6
click at [366, 249] on input "True" at bounding box center [363, 248] width 6 height 5
radio input "true"
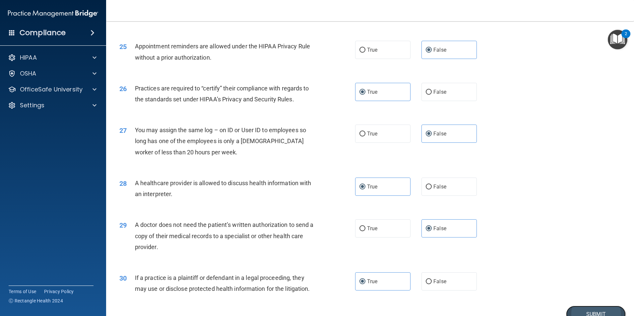
click at [594, 309] on button "Submit" at bounding box center [596, 314] width 60 height 17
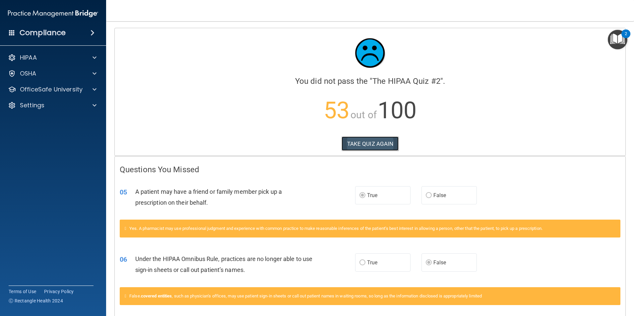
click at [367, 142] on button "TAKE QUIZ AGAIN" at bounding box center [370, 144] width 57 height 15
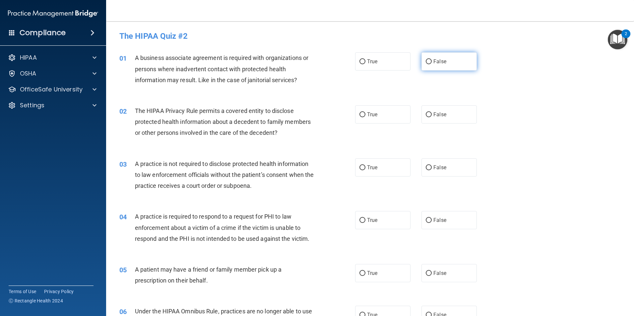
click at [428, 65] on label "False" at bounding box center [449, 61] width 55 height 18
click at [428, 64] on input "False" at bounding box center [429, 61] width 6 height 5
radio input "true"
click at [377, 112] on label "True" at bounding box center [382, 114] width 55 height 18
click at [366, 112] on input "True" at bounding box center [363, 114] width 6 height 5
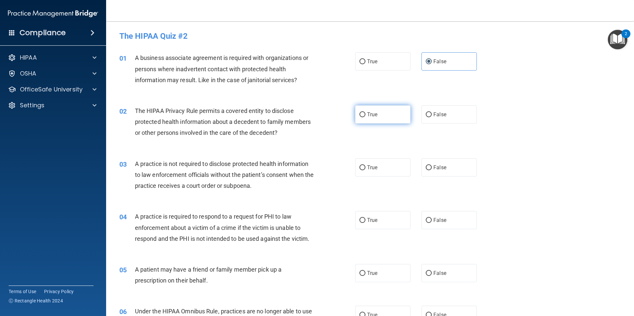
radio input "true"
click at [456, 169] on label "False" at bounding box center [449, 168] width 55 height 18
click at [432, 169] on input "False" at bounding box center [429, 168] width 6 height 5
radio input "true"
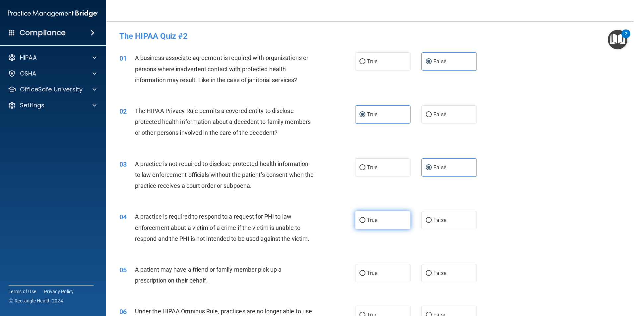
click at [393, 218] on label "True" at bounding box center [382, 220] width 55 height 18
click at [366, 218] on input "True" at bounding box center [363, 220] width 6 height 5
radio input "true"
click at [391, 269] on label "True" at bounding box center [382, 273] width 55 height 18
click at [366, 271] on input "True" at bounding box center [363, 273] width 6 height 5
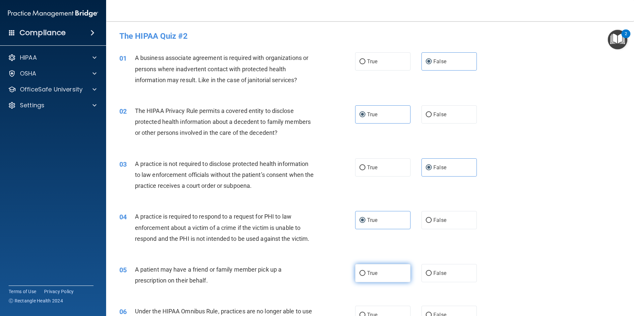
radio input "true"
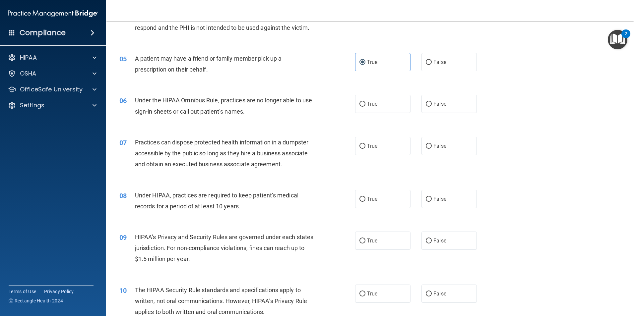
scroll to position [232, 0]
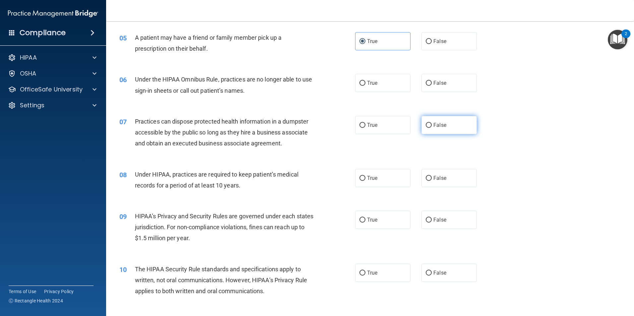
click at [439, 122] on label "False" at bounding box center [449, 125] width 55 height 18
click at [432, 123] on input "False" at bounding box center [429, 125] width 6 height 5
radio input "true"
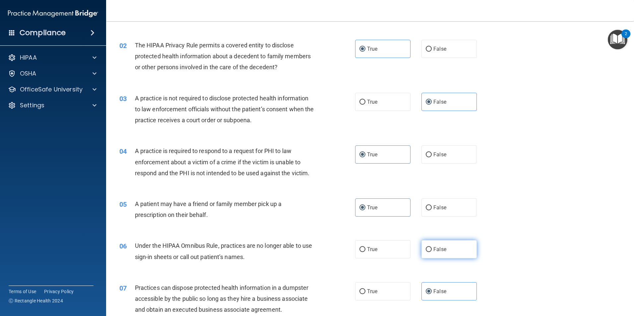
scroll to position [66, 0]
click at [443, 209] on span "False" at bounding box center [440, 207] width 13 height 6
click at [432, 209] on input "False" at bounding box center [429, 207] width 6 height 5
radio input "true"
radio input "false"
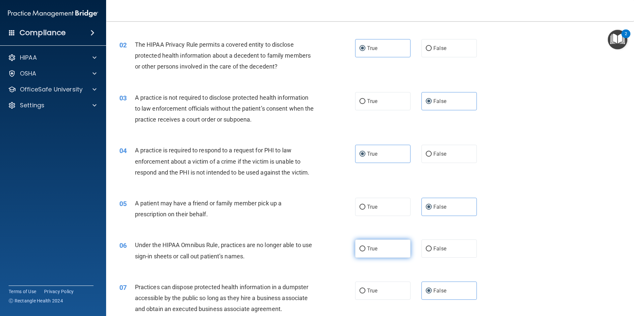
click at [382, 247] on label "True" at bounding box center [382, 249] width 55 height 18
click at [366, 247] on input "True" at bounding box center [363, 249] width 6 height 5
radio input "true"
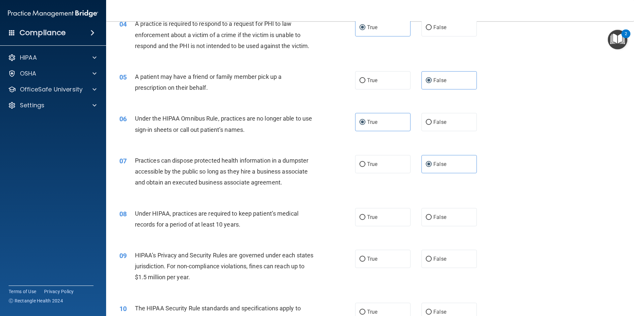
scroll to position [199, 0]
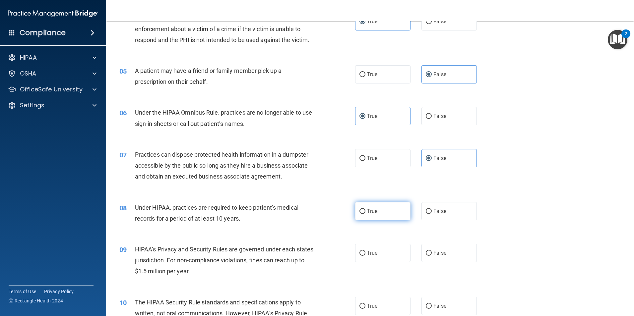
click at [366, 215] on label "True" at bounding box center [382, 211] width 55 height 18
click at [366, 214] on input "True" at bounding box center [363, 211] width 6 height 5
radio input "true"
click at [456, 253] on label "False" at bounding box center [449, 253] width 55 height 18
click at [432, 253] on input "False" at bounding box center [429, 253] width 6 height 5
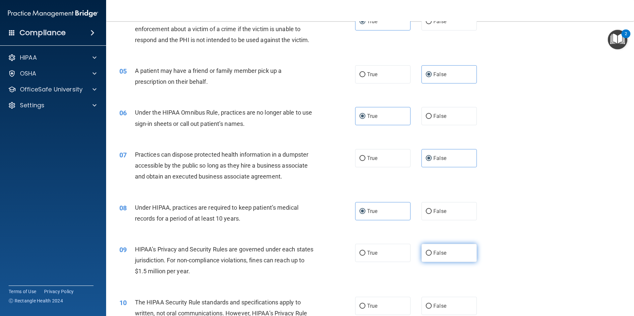
radio input "true"
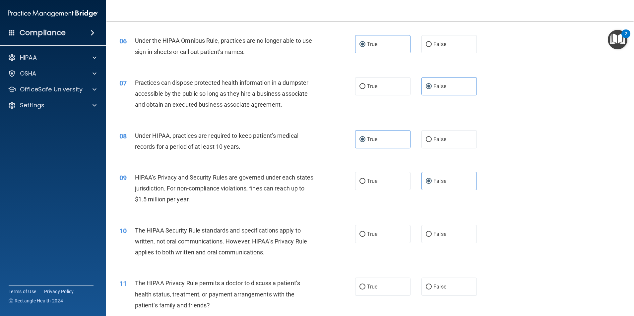
scroll to position [332, 0]
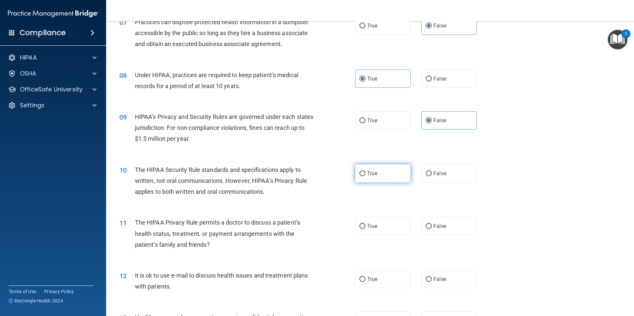
drag, startPoint x: 378, startPoint y: 175, endPoint x: 416, endPoint y: 201, distance: 46.0
click at [379, 175] on label "True" at bounding box center [382, 174] width 55 height 18
click at [366, 175] on input "True" at bounding box center [363, 173] width 6 height 5
radio input "true"
click at [451, 226] on label "False" at bounding box center [449, 226] width 55 height 18
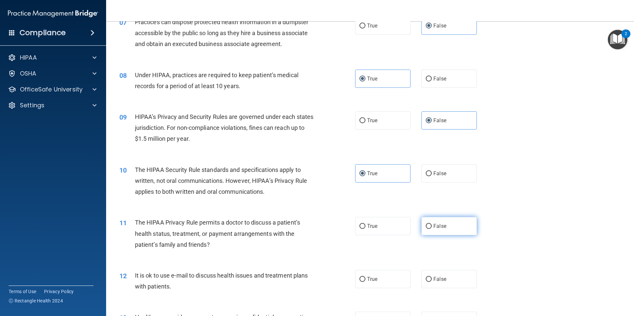
click at [432, 226] on input "False" at bounding box center [429, 226] width 6 height 5
radio input "true"
click at [381, 280] on label "True" at bounding box center [382, 279] width 55 height 18
click at [366, 280] on input "True" at bounding box center [363, 279] width 6 height 5
radio input "true"
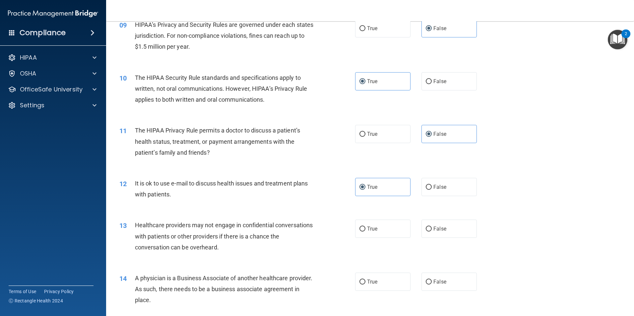
scroll to position [431, 0]
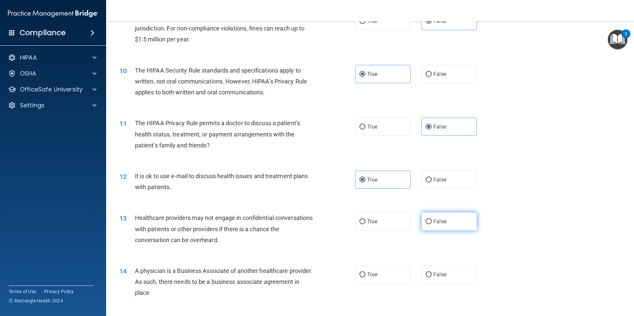
click at [457, 226] on label "False" at bounding box center [449, 222] width 55 height 18
click at [432, 225] on input "False" at bounding box center [429, 222] width 6 height 5
radio input "true"
click at [384, 274] on label "True" at bounding box center [382, 275] width 55 height 18
click at [366, 274] on input "True" at bounding box center [363, 275] width 6 height 5
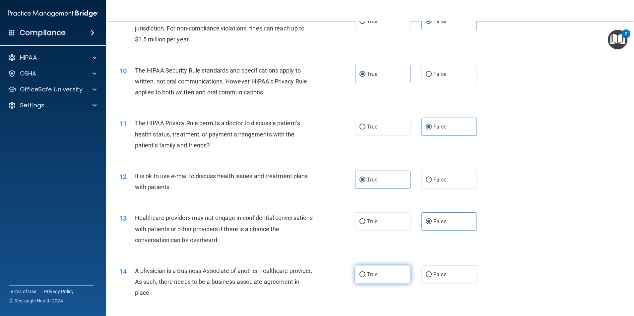
radio input "true"
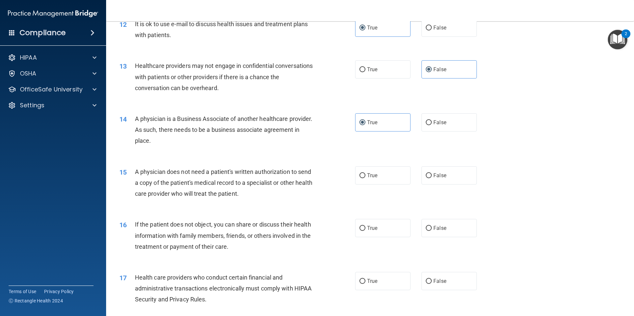
scroll to position [597, 0]
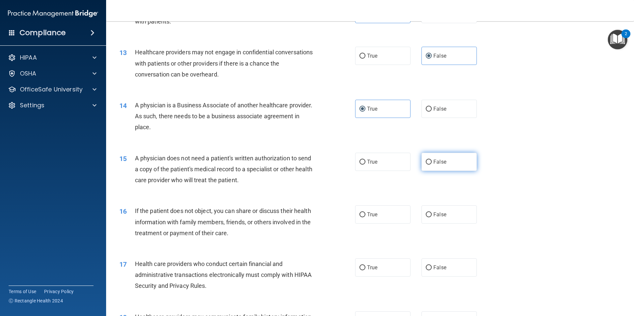
click at [445, 165] on label "False" at bounding box center [449, 162] width 55 height 18
click at [432, 165] on input "False" at bounding box center [429, 162] width 6 height 5
radio input "true"
click at [377, 212] on label "True" at bounding box center [382, 215] width 55 height 18
click at [366, 213] on input "True" at bounding box center [363, 215] width 6 height 5
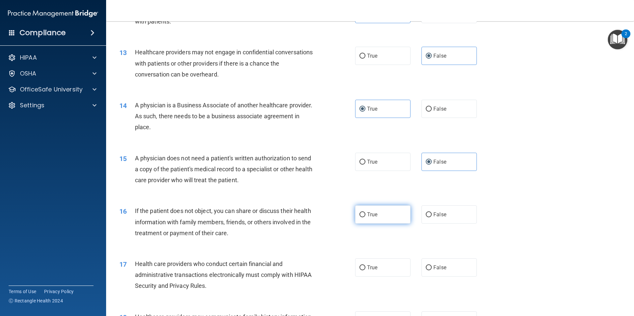
radio input "true"
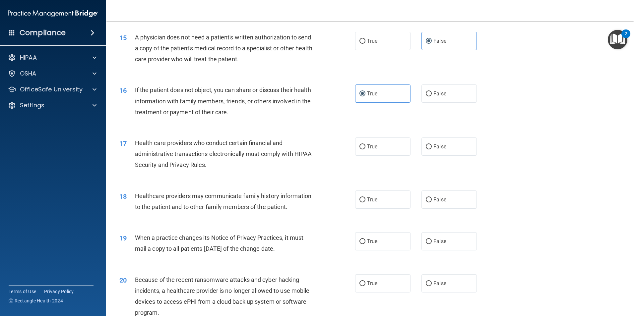
scroll to position [730, 0]
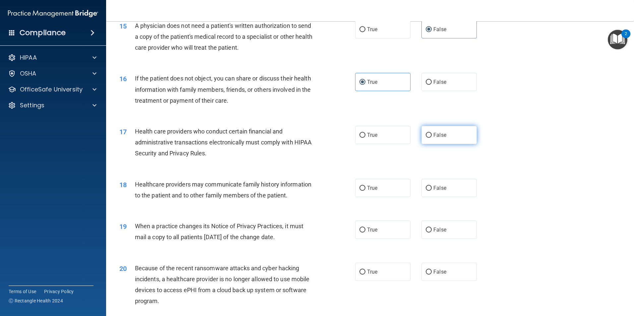
click at [446, 136] on label "False" at bounding box center [449, 135] width 55 height 18
click at [432, 136] on input "False" at bounding box center [429, 135] width 6 height 5
radio input "true"
drag, startPoint x: 377, startPoint y: 187, endPoint x: 414, endPoint y: 210, distance: 43.0
click at [377, 187] on label "True" at bounding box center [382, 188] width 55 height 18
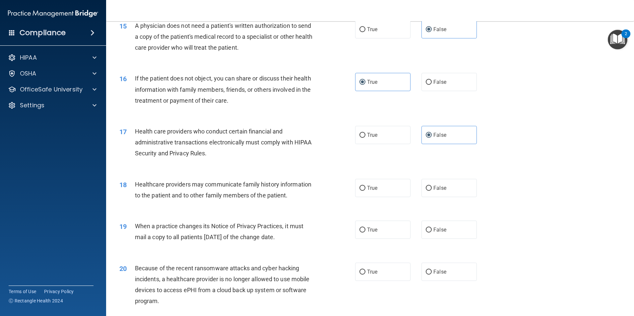
click at [366, 187] on input "True" at bounding box center [363, 188] width 6 height 5
radio input "true"
click at [451, 230] on label "False" at bounding box center [449, 230] width 55 height 18
click at [432, 230] on input "False" at bounding box center [429, 230] width 6 height 5
radio input "true"
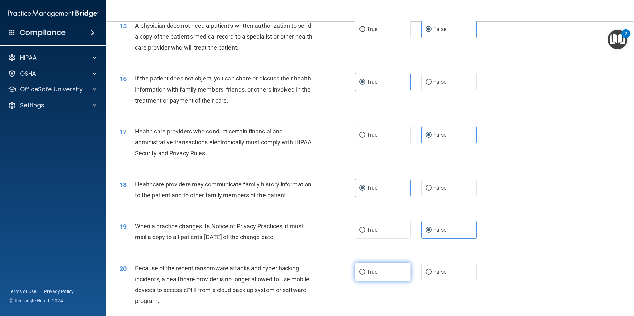
click at [373, 270] on span "True" at bounding box center [372, 272] width 10 height 6
click at [366, 270] on input "True" at bounding box center [363, 272] width 6 height 5
radio input "true"
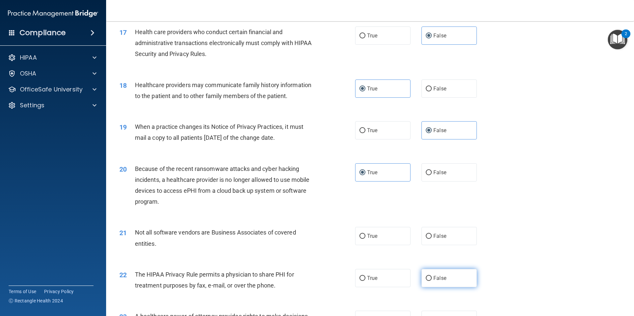
scroll to position [862, 0]
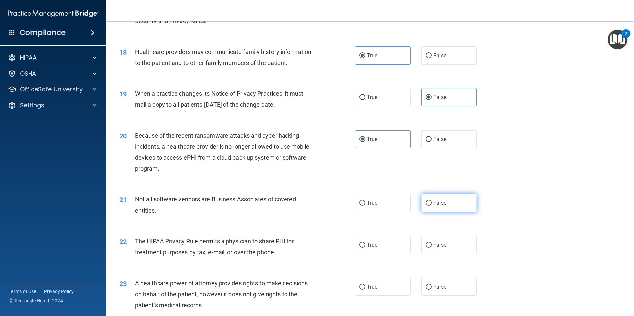
click at [449, 201] on label "False" at bounding box center [449, 203] width 55 height 18
click at [432, 201] on input "False" at bounding box center [429, 203] width 6 height 5
radio input "true"
click at [388, 243] on label "True" at bounding box center [382, 245] width 55 height 18
click at [366, 243] on input "True" at bounding box center [363, 245] width 6 height 5
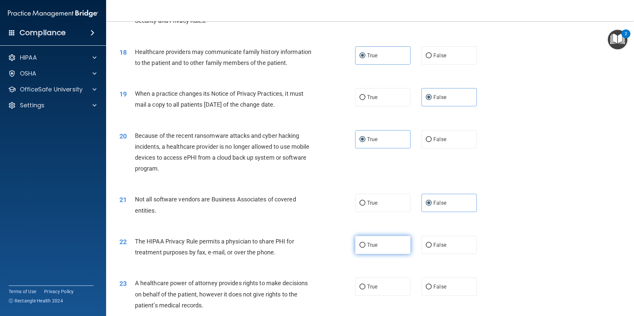
radio input "true"
click at [446, 283] on label "False" at bounding box center [449, 287] width 55 height 18
click at [432, 285] on input "False" at bounding box center [429, 287] width 6 height 5
radio input "true"
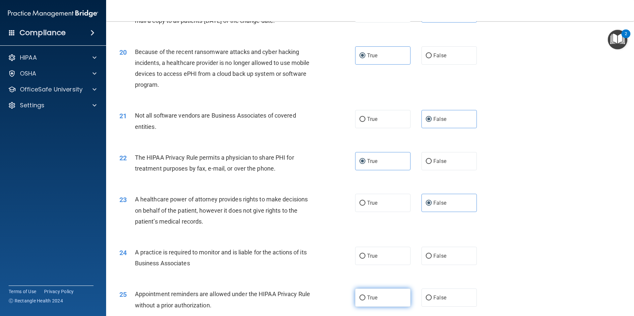
scroll to position [962, 0]
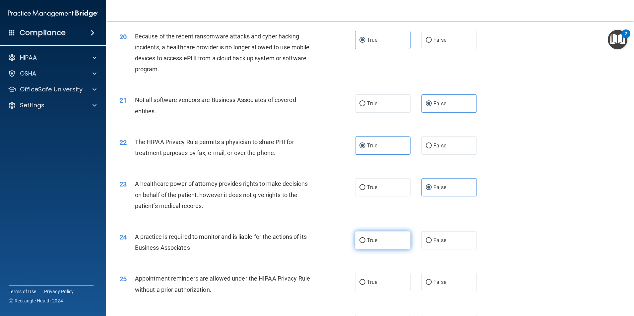
click at [372, 240] on span "True" at bounding box center [372, 241] width 10 height 6
click at [366, 240] on input "True" at bounding box center [363, 241] width 6 height 5
radio input "true"
click at [443, 283] on span "False" at bounding box center [440, 282] width 13 height 6
click at [432, 283] on input "False" at bounding box center [429, 282] width 6 height 5
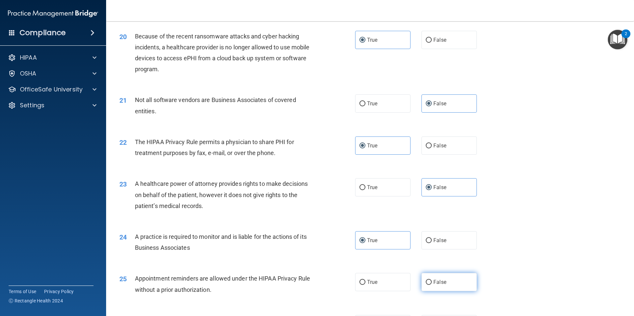
radio input "true"
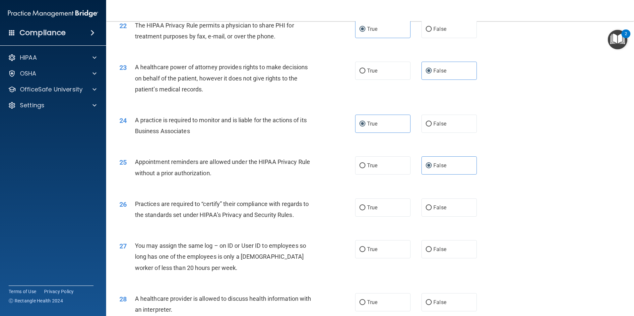
scroll to position [1095, 0]
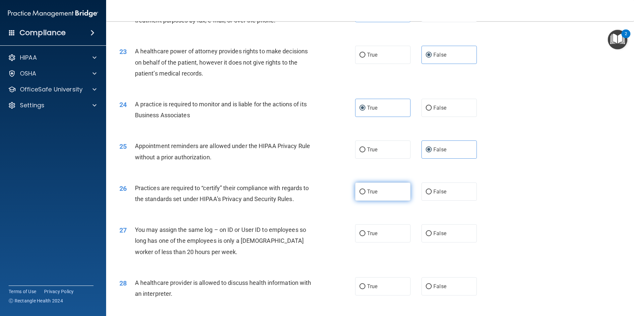
click at [389, 195] on label "True" at bounding box center [382, 192] width 55 height 18
click at [366, 195] on input "True" at bounding box center [363, 192] width 6 height 5
radio input "true"
click at [448, 235] on label "False" at bounding box center [449, 234] width 55 height 18
click at [432, 235] on input "False" at bounding box center [429, 234] width 6 height 5
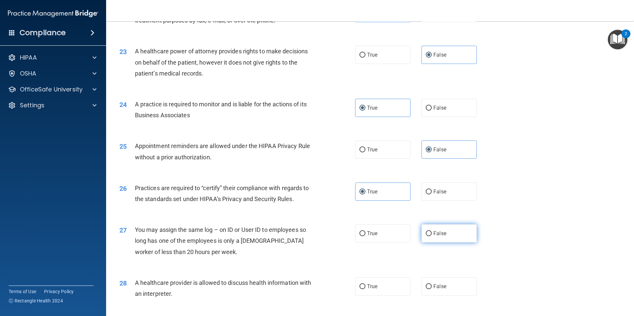
radio input "true"
click at [393, 285] on label "True" at bounding box center [382, 287] width 55 height 18
click at [366, 285] on input "True" at bounding box center [363, 287] width 6 height 5
radio input "true"
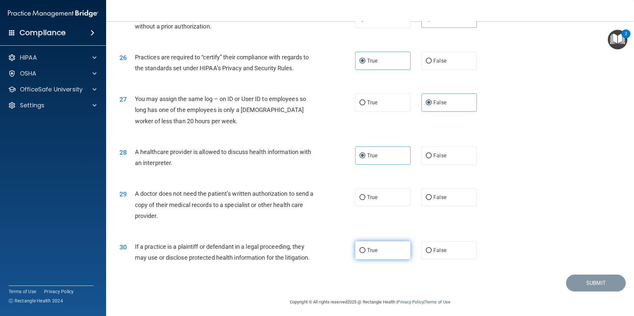
scroll to position [1227, 0]
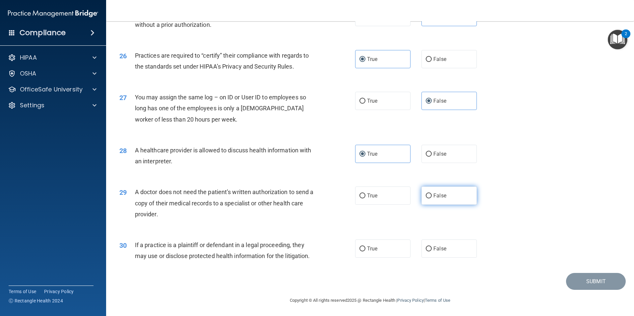
click at [452, 201] on label "False" at bounding box center [449, 196] width 55 height 18
click at [432, 199] on input "False" at bounding box center [429, 196] width 6 height 5
radio input "true"
click at [388, 257] on label "True" at bounding box center [382, 249] width 55 height 18
click at [366, 252] on input "True" at bounding box center [363, 249] width 6 height 5
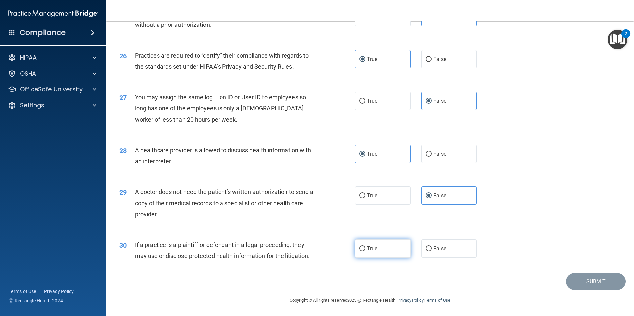
radio input "true"
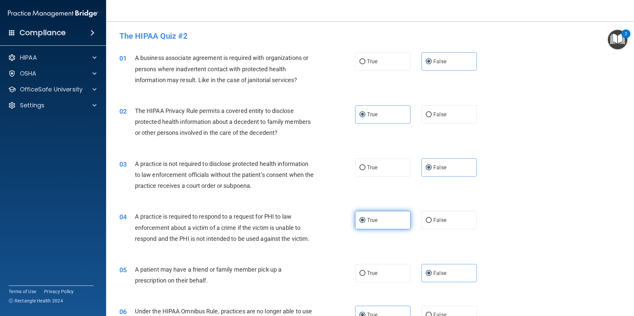
scroll to position [33, 0]
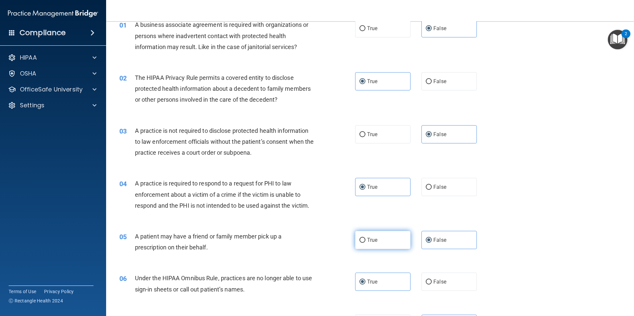
click at [383, 241] on label "True" at bounding box center [382, 240] width 55 height 18
click at [366, 241] on input "True" at bounding box center [363, 240] width 6 height 5
radio input "true"
radio input "false"
click at [441, 280] on span "False" at bounding box center [440, 282] width 13 height 6
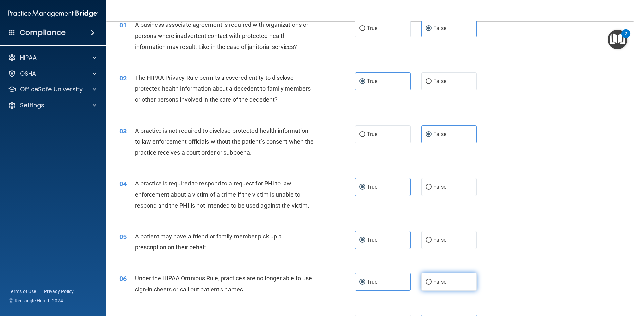
click at [432, 280] on input "False" at bounding box center [429, 282] width 6 height 5
radio input "true"
radio input "false"
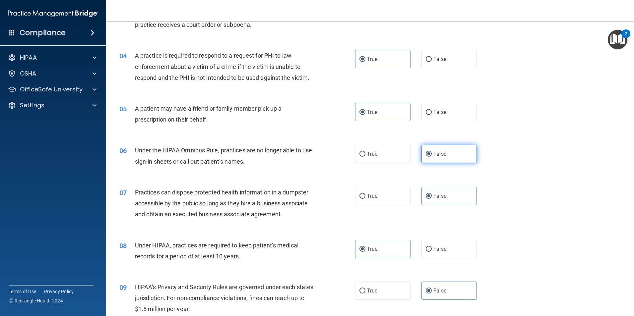
scroll to position [166, 0]
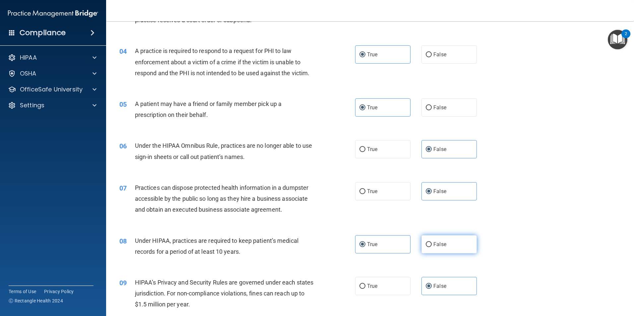
click at [438, 243] on span "False" at bounding box center [440, 244] width 13 height 6
click at [432, 243] on input "False" at bounding box center [429, 244] width 6 height 5
radio input "true"
radio input "false"
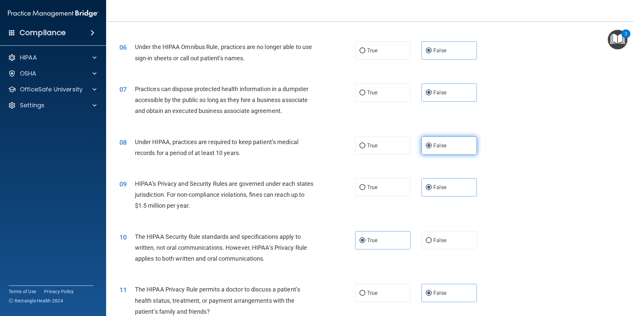
scroll to position [299, 0]
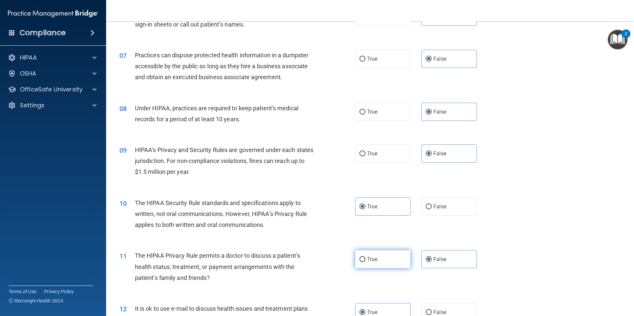
click at [375, 257] on span "True" at bounding box center [372, 259] width 10 height 6
click at [366, 257] on input "True" at bounding box center [363, 259] width 6 height 5
radio input "true"
radio input "false"
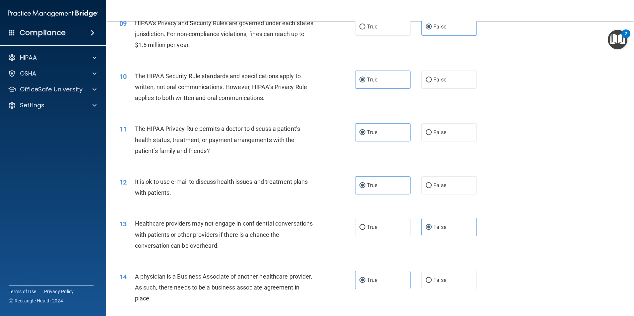
scroll to position [431, 0]
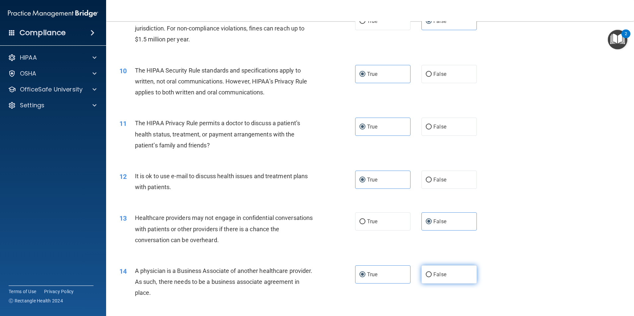
click at [446, 273] on label "False" at bounding box center [449, 275] width 55 height 18
click at [432, 273] on input "False" at bounding box center [429, 275] width 6 height 5
radio input "true"
radio input "false"
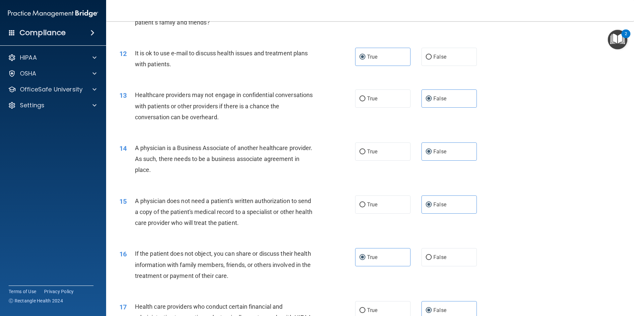
scroll to position [564, 0]
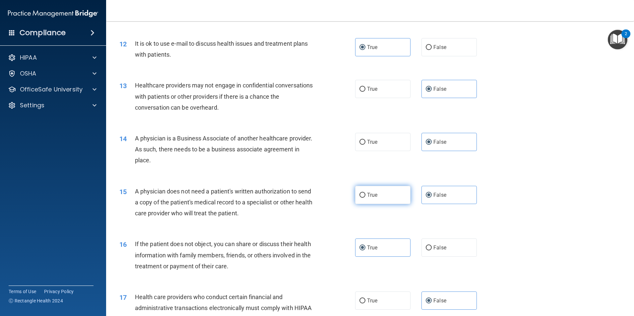
click at [387, 194] on label "True" at bounding box center [382, 195] width 55 height 18
click at [366, 194] on input "True" at bounding box center [363, 195] width 6 height 5
radio input "true"
radio input "false"
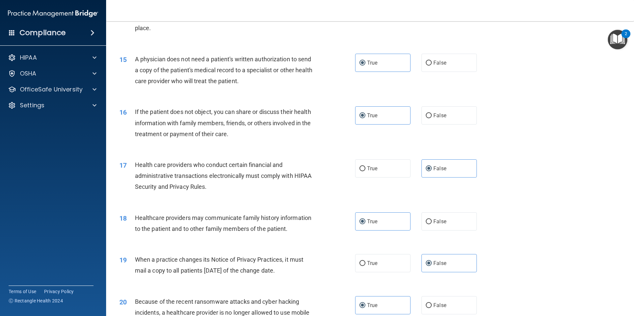
scroll to position [697, 0]
click at [383, 174] on label "True" at bounding box center [382, 168] width 55 height 18
click at [366, 171] on input "True" at bounding box center [363, 168] width 6 height 5
radio input "true"
radio input "false"
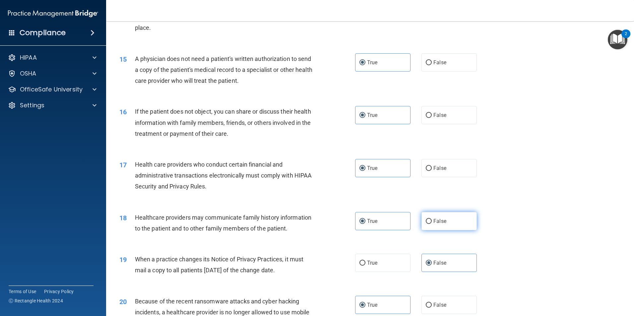
click at [451, 223] on label "False" at bounding box center [449, 221] width 55 height 18
click at [432, 223] on input "False" at bounding box center [429, 221] width 6 height 5
radio input "true"
radio input "false"
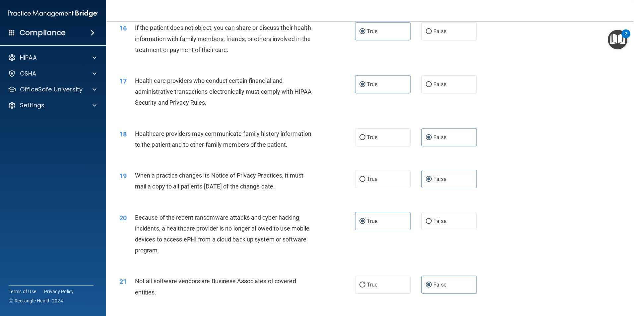
scroll to position [796, 0]
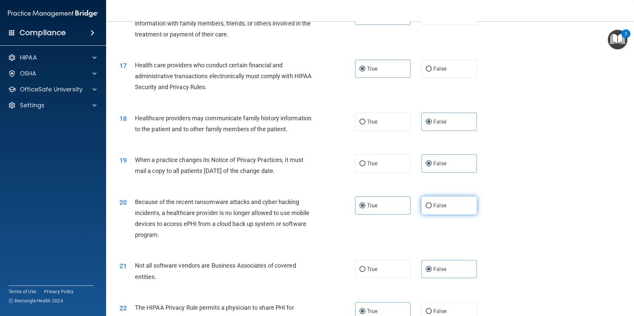
click at [449, 203] on label "False" at bounding box center [449, 206] width 55 height 18
click at [432, 204] on input "False" at bounding box center [429, 206] width 6 height 5
radio input "true"
radio input "false"
click at [390, 268] on label "True" at bounding box center [382, 269] width 55 height 18
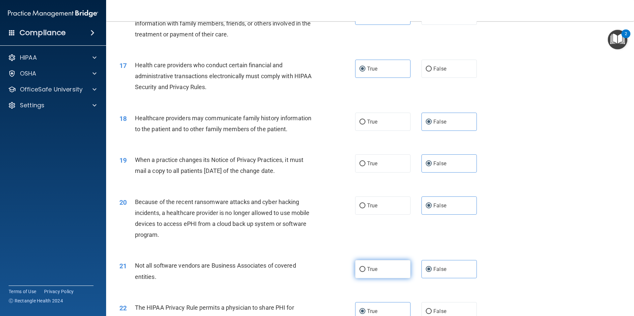
click at [366, 268] on input "True" at bounding box center [363, 269] width 6 height 5
radio input "true"
radio input "false"
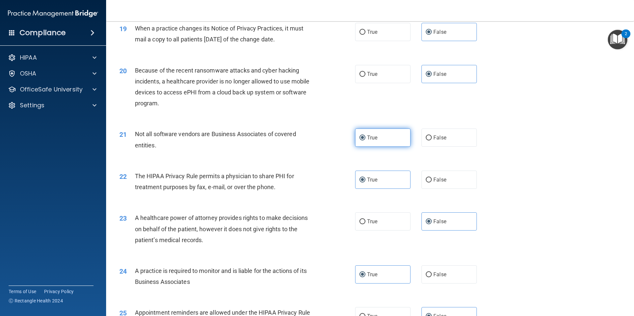
scroll to position [929, 0]
click at [445, 272] on label "False" at bounding box center [449, 274] width 55 height 18
click at [432, 272] on input "False" at bounding box center [429, 274] width 6 height 5
radio input "true"
radio input "false"
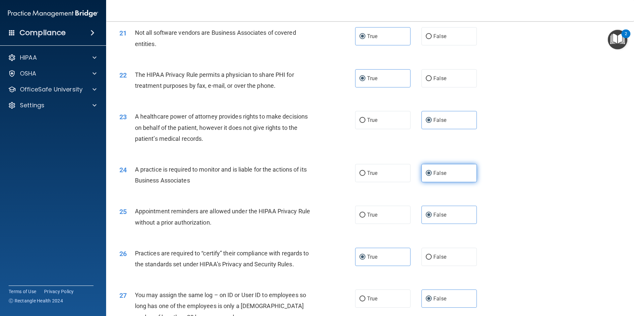
scroll to position [1062, 0]
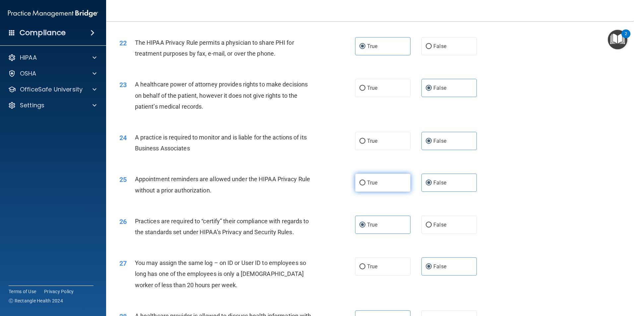
click at [377, 184] on label "True" at bounding box center [382, 183] width 55 height 18
click at [366, 184] on input "True" at bounding box center [363, 183] width 6 height 5
radio input "true"
radio input "false"
click at [450, 228] on label "False" at bounding box center [449, 225] width 55 height 18
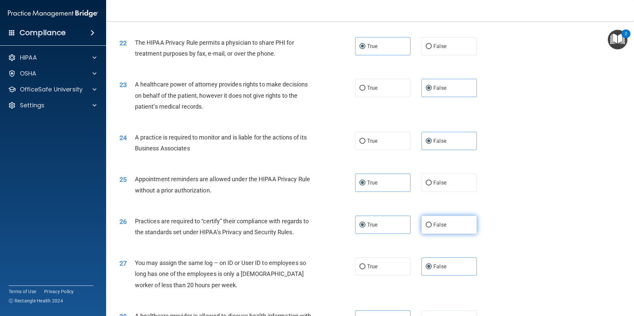
click at [432, 228] on input "False" at bounding box center [429, 225] width 6 height 5
radio input "true"
radio input "false"
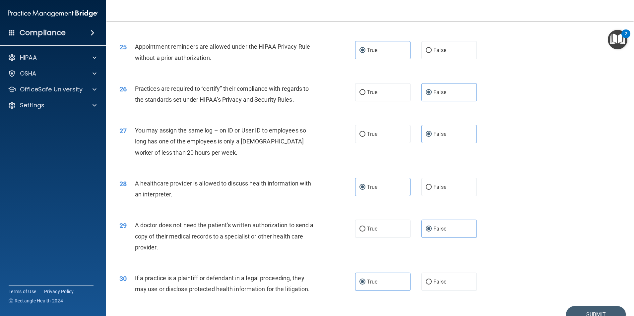
scroll to position [1227, 0]
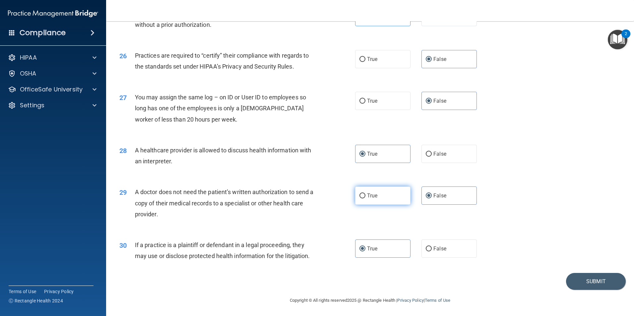
click at [382, 200] on label "True" at bounding box center [382, 196] width 55 height 18
click at [366, 199] on input "True" at bounding box center [363, 196] width 6 height 5
radio input "true"
radio input "false"
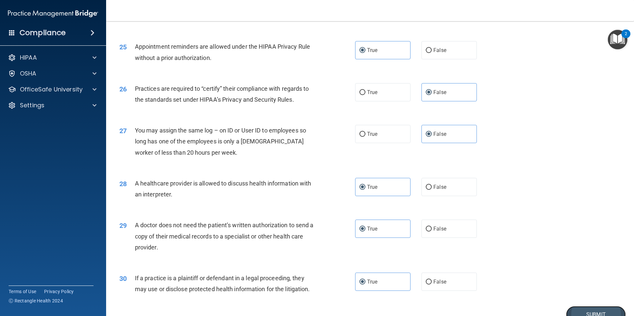
click at [593, 310] on button "Submit" at bounding box center [596, 315] width 60 height 17
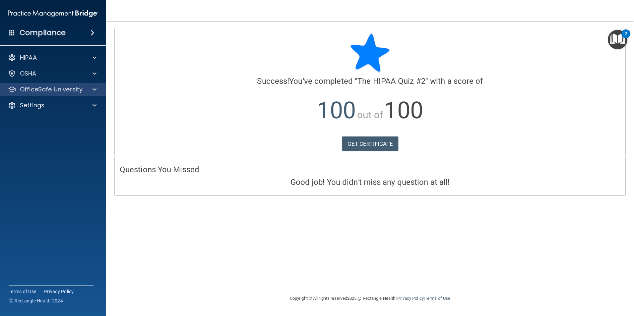
click at [38, 85] on div "OfficeSafe University" at bounding box center [53, 89] width 106 height 13
click at [68, 89] on p "OfficeSafe University" at bounding box center [51, 90] width 63 height 8
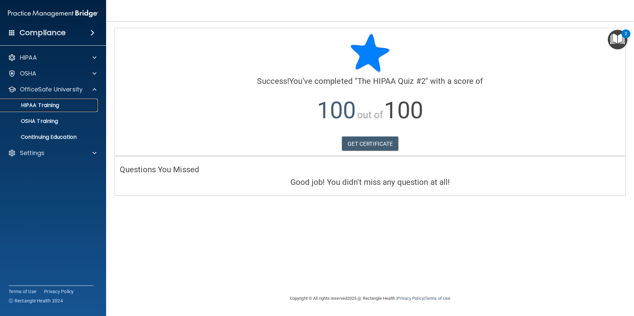
click at [50, 105] on p "HIPAA Training" at bounding box center [31, 105] width 55 height 7
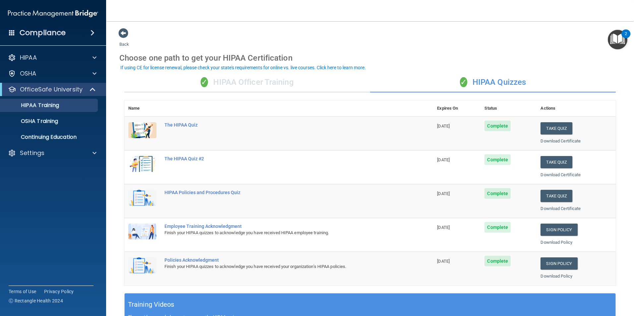
click at [248, 93] on div "✓ HIPAA Officer Training ✓ HIPAA Quizzes Name Expires On Status Actions The HIP…" at bounding box center [370, 270] width 502 height 405
click at [251, 87] on div "✓ HIPAA Officer Training" at bounding box center [247, 83] width 246 height 20
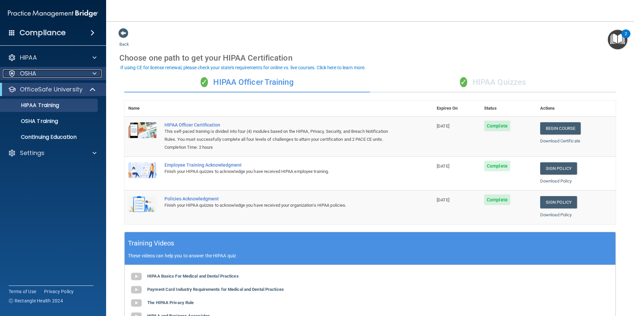
click at [42, 74] on div "OSHA" at bounding box center [44, 74] width 82 height 8
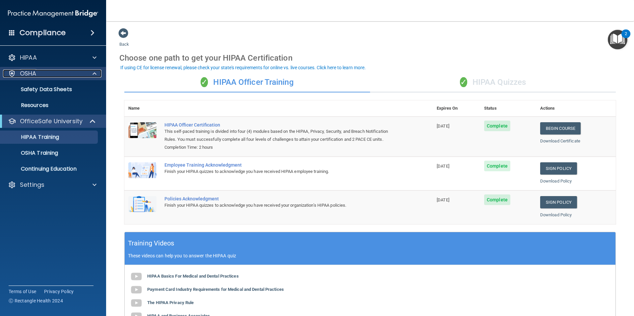
click at [95, 74] on span at bounding box center [95, 74] width 4 height 8
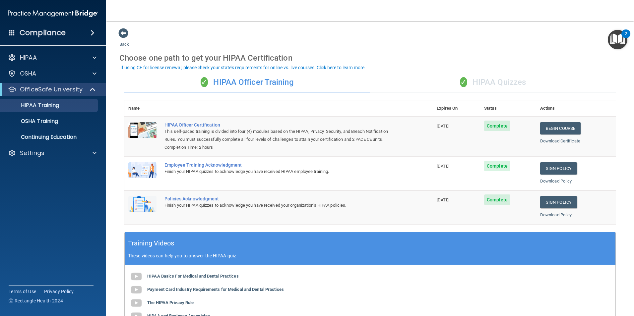
click at [460, 80] on span "✓" at bounding box center [463, 82] width 7 height 10
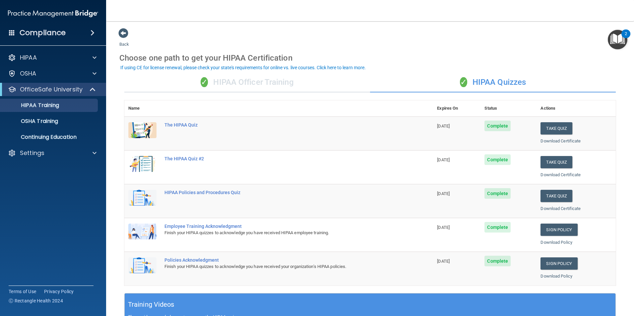
click at [233, 86] on div "✓ HIPAA Officer Training" at bounding box center [247, 83] width 246 height 20
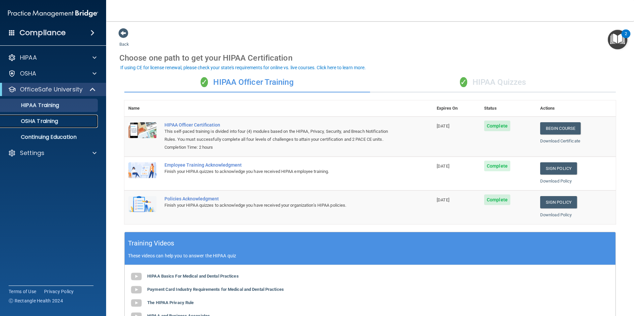
click at [42, 121] on p "OSHA Training" at bounding box center [31, 121] width 54 height 7
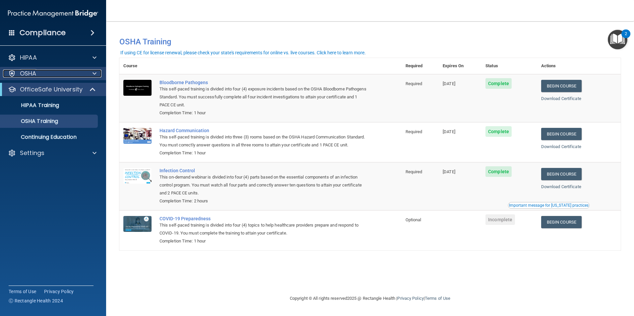
click at [97, 73] on div at bounding box center [93, 74] width 17 height 8
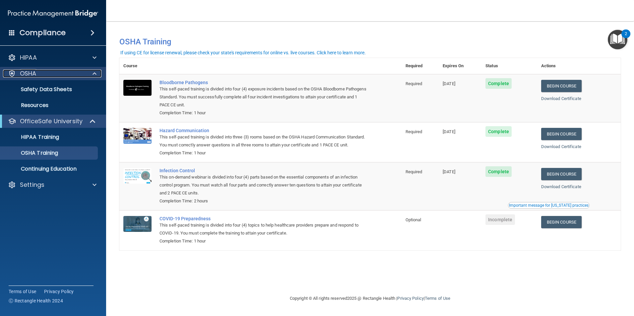
click at [96, 73] on span at bounding box center [95, 74] width 4 height 8
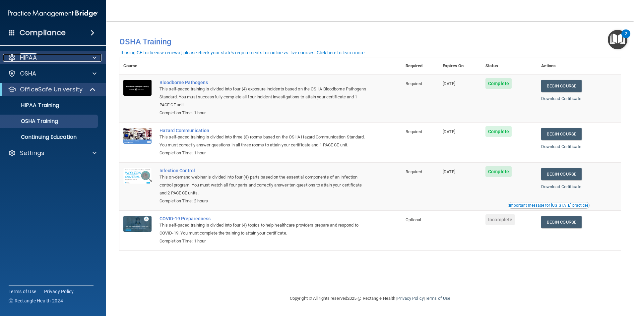
click at [99, 60] on div at bounding box center [93, 58] width 17 height 8
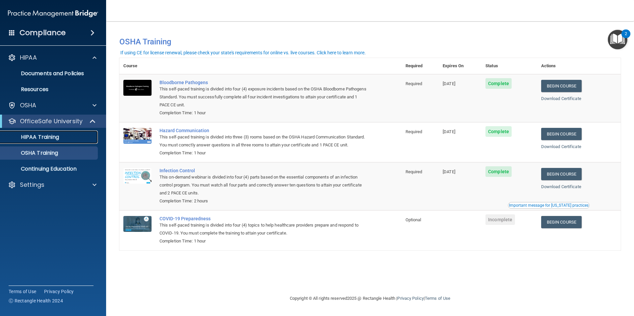
click at [52, 139] on p "HIPAA Training" at bounding box center [31, 137] width 55 height 7
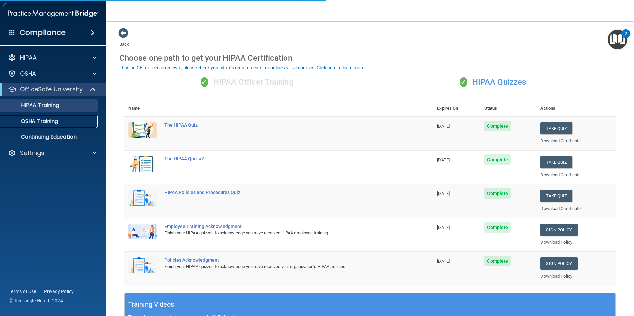
click at [61, 125] on link "OSHA Training" at bounding box center [45, 121] width 104 height 13
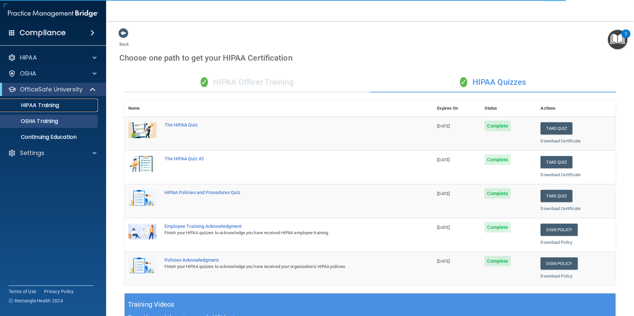
click at [48, 108] on p "HIPAA Training" at bounding box center [31, 105] width 55 height 7
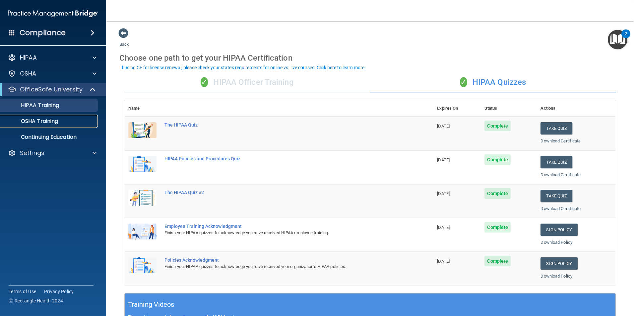
click at [47, 125] on link "OSHA Training" at bounding box center [45, 121] width 104 height 13
